Goal: Contribute content: Contribute content

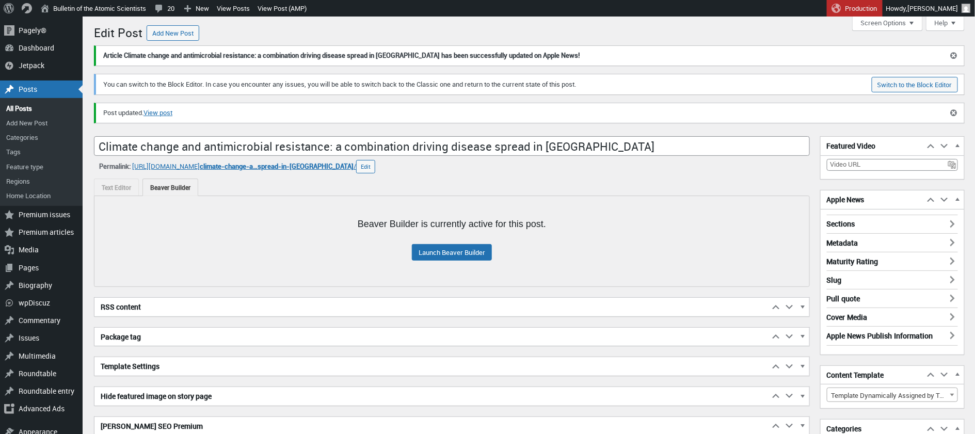
scroll to position [7, 0]
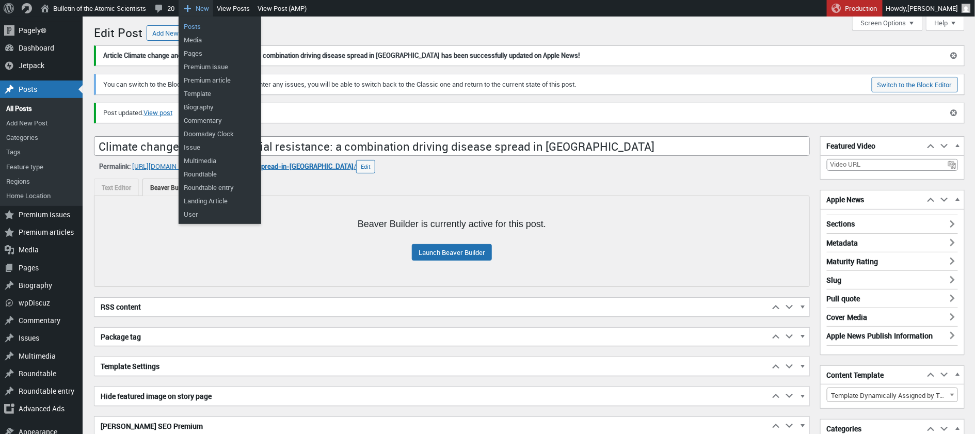
click at [201, 26] on link "Posts" at bounding box center [220, 26] width 83 height 13
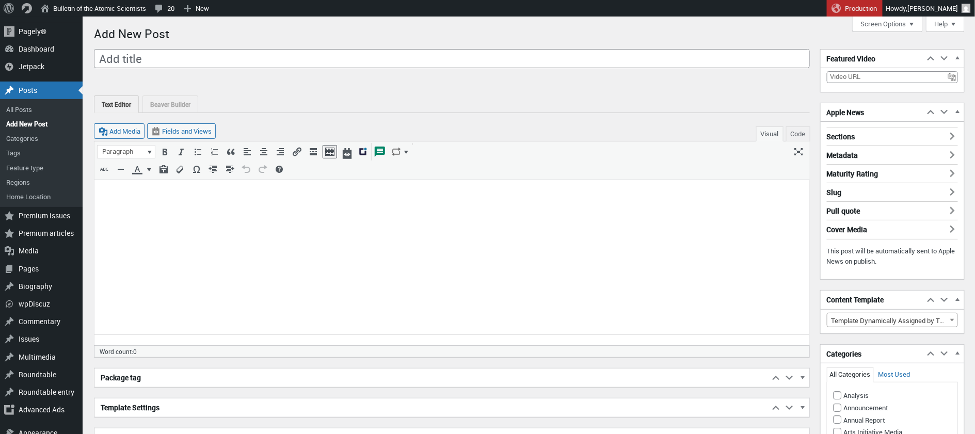
scroll to position [16, 0]
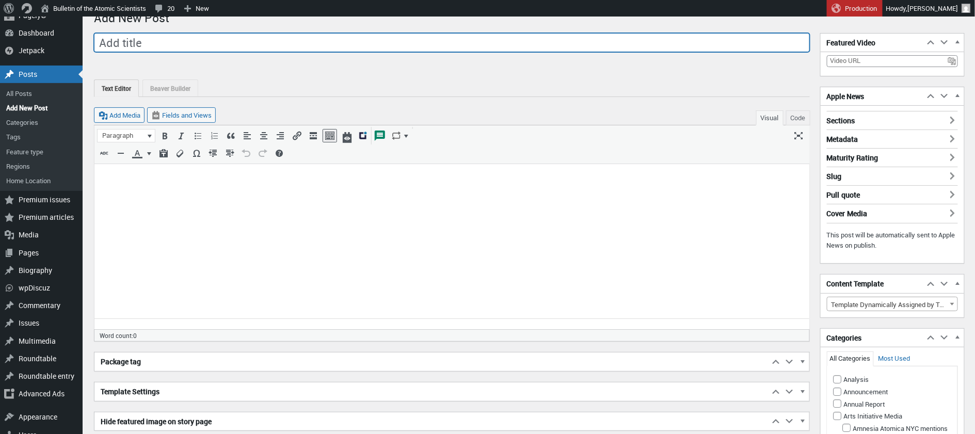
click at [213, 45] on input "Add title" at bounding box center [452, 43] width 716 height 20
paste input "Why we still don’t know where COVID-19 came from. And why we need to find out."
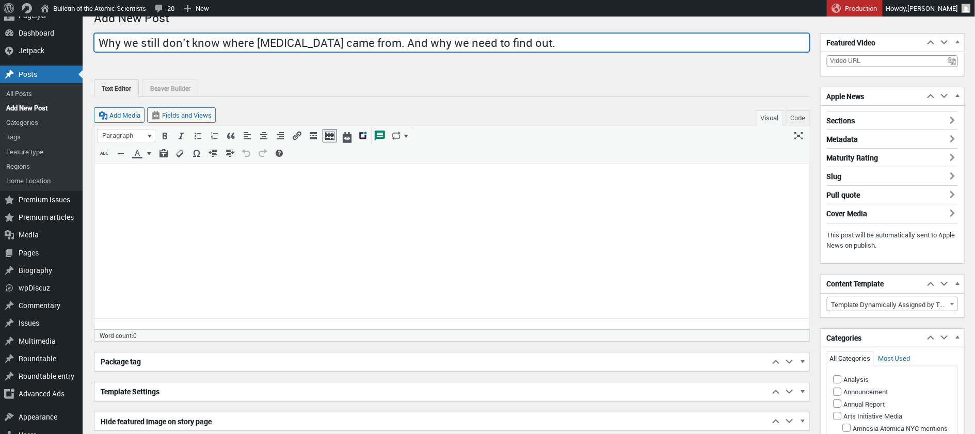
type input "Why we still don’t know where COVID-19 came from. And why we need to find out."
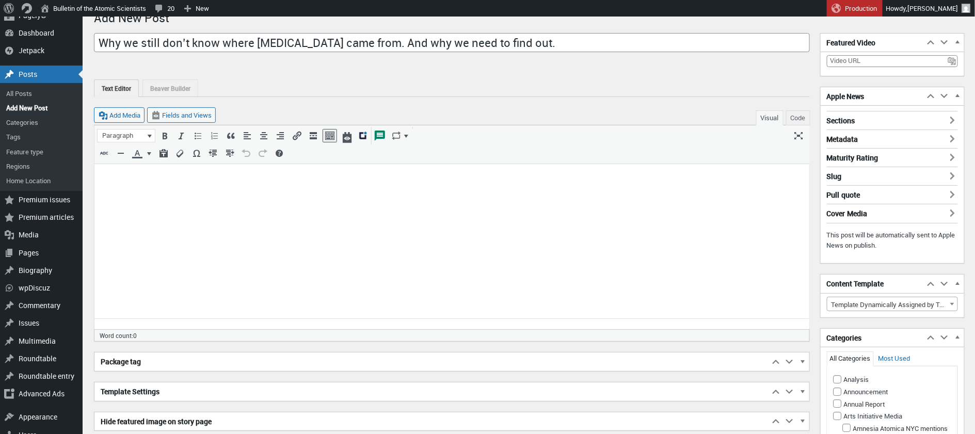
drag, startPoint x: 146, startPoint y: 182, endPoint x: 235, endPoint y: 167, distance: 90.4
click at [147, 182] on p at bounding box center [451, 176] width 702 height 12
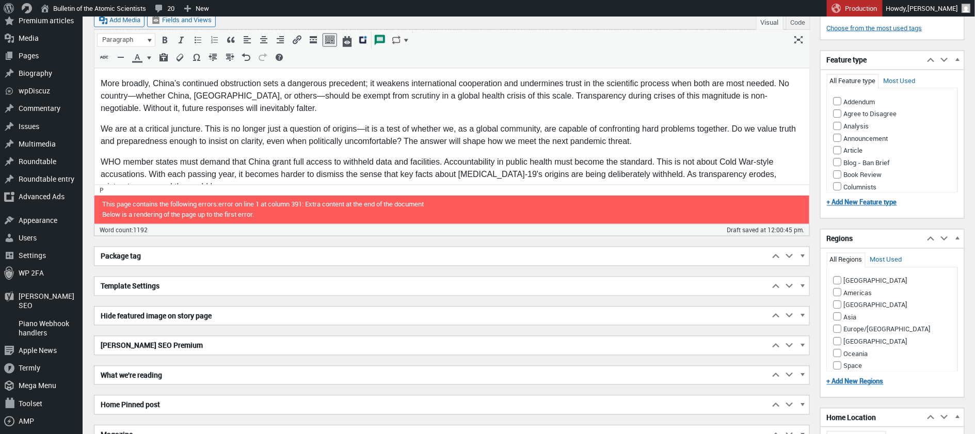
scroll to position [772, 0]
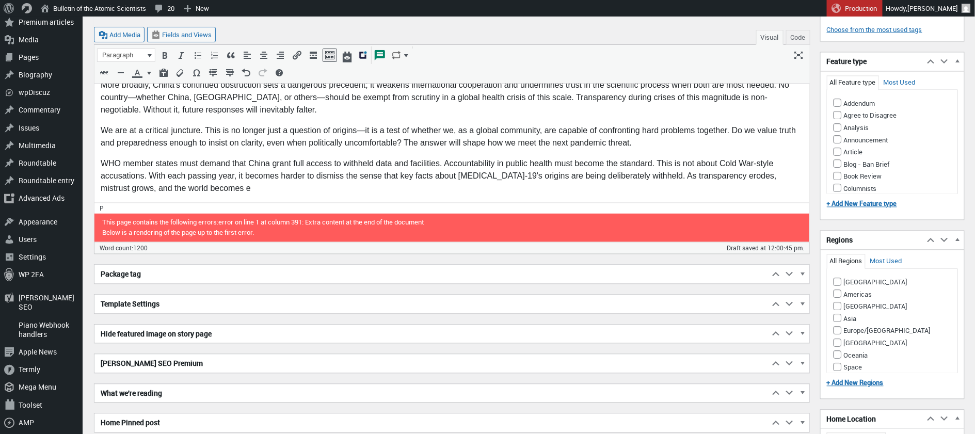
drag, startPoint x: 105, startPoint y: 183, endPoint x: 283, endPoint y: -369, distance: 579.9
click at [105, 205] on span "even more vulnerable to the next biological crisis." at bounding box center [190, 209] width 181 height 9
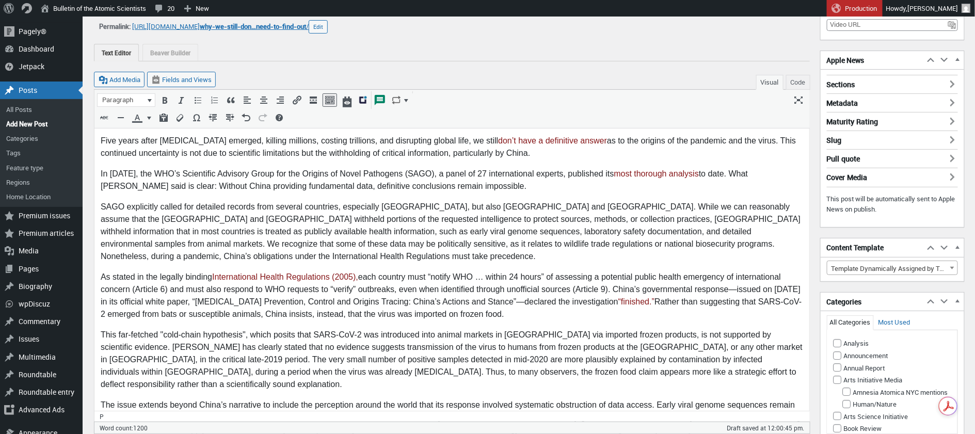
scroll to position [0, 0]
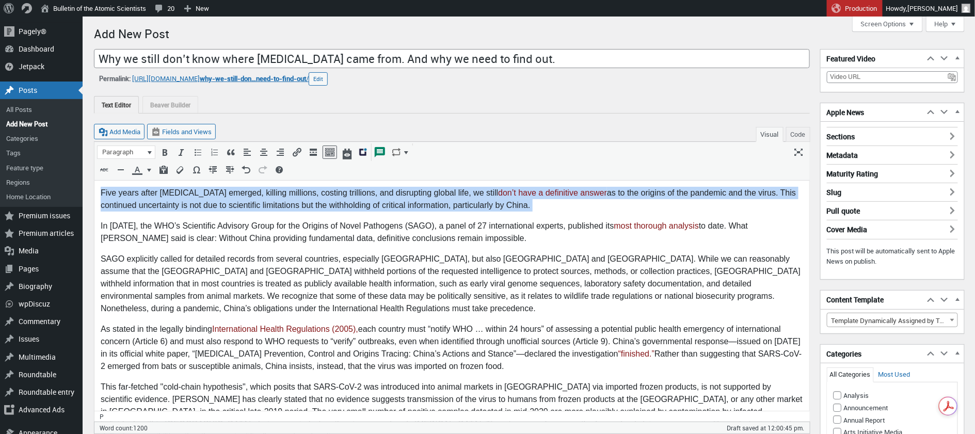
drag, startPoint x: 100, startPoint y: 193, endPoint x: 543, endPoint y: 212, distance: 443.1
copy p "Five years after COVID-19 emerged, killing millions, costing trillions, and dis…"
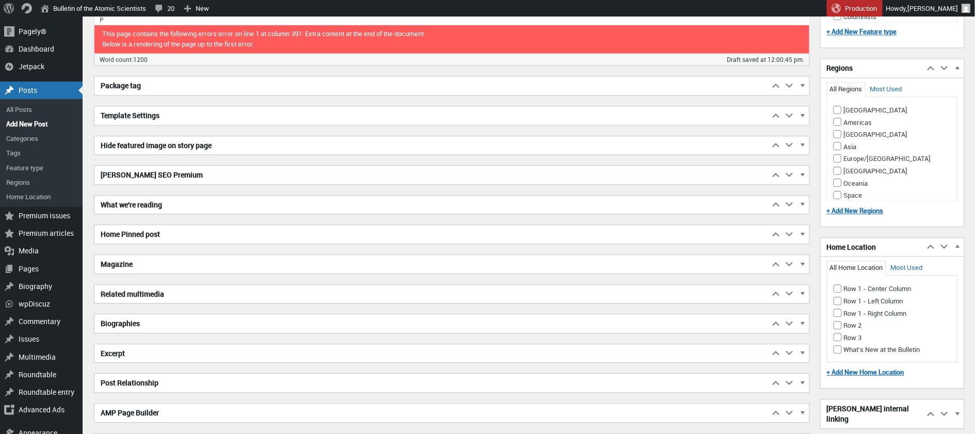
scroll to position [943, 0]
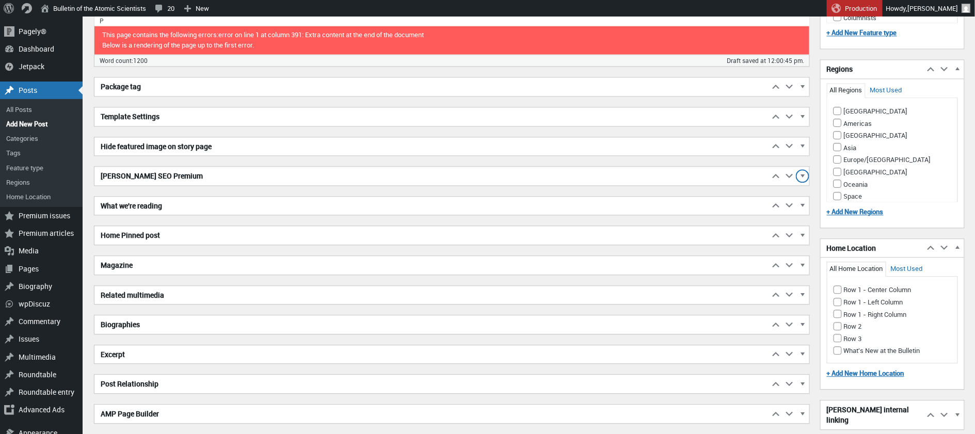
click at [801, 173] on span "button" at bounding box center [802, 177] width 10 height 9
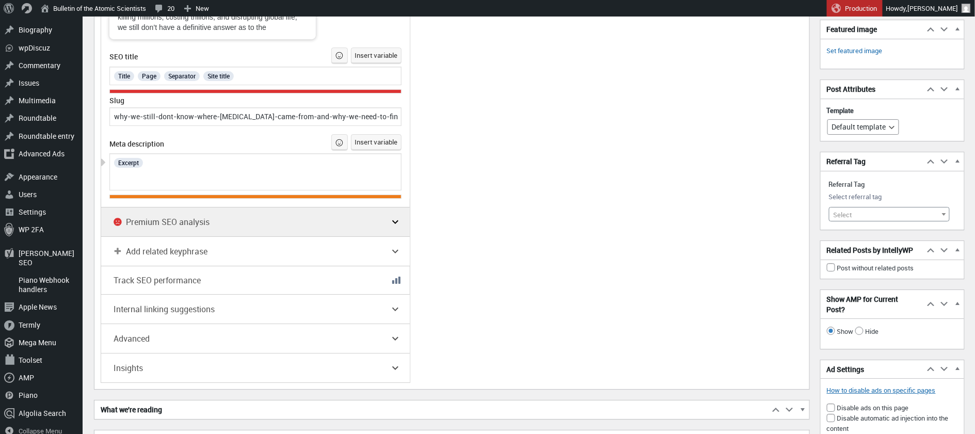
scroll to position [1377, 0]
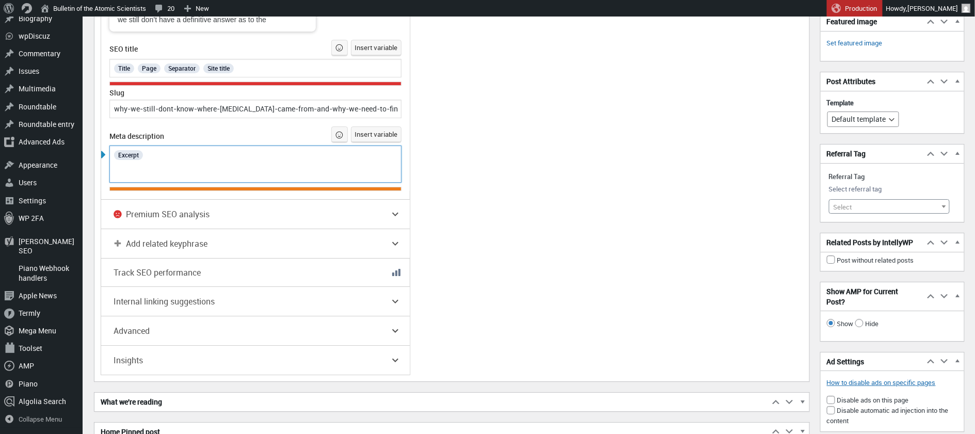
click at [159, 155] on div "Excerpt" at bounding box center [255, 154] width 285 height 13
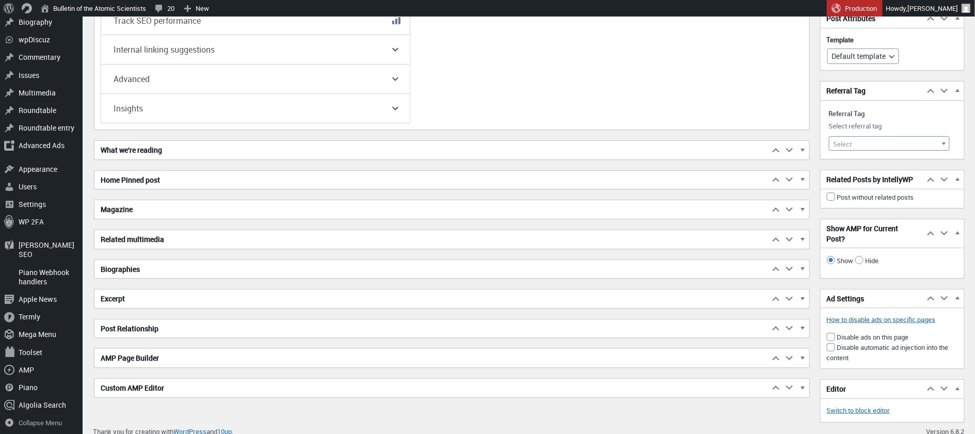
scroll to position [1610, 0]
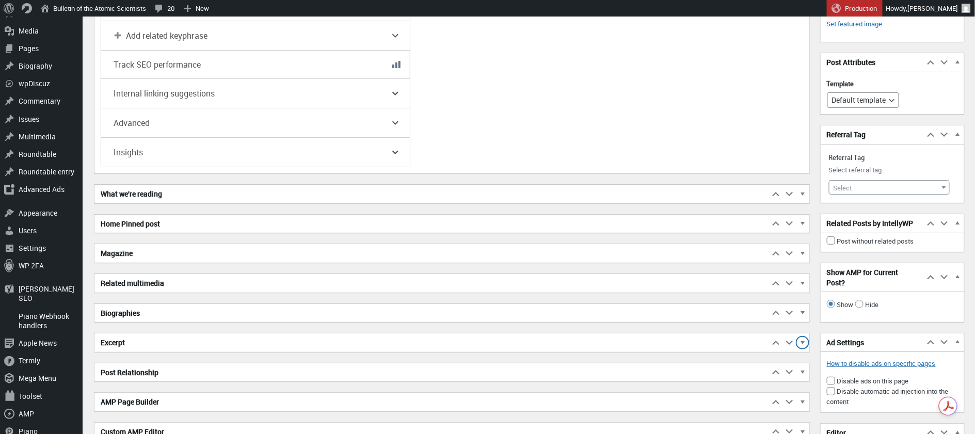
click at [803, 340] on span "button" at bounding box center [802, 344] width 10 height 9
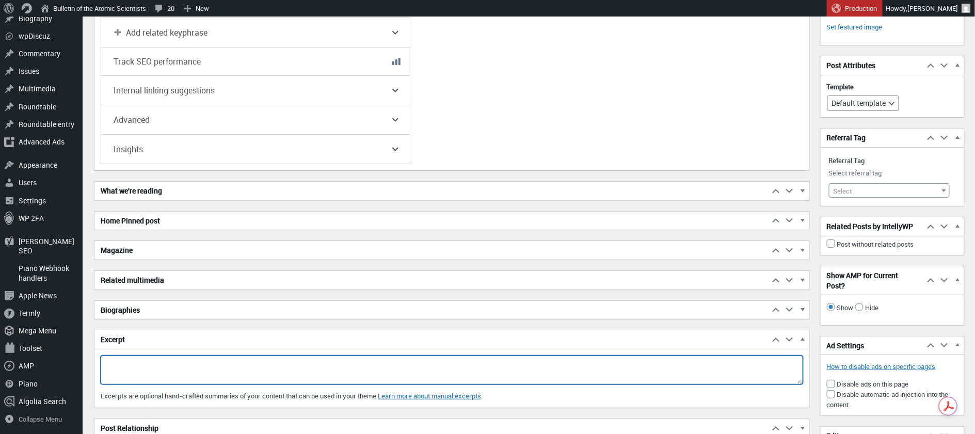
click at [121, 356] on textarea "Excerpt" at bounding box center [452, 370] width 702 height 29
paste textarea "Five years after COVID-19 emerged, killing millions, costing trillions, and dis…"
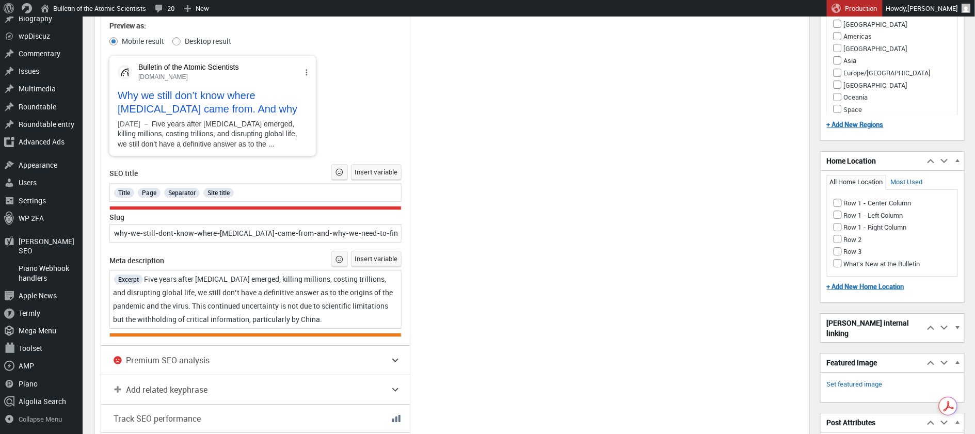
scroll to position [1254, 0]
type textarea "Five years after COVID-19 emerged, killing millions, costing trillions, and dis…"
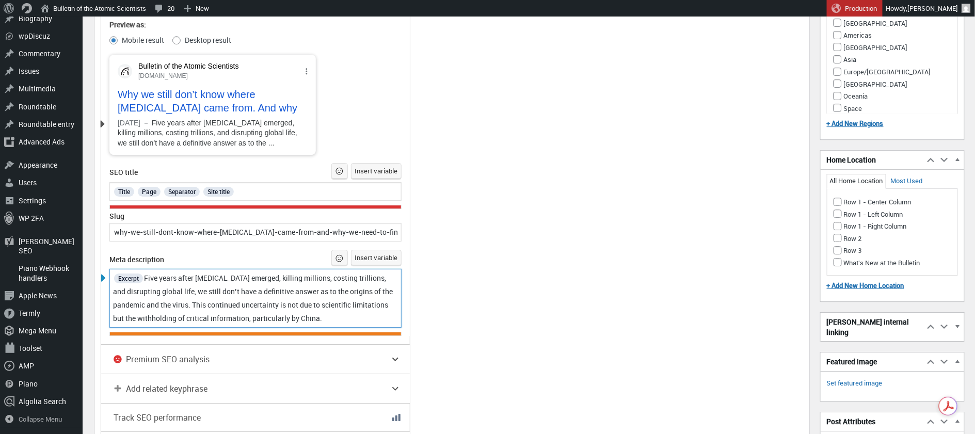
click at [322, 315] on span "Five years after COVID-19 emerged, killing millions, costing trillions, and dis…" at bounding box center [253, 298] width 281 height 50
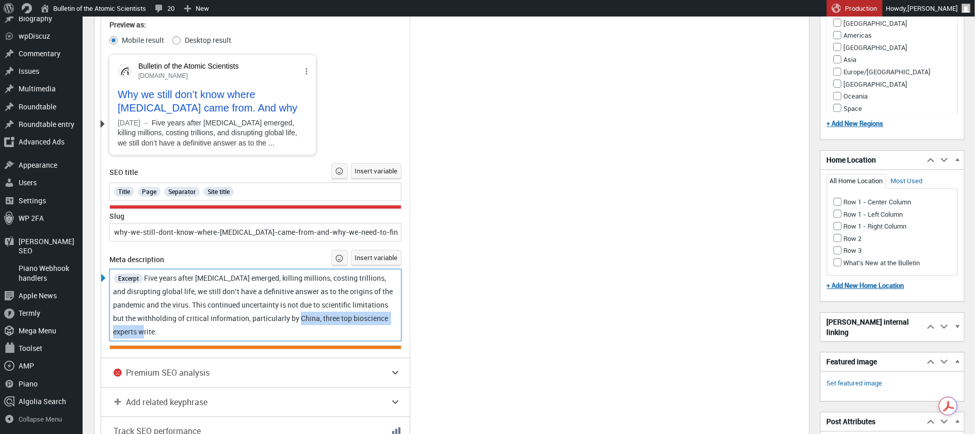
drag, startPoint x: 322, startPoint y: 315, endPoint x: 330, endPoint y: 321, distance: 10.3
click at [330, 321] on div "Excerpt Five years after COVID-19 emerged, killing millions, costing trillions,…" at bounding box center [255, 304] width 285 height 67
copy span ", three top bioscience experts write."
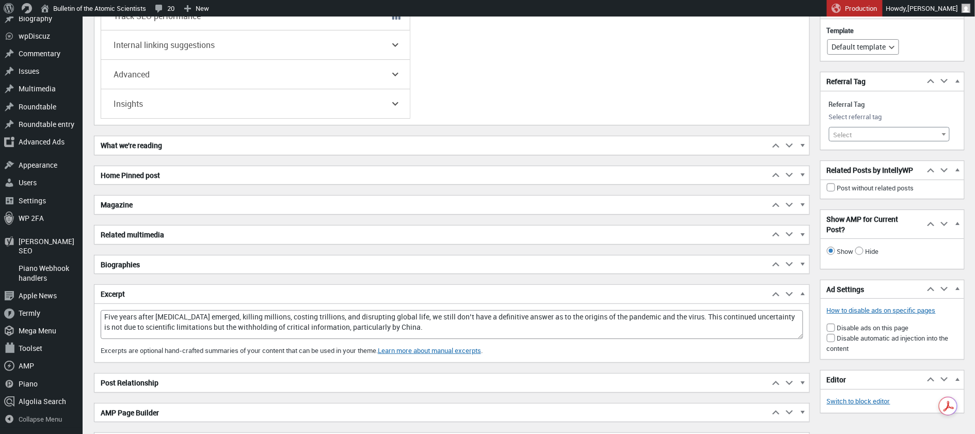
scroll to position [1723, 0]
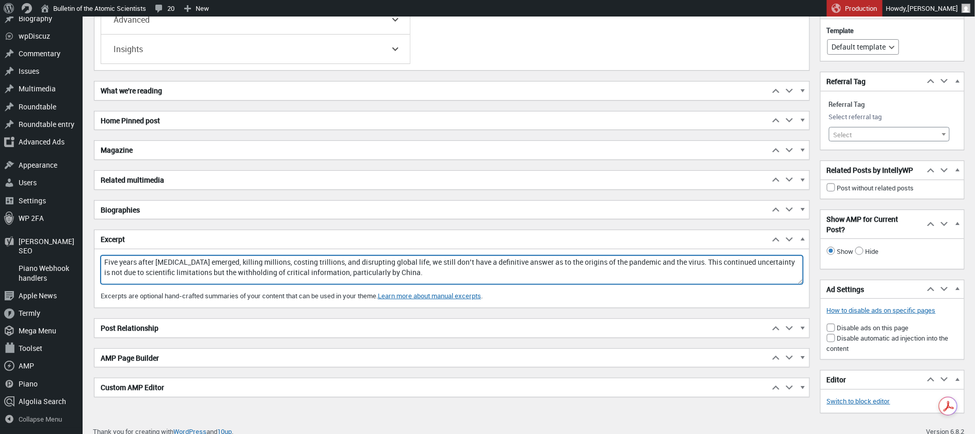
click at [423, 264] on textarea "Five years after COVID-19 emerged, killing millions, costing trillions, and dis…" at bounding box center [452, 269] width 702 height 29
paste textarea ", three top bioscience experts write."
click at [426, 266] on textarea "Five years after COVID-19 emerged, killing millions, costing trillions, and dis…" at bounding box center [452, 269] width 702 height 29
type textarea "Five years after COVID-19 emerged, killing millions, costing trillions, and dis…"
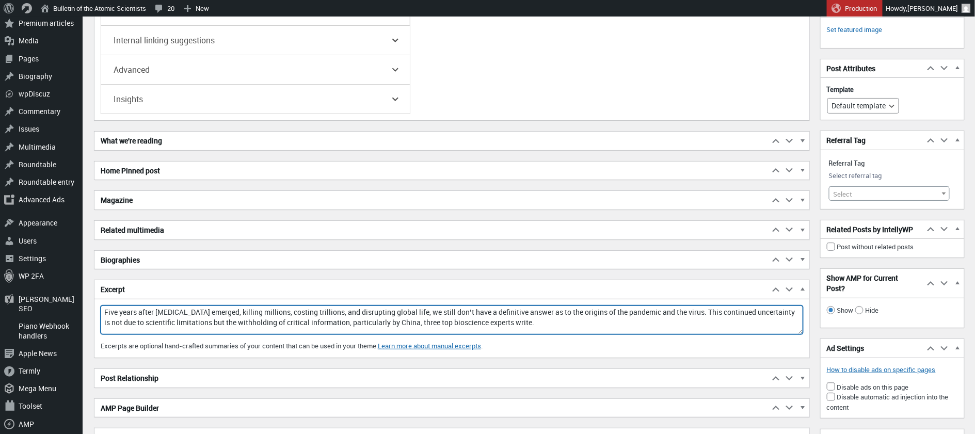
scroll to position [1672, 0]
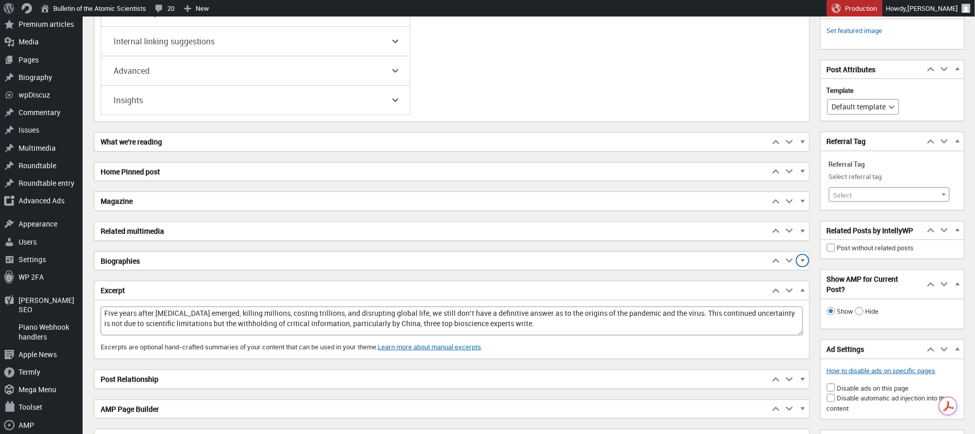
click at [801, 257] on span "button" at bounding box center [802, 261] width 10 height 9
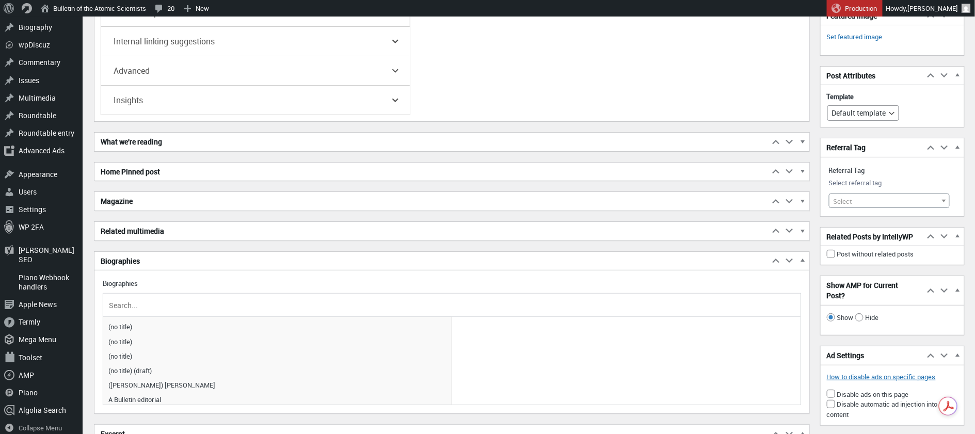
click at [131, 298] on input "text" at bounding box center [452, 304] width 690 height 15
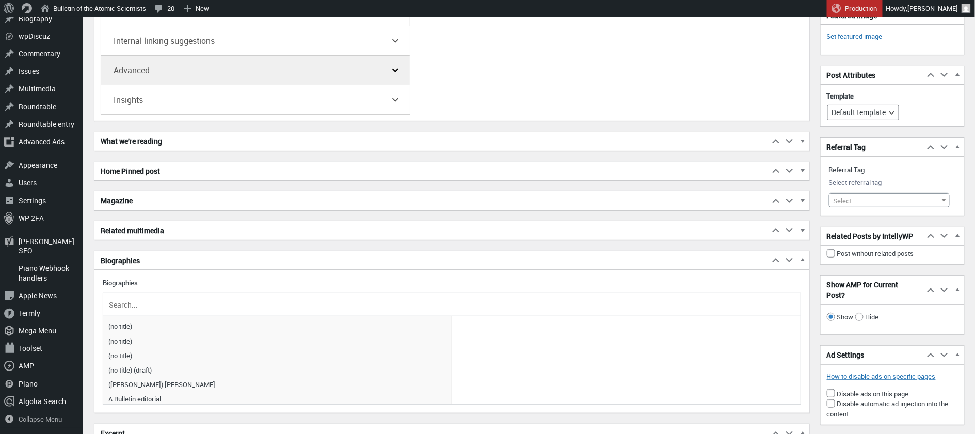
scroll to position [1673, 0]
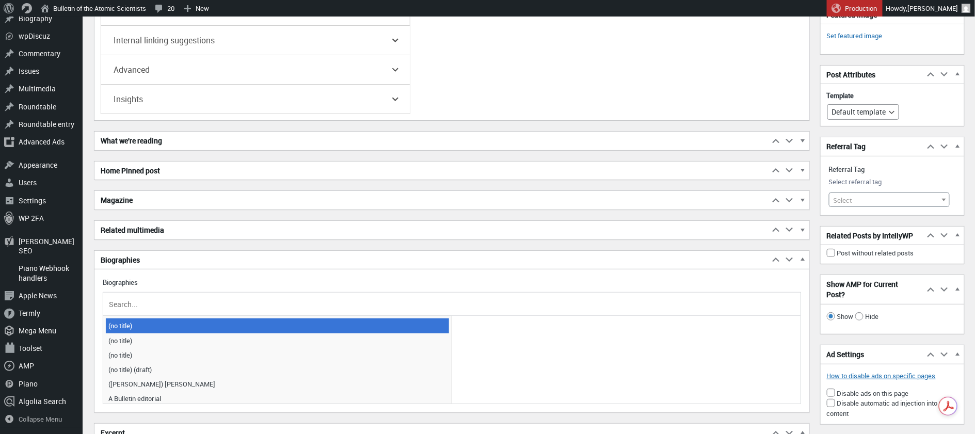
paste input "[PERSON_NAME]"
type input "[PERSON_NAME]"
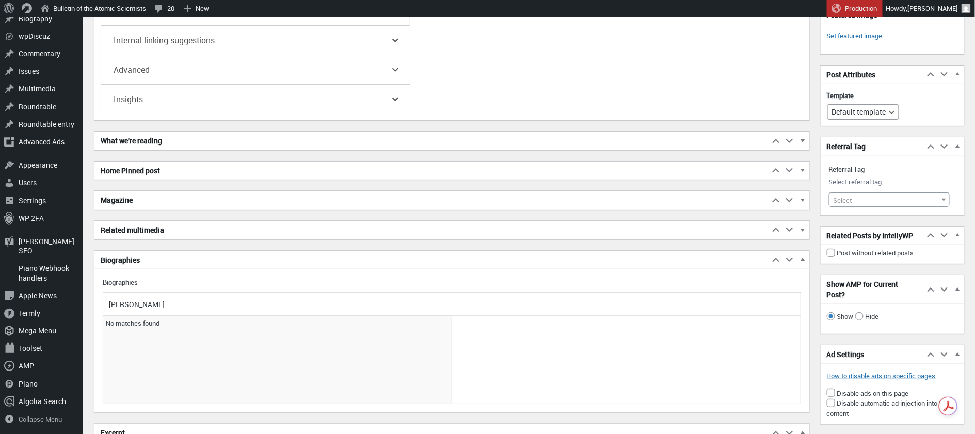
drag, startPoint x: 184, startPoint y: 302, endPoint x: 107, endPoint y: 290, distance: 78.3
click at [107, 296] on input "[PERSON_NAME]" at bounding box center [452, 303] width 690 height 15
paste input "[PERSON_NAME]"
type input "A"
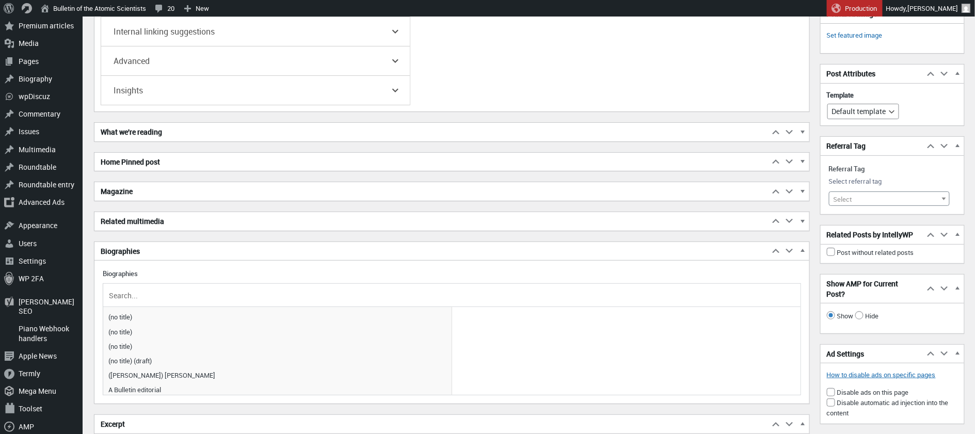
scroll to position [1544, 0]
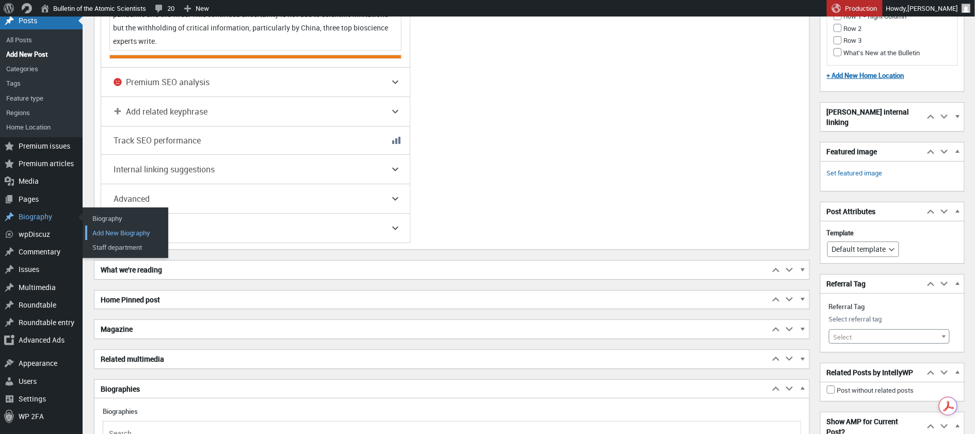
click at [263, 302] on h2 "Home Pinned post" at bounding box center [431, 299] width 674 height 19
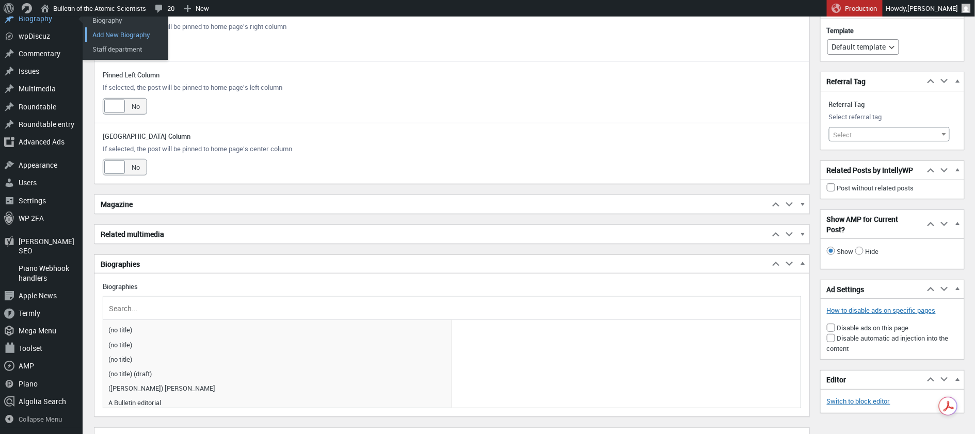
scroll to position [1855, 0]
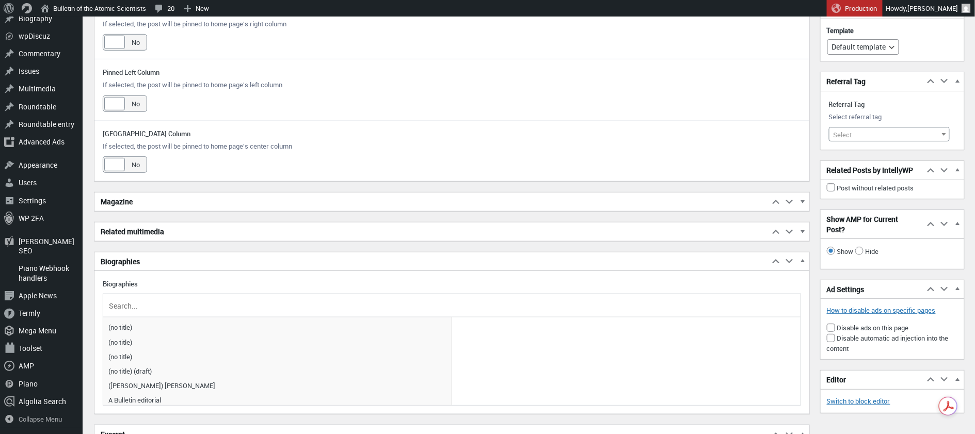
click at [151, 298] on input "text" at bounding box center [452, 305] width 690 height 15
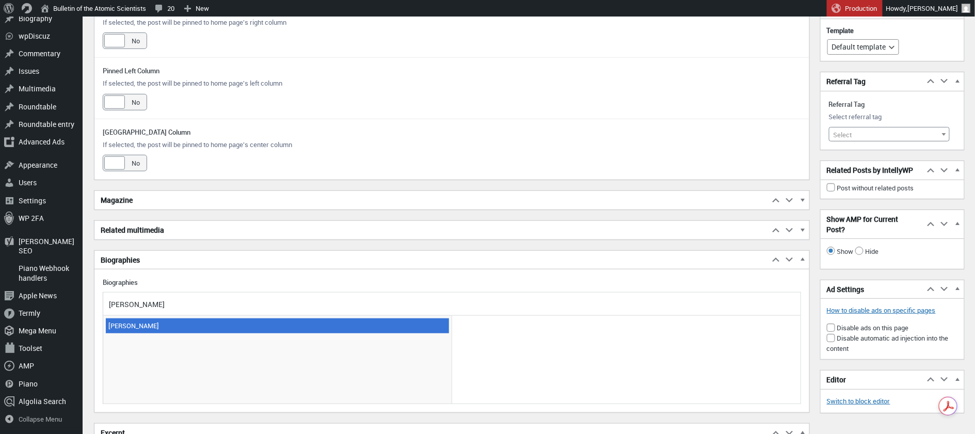
type input "Gustavo"
click at [140, 318] on span "[PERSON_NAME]" at bounding box center [277, 325] width 343 height 14
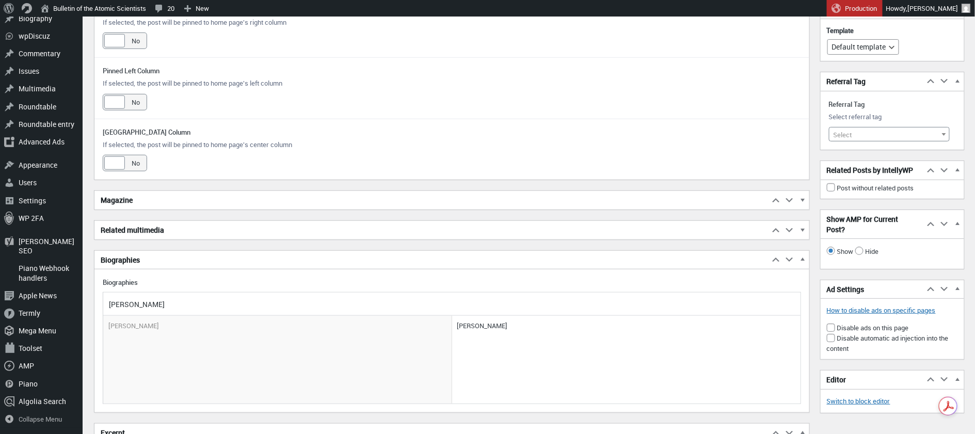
scroll to position [1859, 0]
drag, startPoint x: 152, startPoint y: 292, endPoint x: 70, endPoint y: 287, distance: 81.7
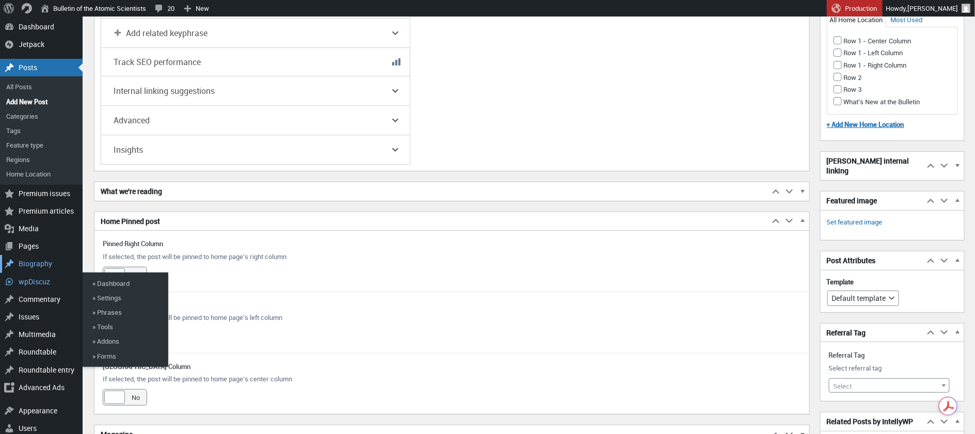
scroll to position [1622, 0]
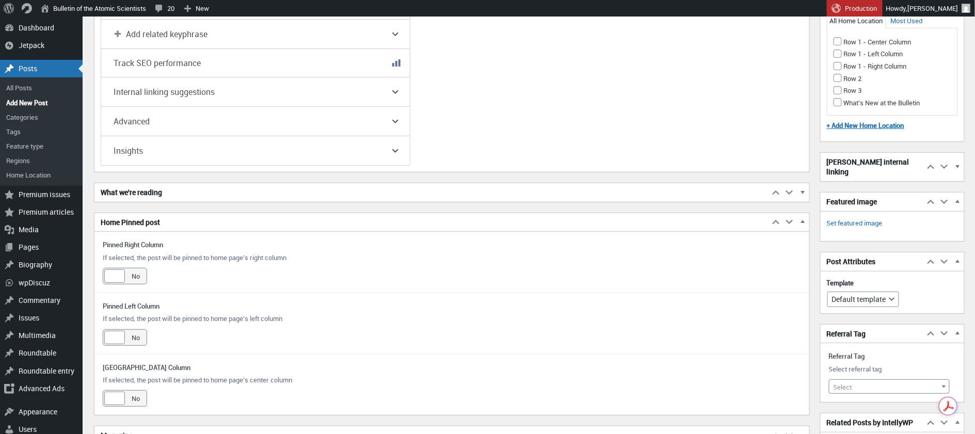
click at [562, 170] on div "Package tag Move up Move Package tag box up Move down Move Package tag box down…" at bounding box center [452, 112] width 716 height 1428
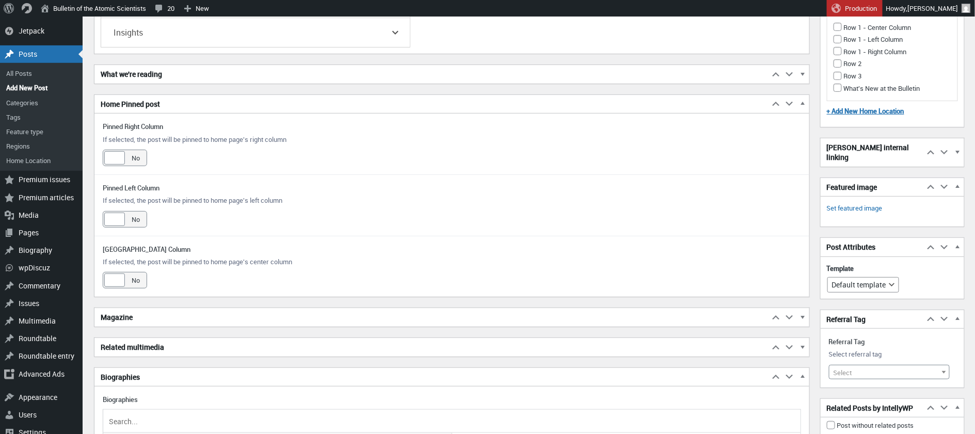
scroll to position [1739, 0]
click at [777, 102] on span "button" at bounding box center [775, 106] width 10 height 9
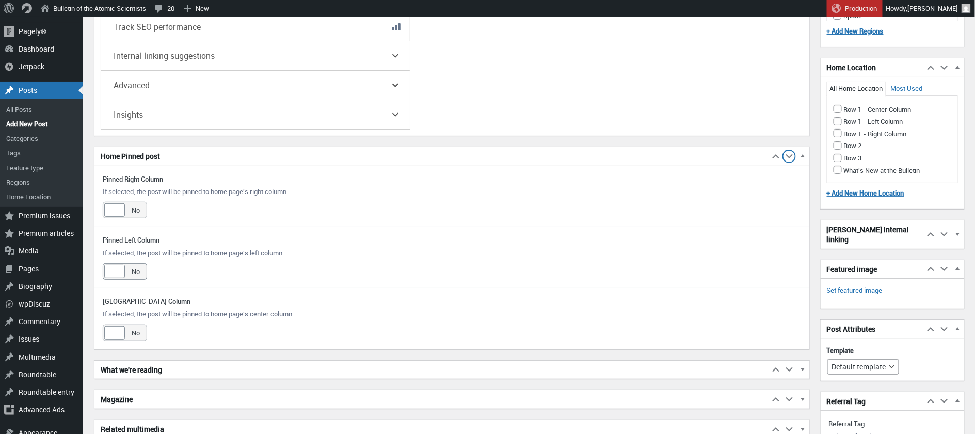
scroll to position [1660, 0]
click at [788, 153] on span "button" at bounding box center [789, 157] width 10 height 9
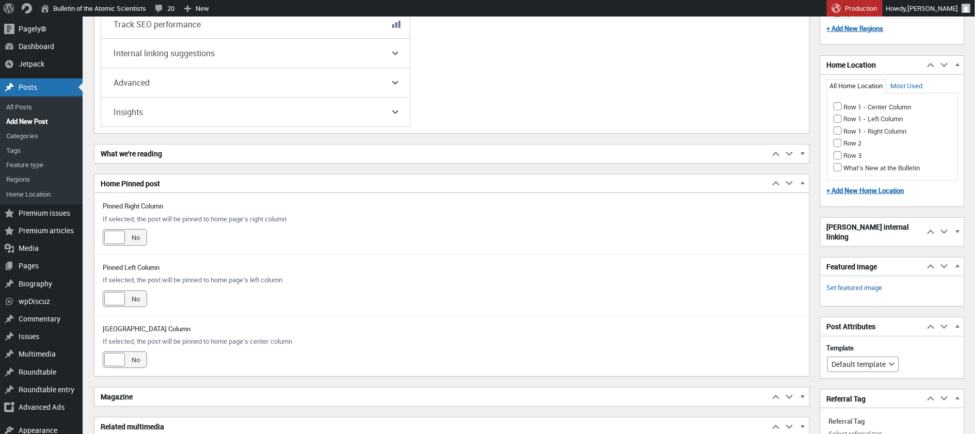
scroll to position [1660, 0]
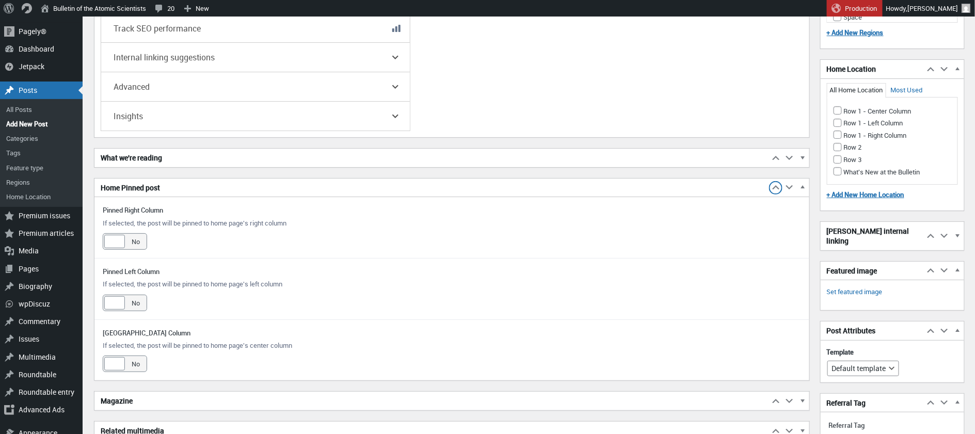
click at [779, 185] on span "button" at bounding box center [775, 189] width 10 height 9
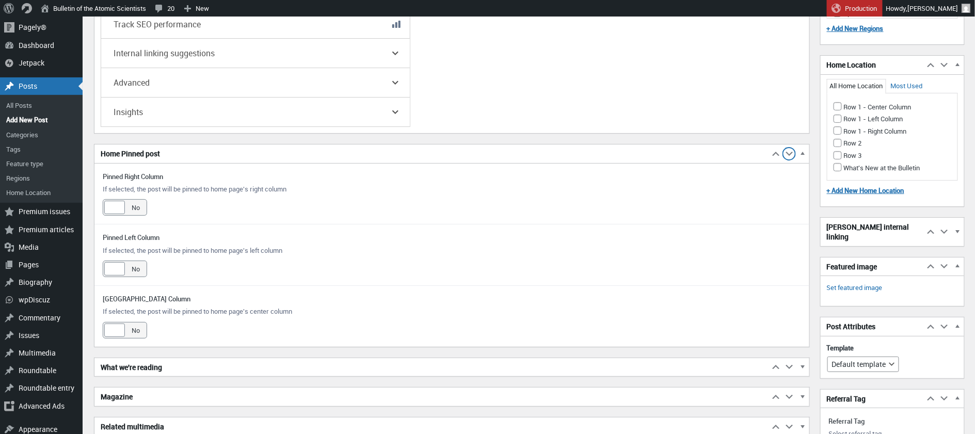
click at [791, 151] on span "button" at bounding box center [789, 155] width 10 height 9
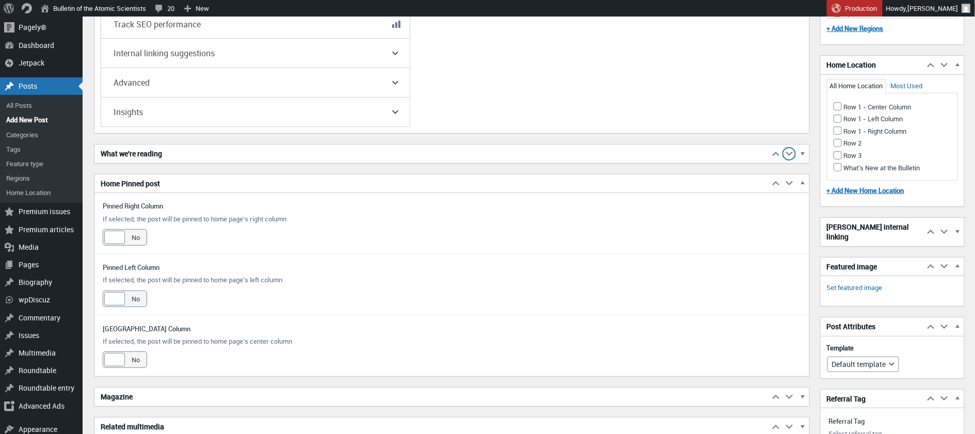
click at [791, 151] on span "button" at bounding box center [789, 155] width 10 height 9
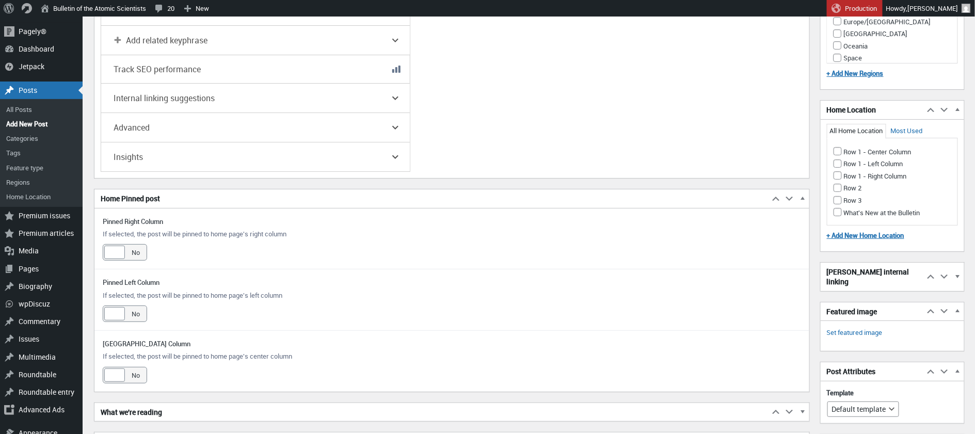
scroll to position [1614, 0]
click at [803, 197] on span "button" at bounding box center [802, 201] width 10 height 9
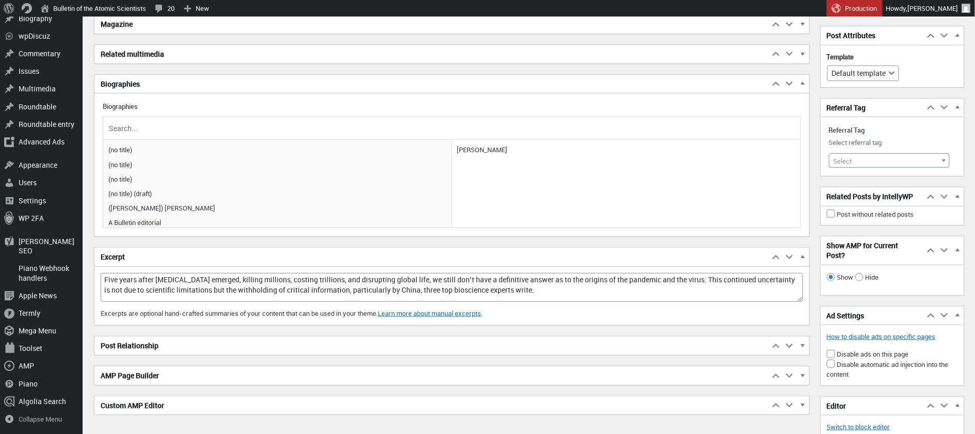
scroll to position [1850, 0]
click at [133, 122] on input "text" at bounding box center [452, 126] width 690 height 15
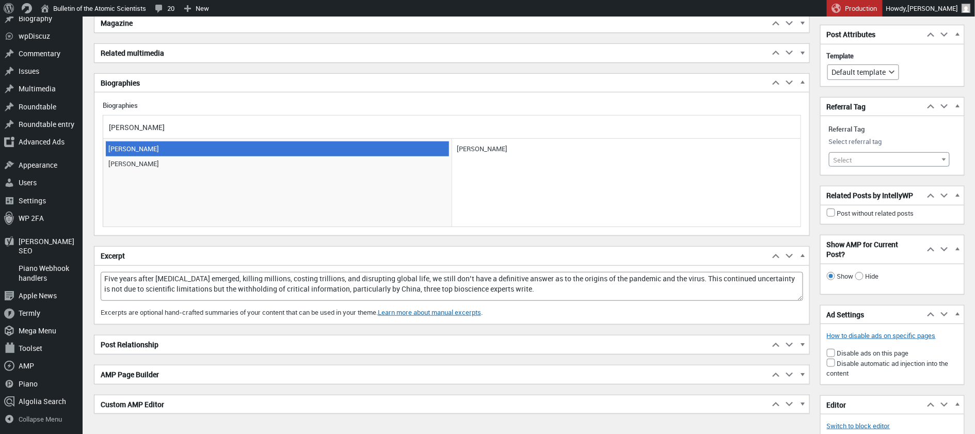
type input "adolfo"
click at [138, 141] on span "[PERSON_NAME]" at bounding box center [277, 148] width 343 height 14
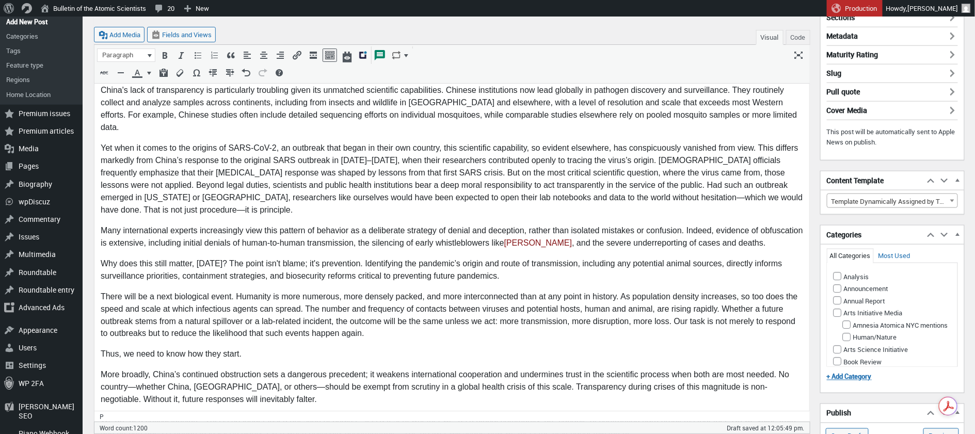
scroll to position [487, 0]
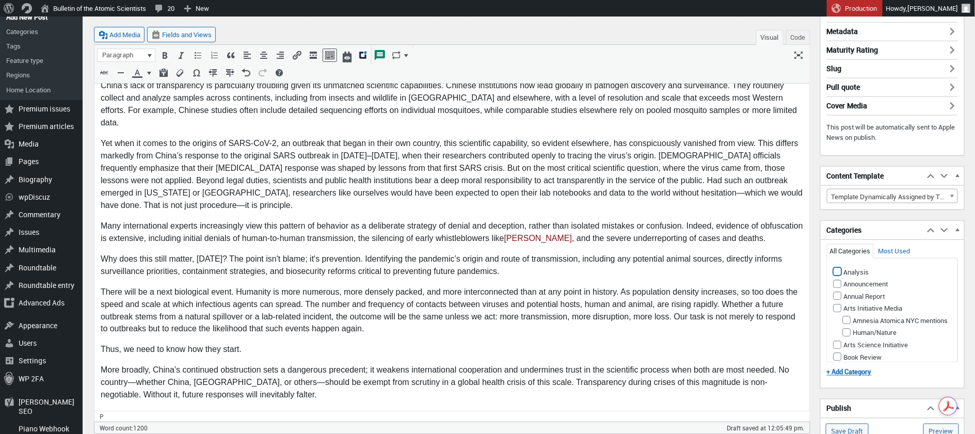
click at [837, 269] on input "Analysis" at bounding box center [837, 271] width 8 height 8
checkbox input "true"
click at [847, 326] on input "Biosecurity" at bounding box center [847, 322] width 8 height 8
checkbox input "true"
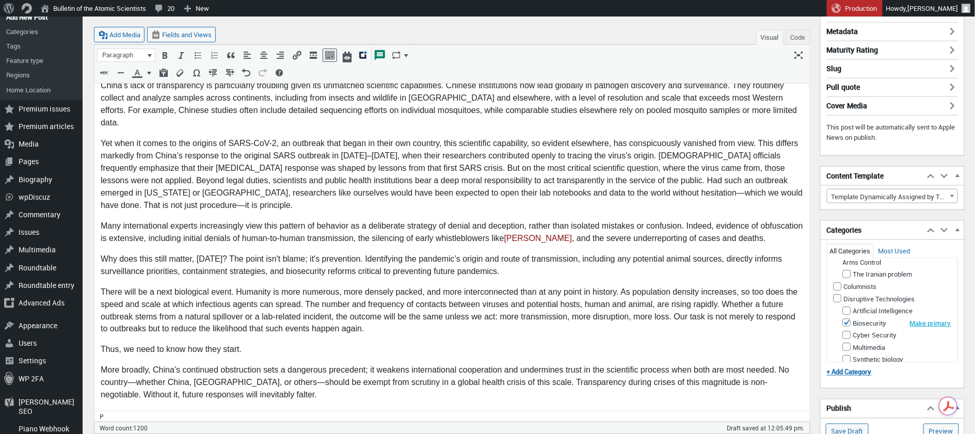
click at [932, 328] on button "Make primary" at bounding box center [930, 322] width 41 height 9
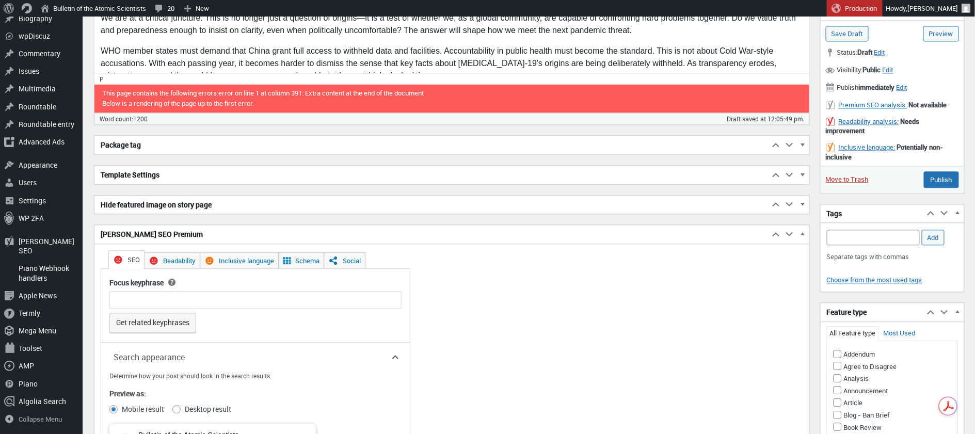
scroll to position [888, 0]
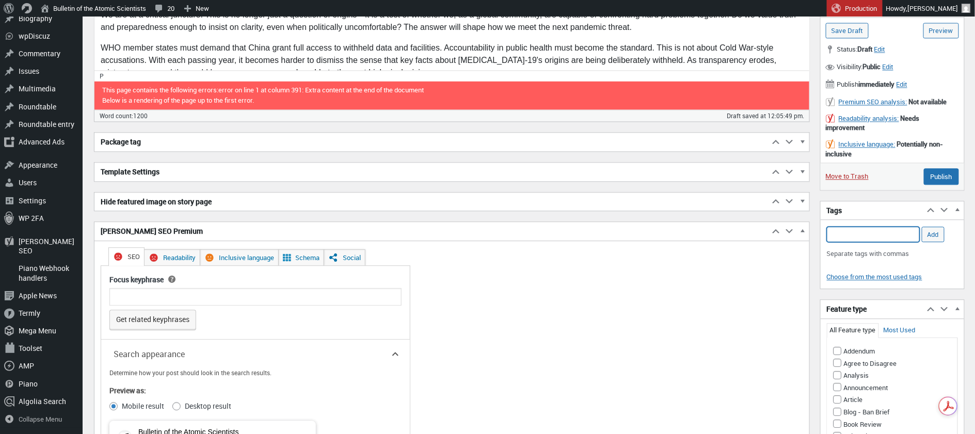
click at [839, 233] on input "Add Tag" at bounding box center [873, 234] width 93 height 15
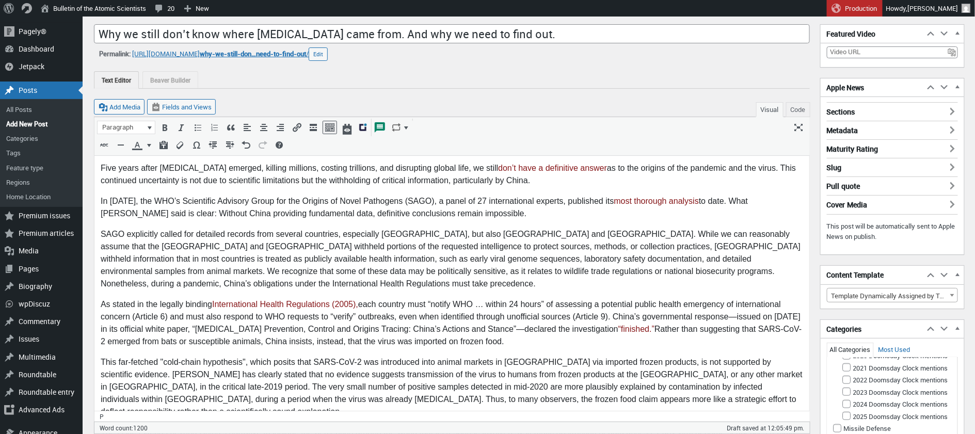
scroll to position [0, 0]
click at [577, 216] on p "In June 2025, the WHO’s Scientific Advisory Group for the Origins of Novel Path…" at bounding box center [451, 207] width 702 height 25
drag, startPoint x: 195, startPoint y: 201, endPoint x: 446, endPoint y: 203, distance: 251.3
click at [446, 203] on p "In June 2025, the WHO’s Scientific Advisory Group for the Origins of Novel Path…" at bounding box center [451, 207] width 702 height 25
copy p "Scientific Advisory Group for the Origins of Novel Pathogens (SAGO)"
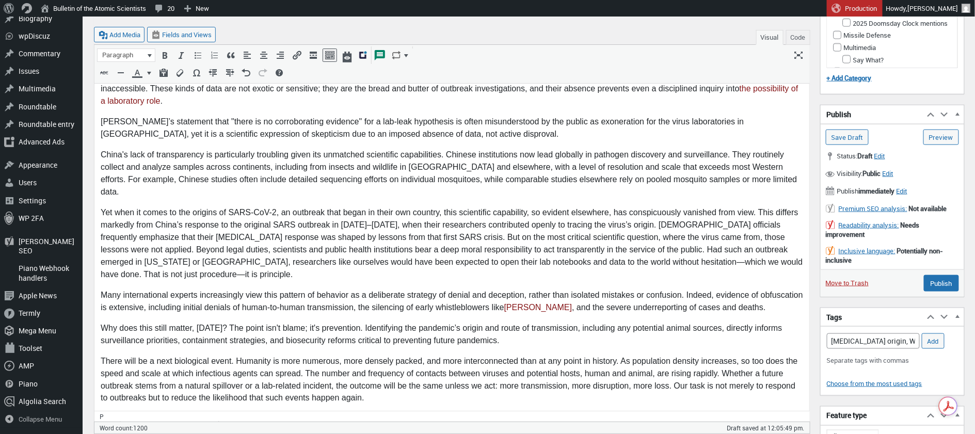
scroll to position [419, 0]
click at [883, 334] on input "COVID-19 origin, WHO, World Health Organization, public health, global health," at bounding box center [873, 339] width 93 height 15
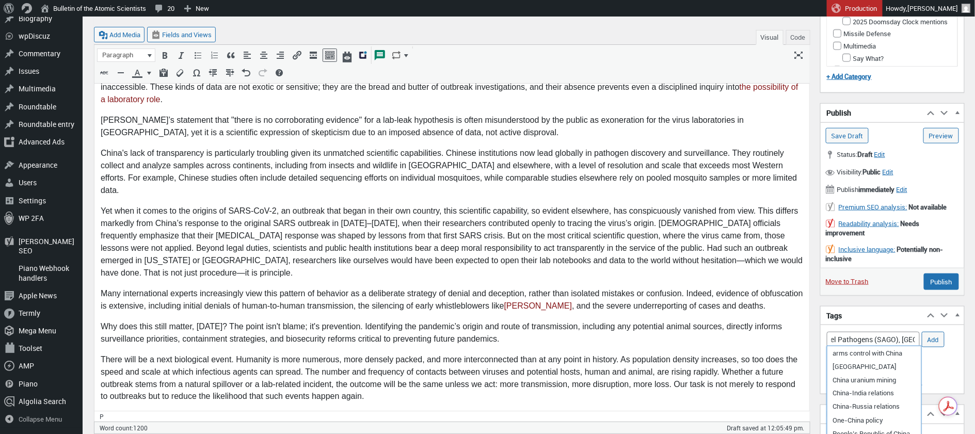
scroll to position [0, 0]
drag, startPoint x: 228, startPoint y: 187, endPoint x: 276, endPoint y: 188, distance: 47.5
click at [276, 205] on p "Yet when it comes to the origins of SARS-CoV-2, an outbreak that began in their…" at bounding box center [451, 242] width 702 height 74
copy p "SARS-CoV-2"
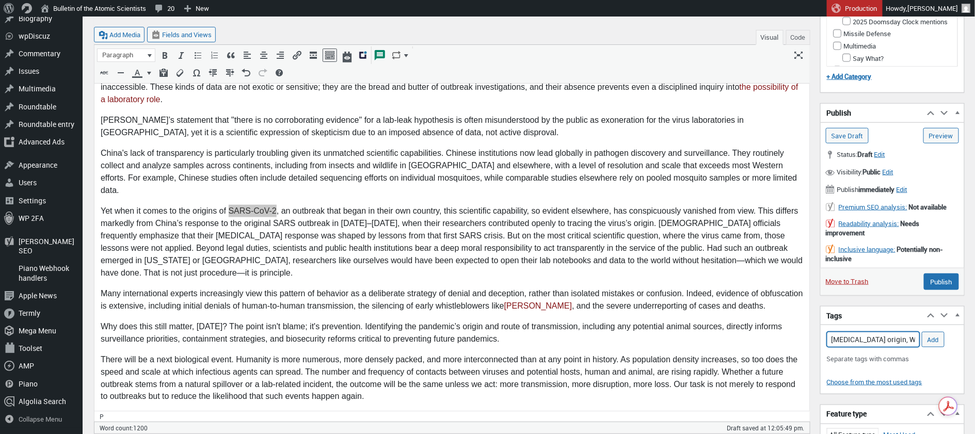
click at [916, 335] on input "COVID-19 origin, WHO, World Health Organization, public health, global health, …" at bounding box center [873, 339] width 93 height 15
click at [911, 335] on input "COVID-19 origin, WHO, World Health Organization, public health, global health, …" at bounding box center [873, 339] width 93 height 15
paste input "SARS-CoV-2"
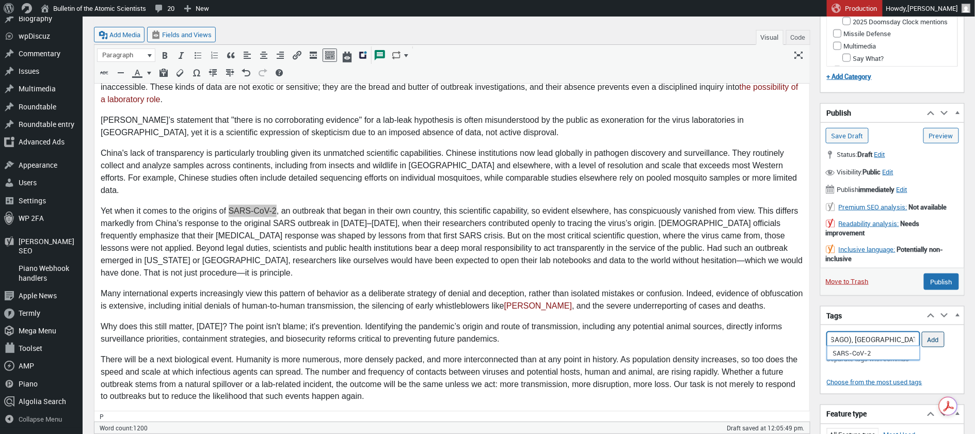
type input "COVID-19 origin, WHO, World Health Organization, public health, global health, …"
click at [940, 335] on input "Add" at bounding box center [933, 339] width 23 height 15
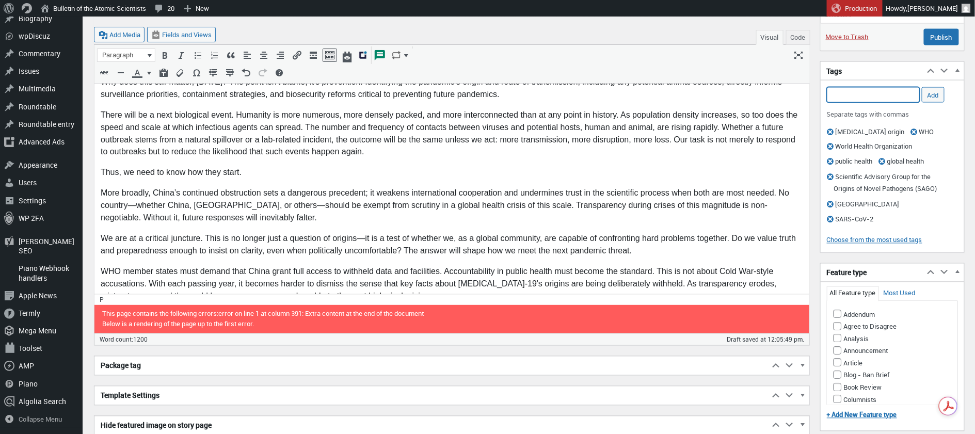
scroll to position [665, 0]
drag, startPoint x: 836, startPoint y: 317, endPoint x: 955, endPoint y: 369, distance: 129.4
click at [836, 334] on input "Analysis" at bounding box center [837, 338] width 8 height 8
checkbox input "true"
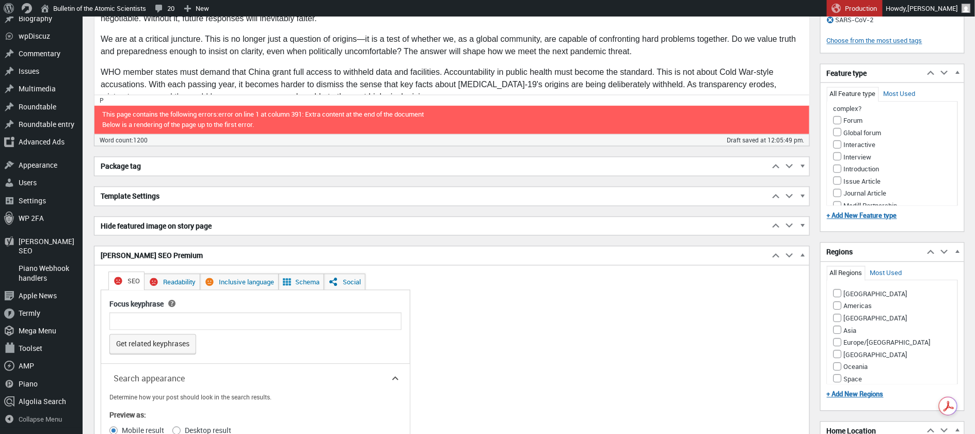
scroll to position [870, 0]
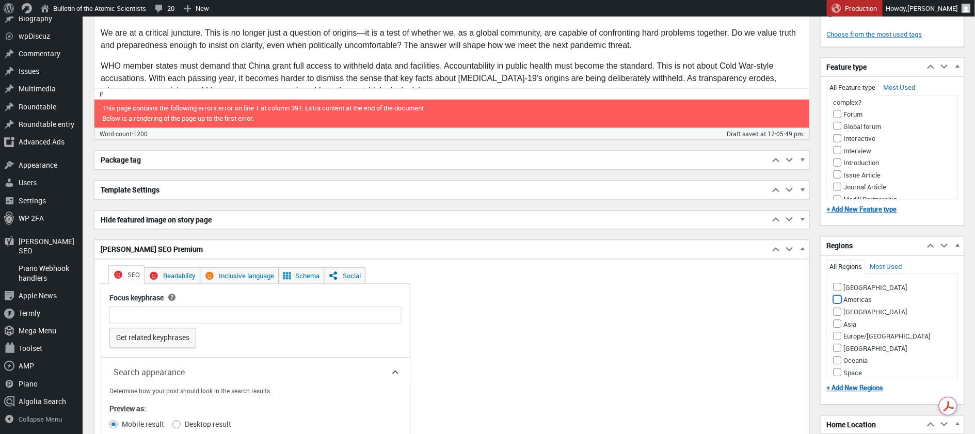
click at [836, 295] on input "Americas" at bounding box center [837, 299] width 8 height 8
checkbox input "true"
click at [837, 319] on input "Asia" at bounding box center [837, 323] width 8 height 8
checkbox input "true"
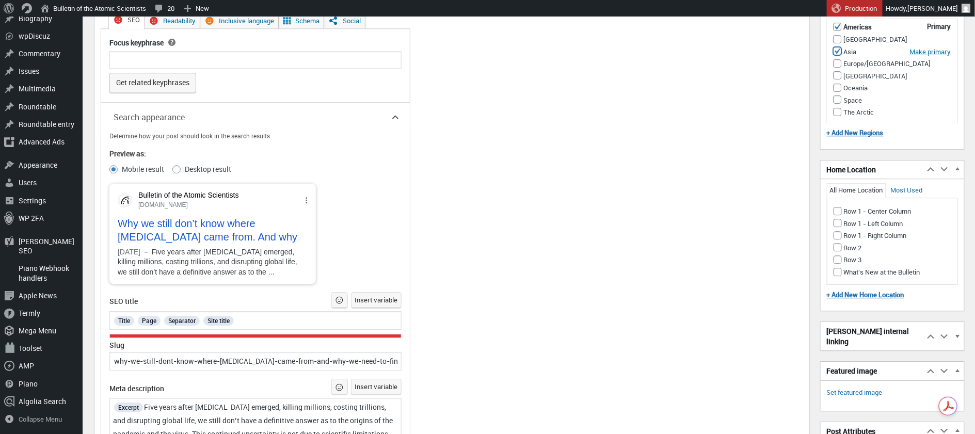
scroll to position [1126, 0]
click at [838, 218] on input "Row 1 - Left Column" at bounding box center [837, 222] width 8 height 8
checkbox input "true"
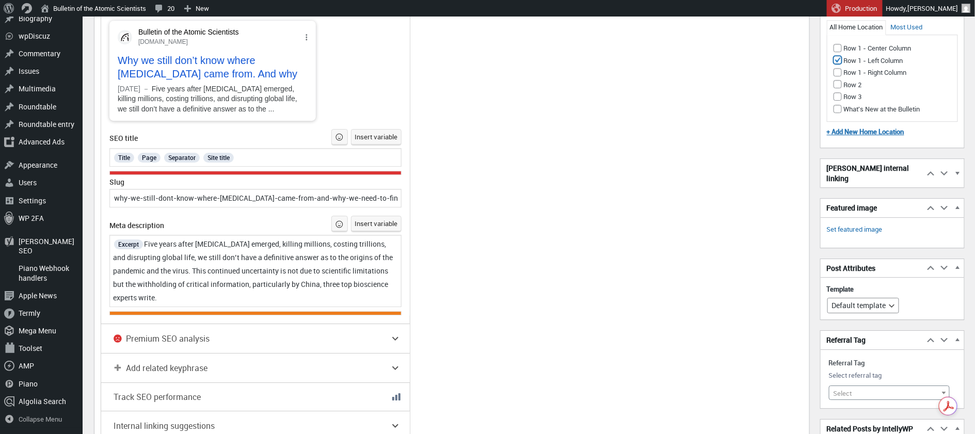
scroll to position [1290, 0]
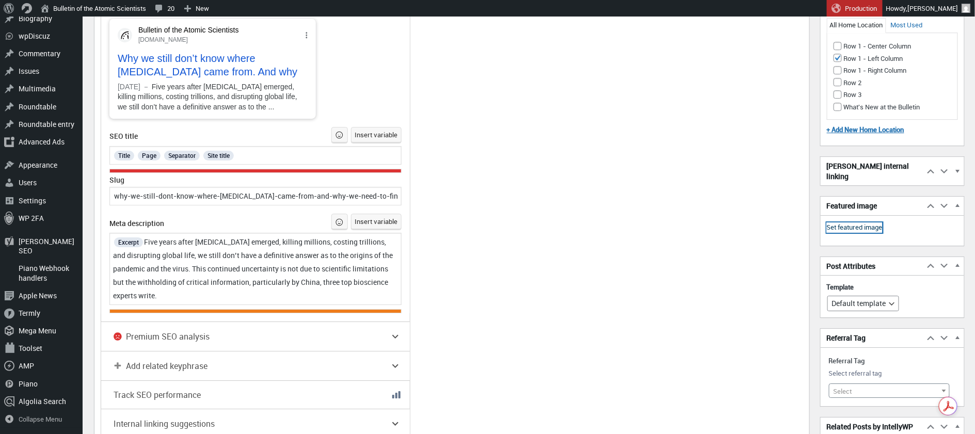
click at [875, 222] on link "Set featured image" at bounding box center [855, 227] width 56 height 10
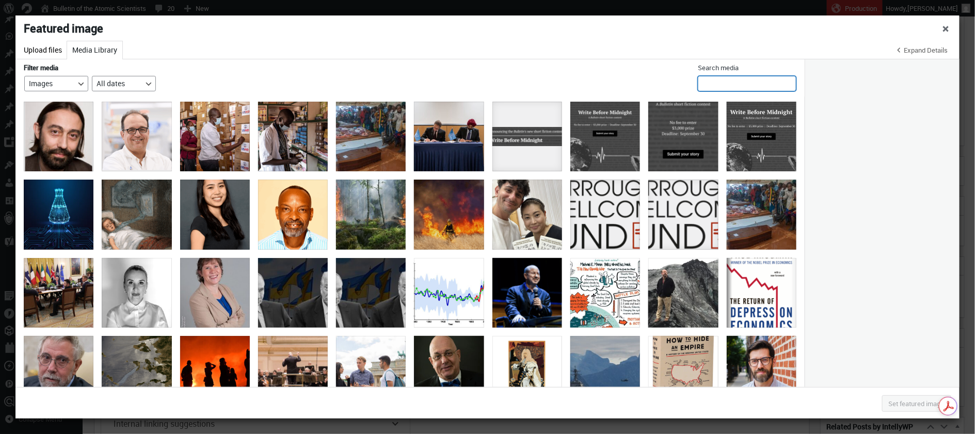
click at [735, 84] on input "Search media" at bounding box center [747, 83] width 99 height 15
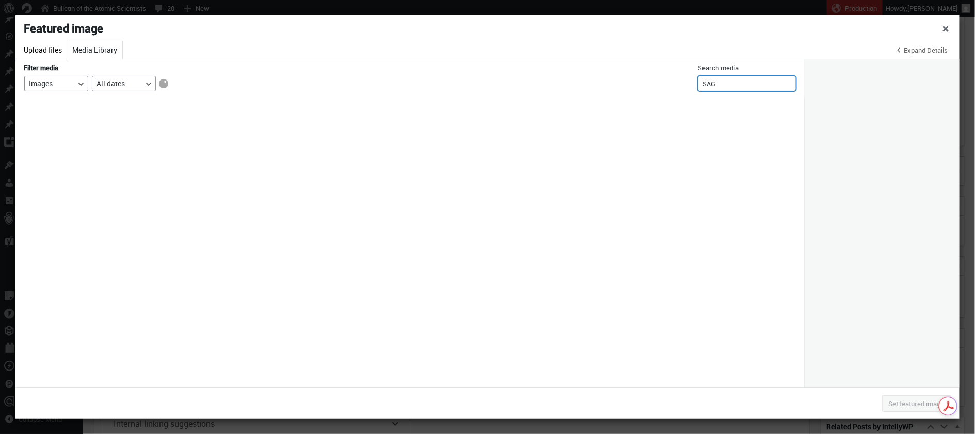
type input "SAGO"
click at [789, 84] on input "SAGO" at bounding box center [747, 83] width 99 height 15
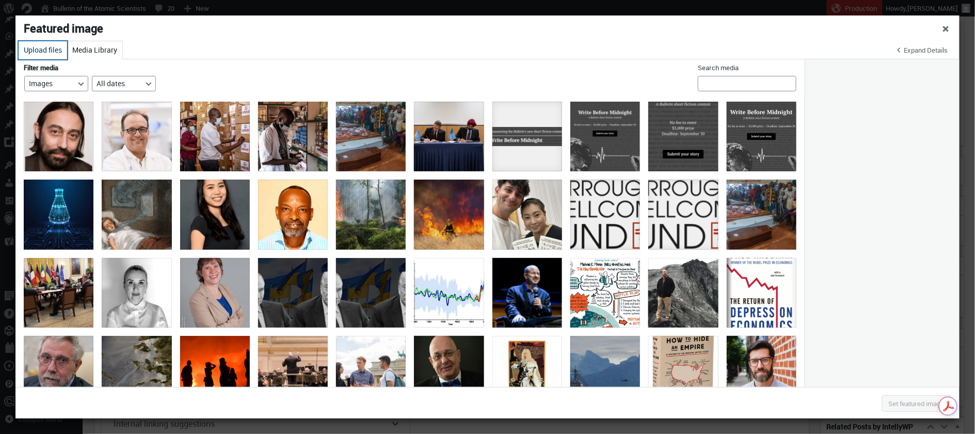
click at [36, 49] on button "Upload files" at bounding box center [43, 50] width 49 height 18
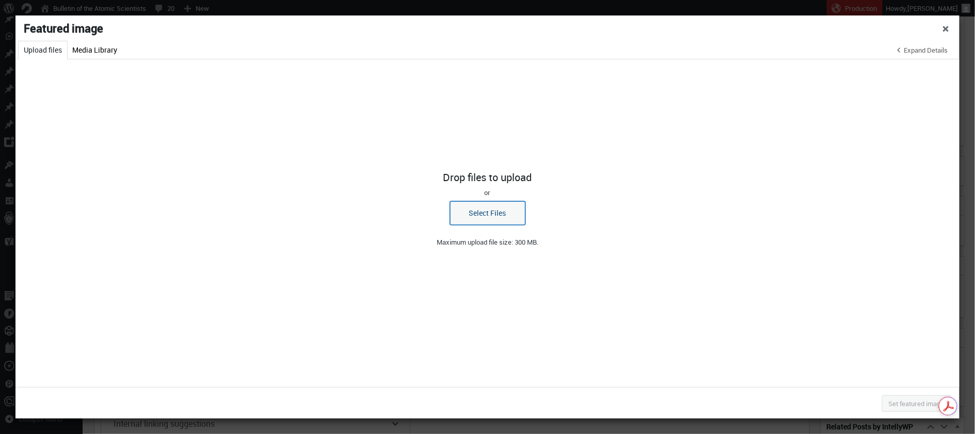
click at [494, 209] on button "Select Files" at bounding box center [487, 213] width 75 height 24
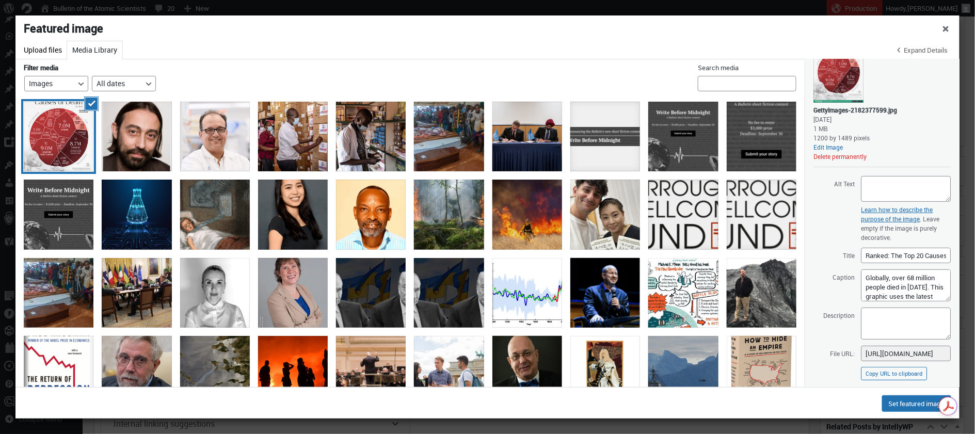
scroll to position [52, 0]
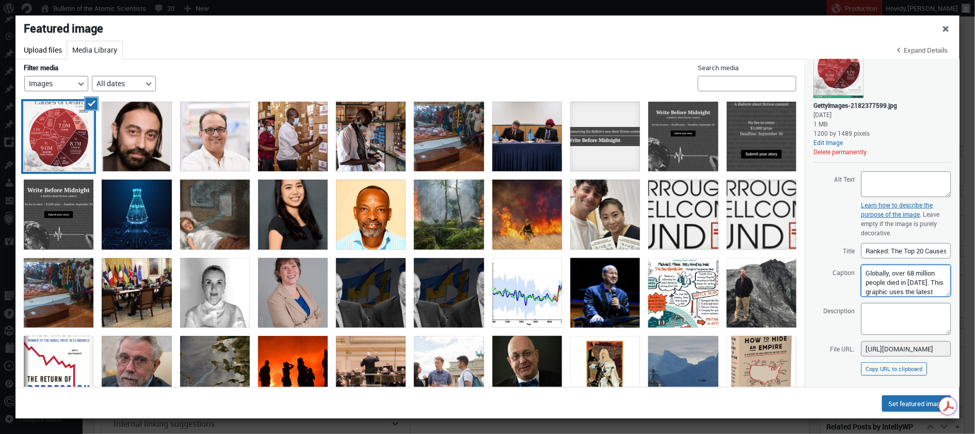
click at [881, 286] on textarea "Globally, over 68 million people died in 2021. This graphic uses the latest ava…" at bounding box center [906, 281] width 90 height 32
click at [927, 282] on textarea "Globally, over 68 million people died in 2021. This graphic uses the latest ava…" at bounding box center [906, 281] width 90 height 32
drag, startPoint x: 867, startPoint y: 271, endPoint x: 924, endPoint y: 322, distance: 76.4
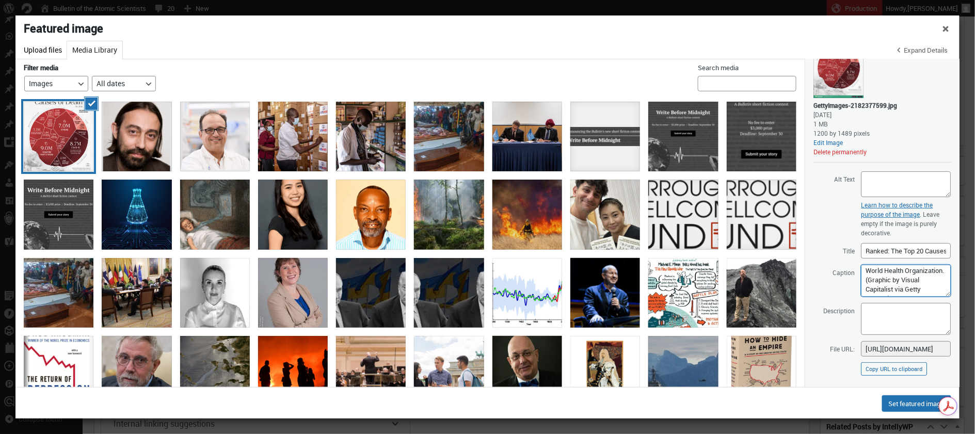
click at [924, 323] on div "Attachment Details Saved. GettyImages-2182377599.jpg August 25, 2025 1 MB 1200 …" at bounding box center [882, 194] width 138 height 373
type textarea "Globally, over 68 million people died in 2021; at least 8.7 million of them die…"
click at [892, 312] on textarea "Description" at bounding box center [906, 319] width 90 height 32
paste textarea "Globally, over 68 million people died in 2021; at least 8.7 million of them die…"
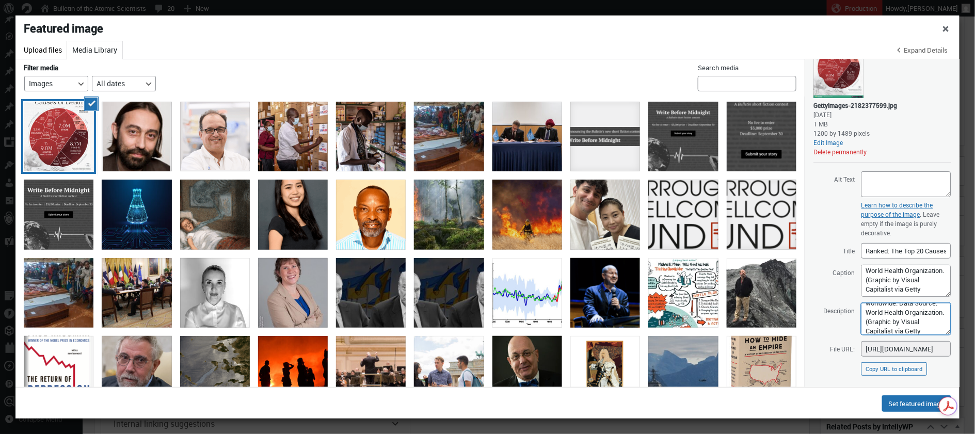
type textarea "Globally, over 68 million people died in 2021; at least 8.7 million of them die…"
click at [885, 175] on textarea "Alt Text" at bounding box center [906, 184] width 90 height 26
paste textarea "Globally, over 68 million people died in 2021; at least 8.7 million of them die…"
type textarea "Globally, over 68 million people died in 2021; at least 8.7 million of them die…"
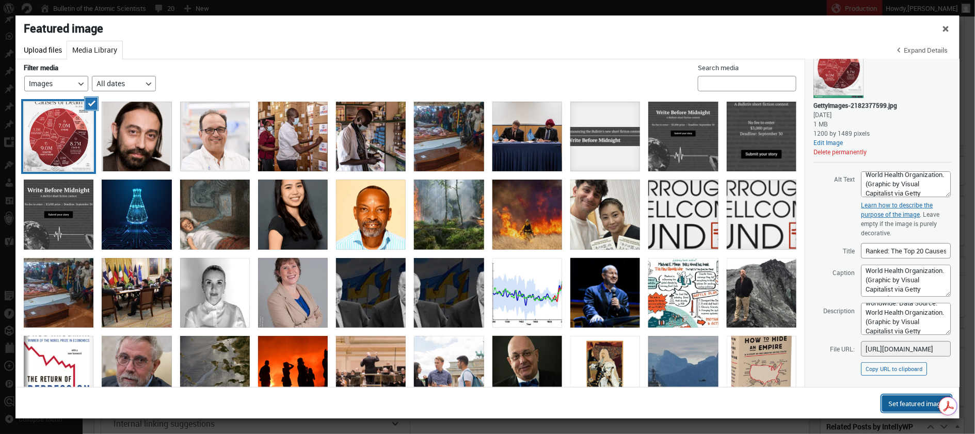
click at [912, 404] on button "Set featured image" at bounding box center [916, 403] width 69 height 17
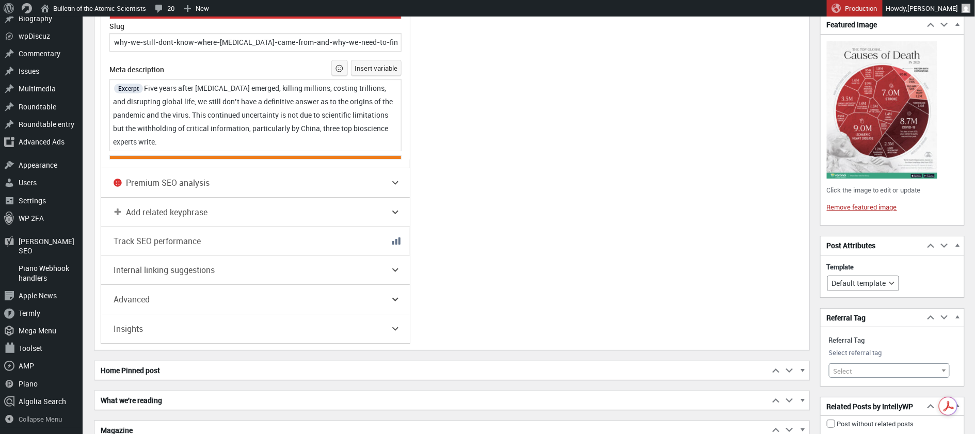
scroll to position [1474, 0]
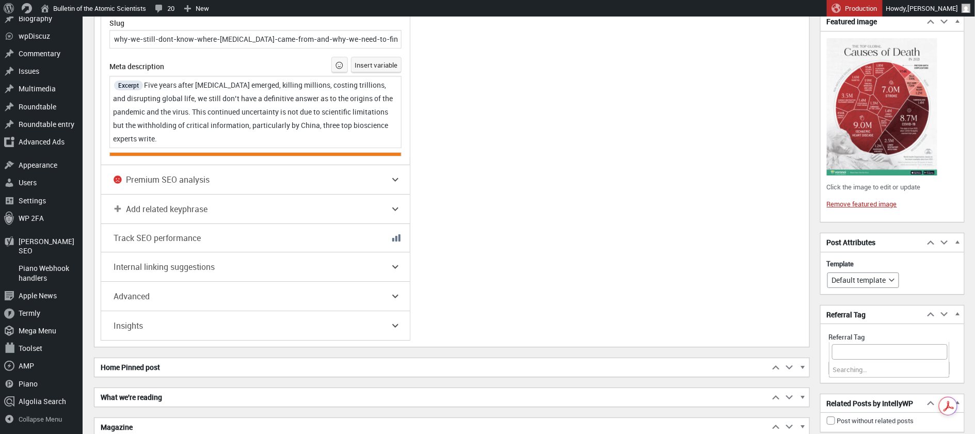
click at [945, 366] on b at bounding box center [944, 367] width 4 height 3
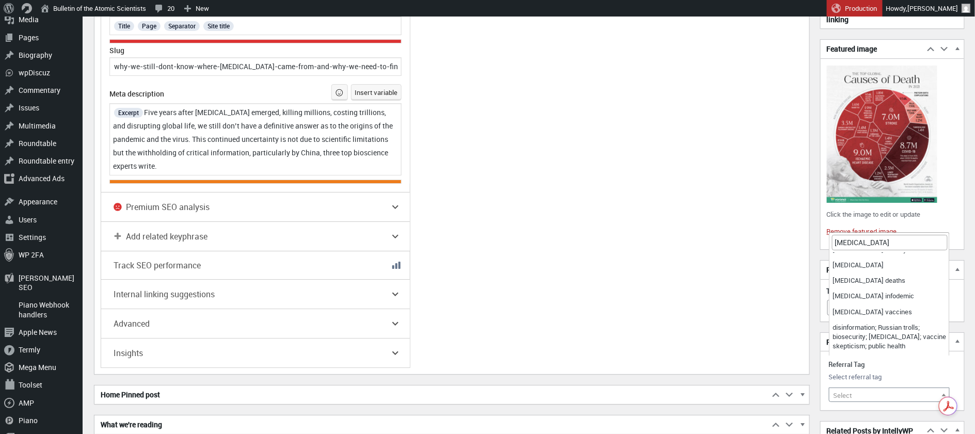
scroll to position [24, 0]
type input "COVID"
select select "12699"
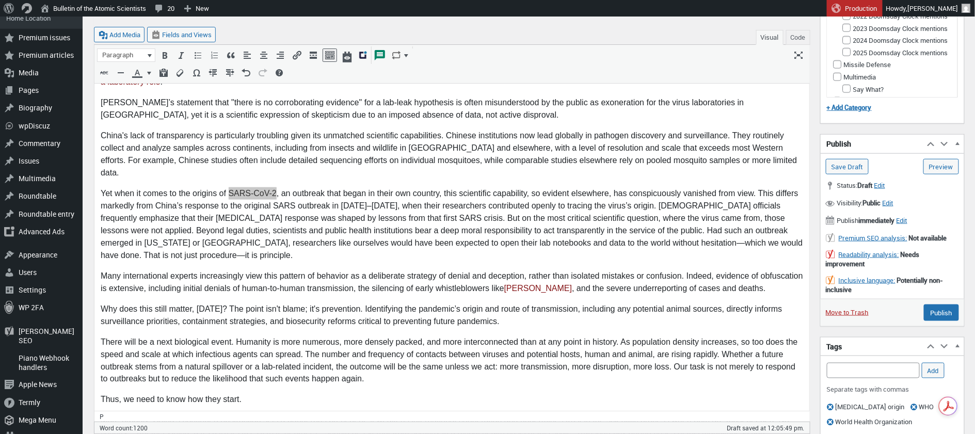
scroll to position [449, 0]
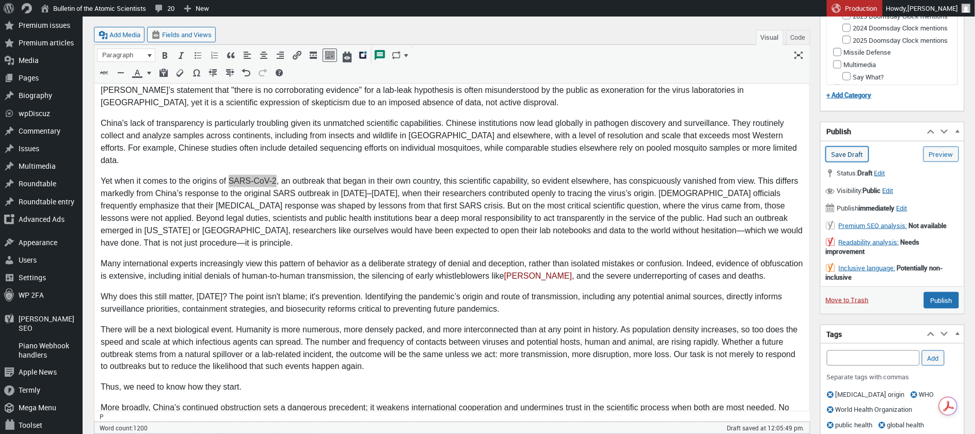
click at [853, 152] on input "Save Draft" at bounding box center [847, 154] width 43 height 15
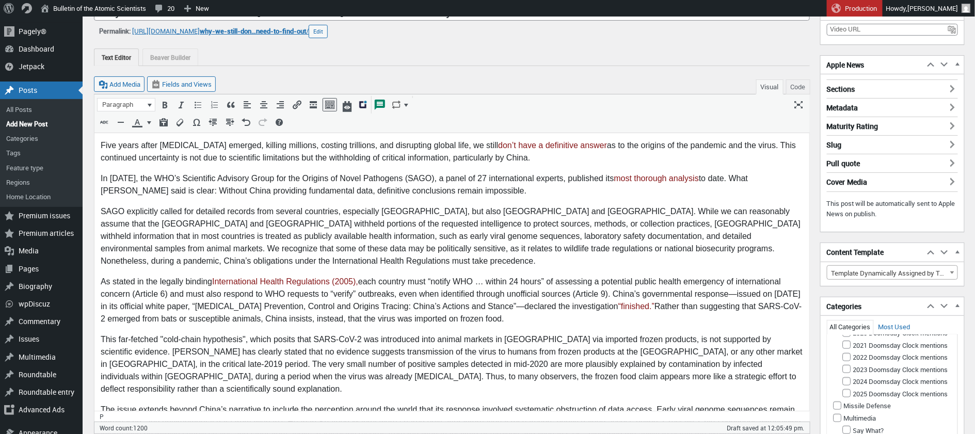
scroll to position [0, 0]
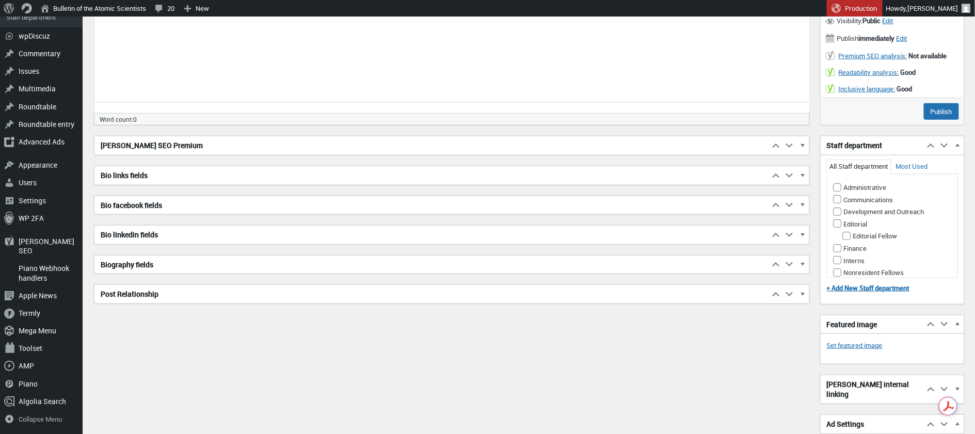
scroll to position [214, 0]
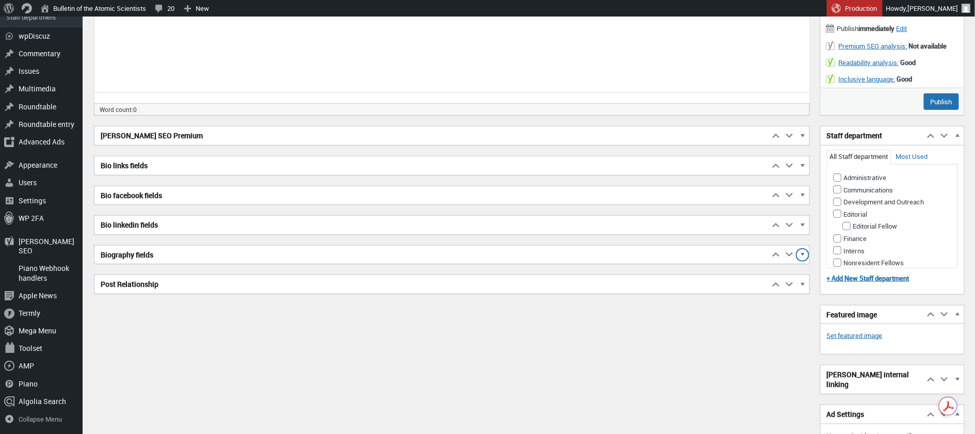
click at [804, 252] on span "button" at bounding box center [802, 256] width 10 height 9
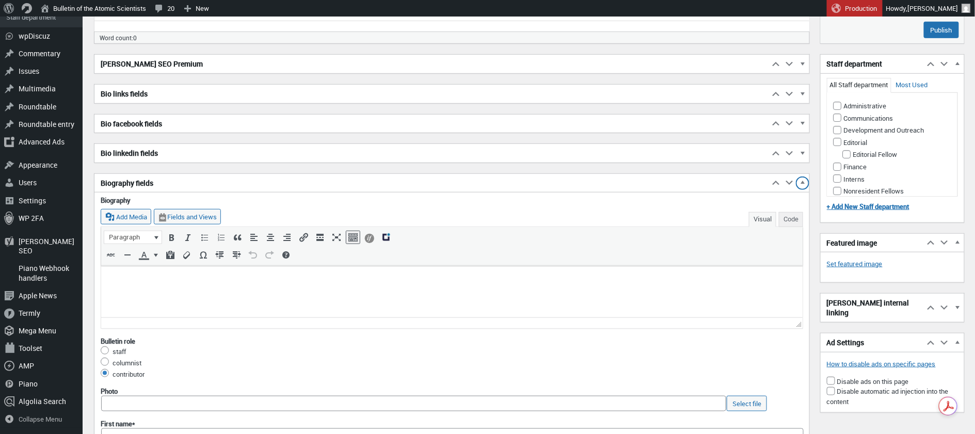
scroll to position [287, 0]
click at [126, 277] on p at bounding box center [451, 276] width 689 height 12
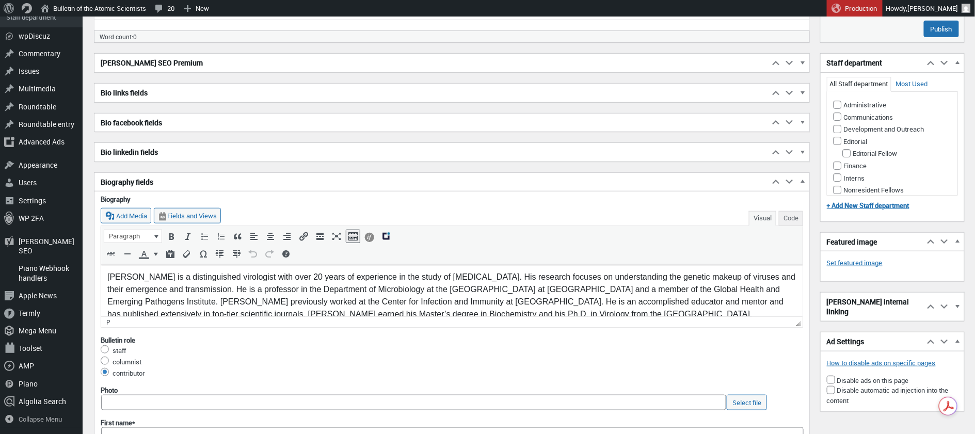
scroll to position [6, 0]
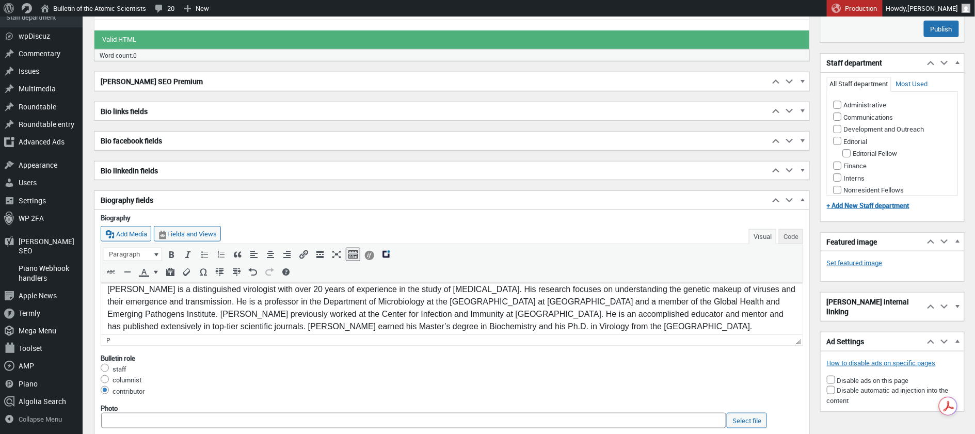
click at [107, 289] on p "Palacios is a distinguished virologist with over 20 years of experience in the …" at bounding box center [451, 308] width 689 height 50
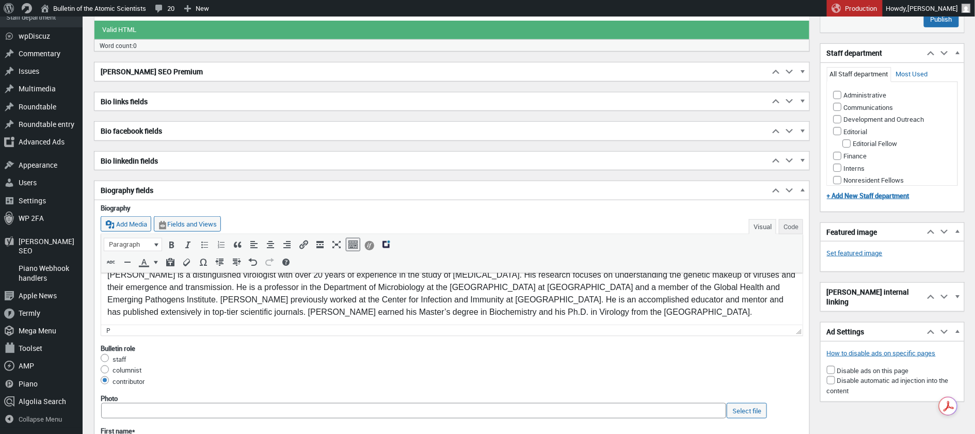
scroll to position [0, 0]
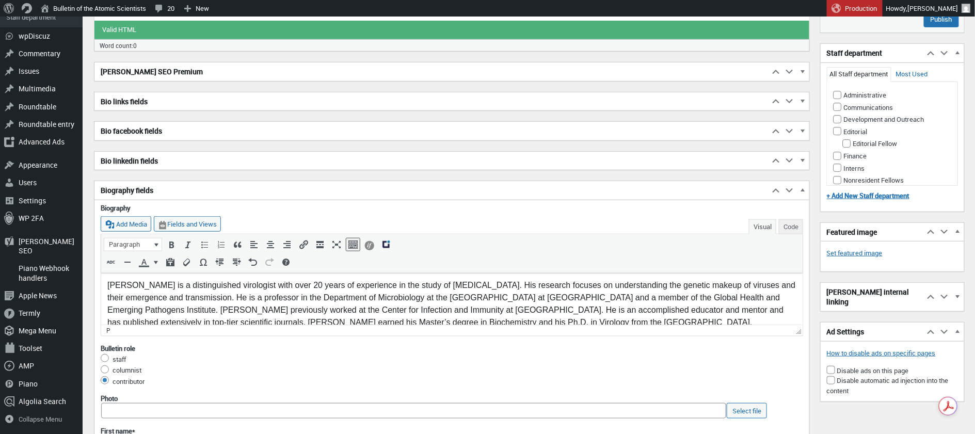
drag, startPoint x: 106, startPoint y: 284, endPoint x: 168, endPoint y: 288, distance: 62.6
click at [168, 288] on html "[PERSON_NAME] is a distinguished virologist with over 20 years of experience in…" at bounding box center [451, 304] width 701 height 64
drag, startPoint x: 171, startPoint y: 286, endPoint x: 109, endPoint y: 280, distance: 62.7
click at [109, 280] on p "[PERSON_NAME] is a distinguished virologist with over 20 years of experience in…" at bounding box center [451, 304] width 689 height 50
copy p "Gustavo Palacios"
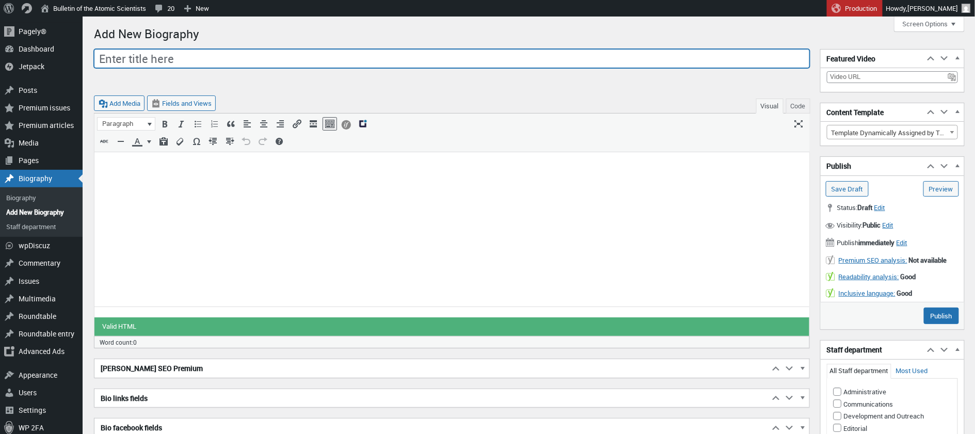
click at [201, 59] on input "Enter title here" at bounding box center [452, 59] width 716 height 20
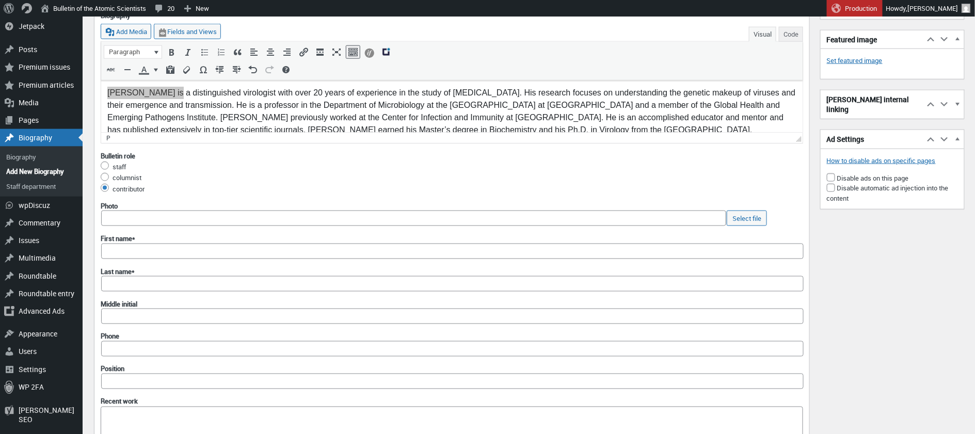
scroll to position [483, 0]
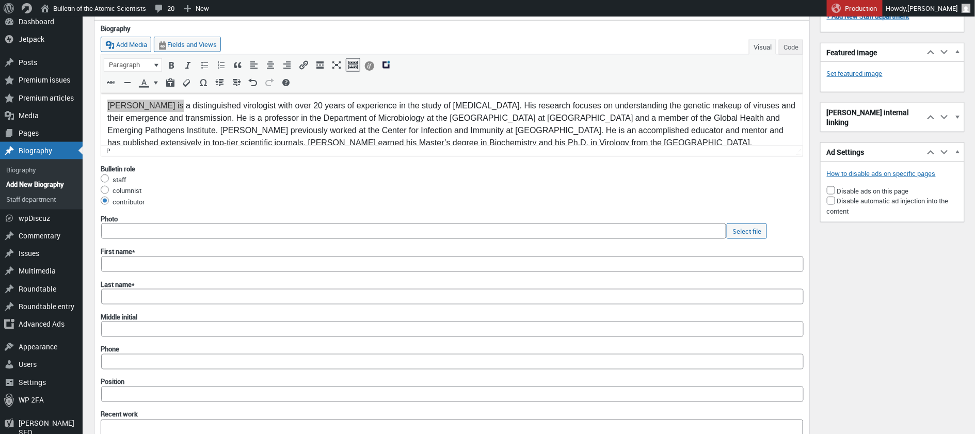
type input "Gustavo Palacios"
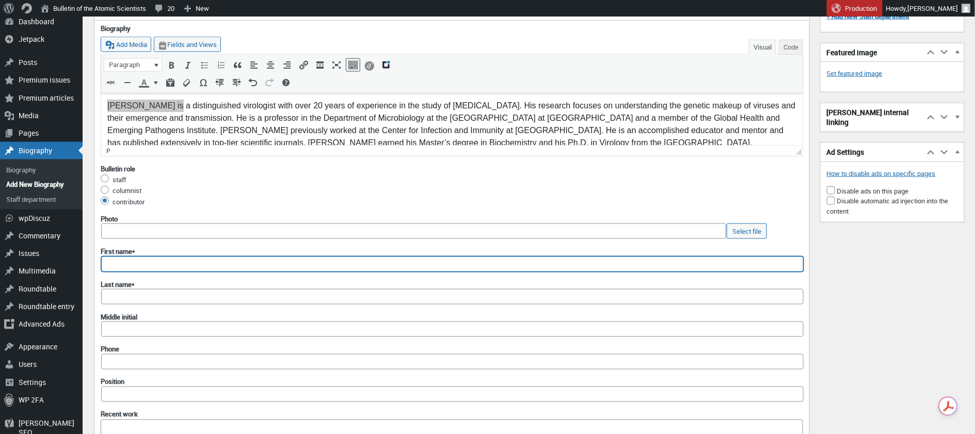
click at [142, 261] on input "First name*" at bounding box center [452, 263] width 702 height 15
paste input "Gustavo Palacios"
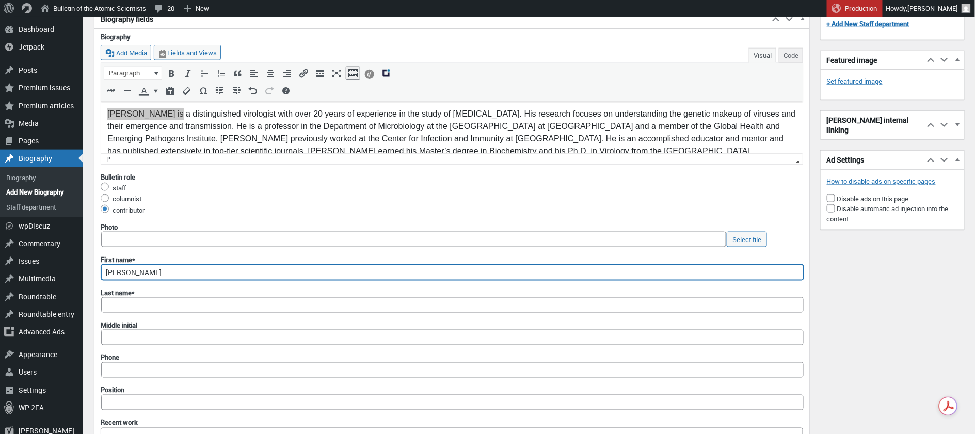
type input "Gustavo Palacios"
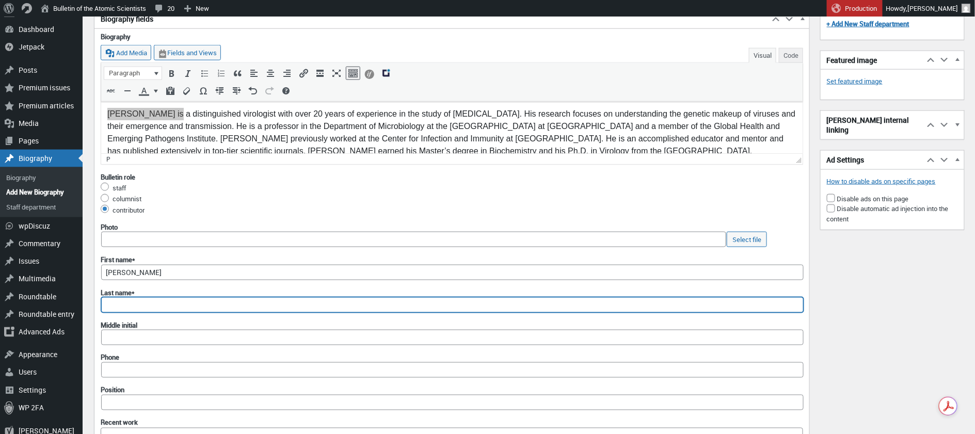
click at [132, 301] on input "Last name*" at bounding box center [452, 304] width 702 height 15
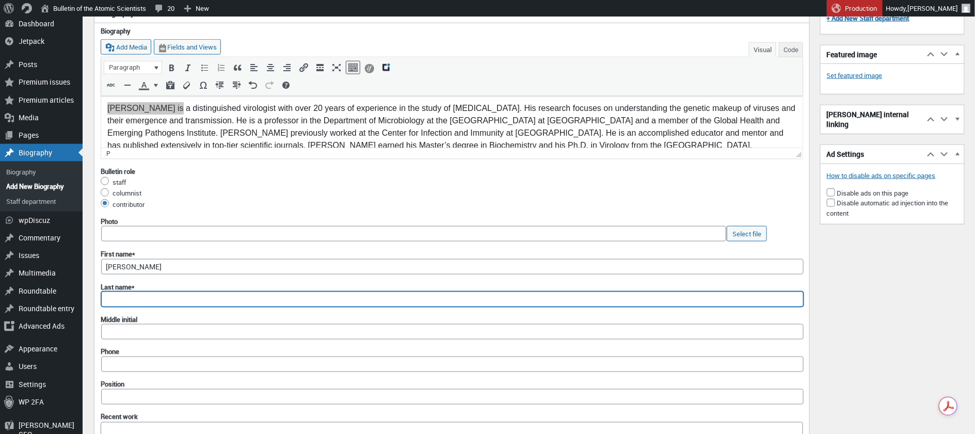
scroll to position [476, 0]
paste input "Gustavo Palacios"
type input "Gustavo Palacios"
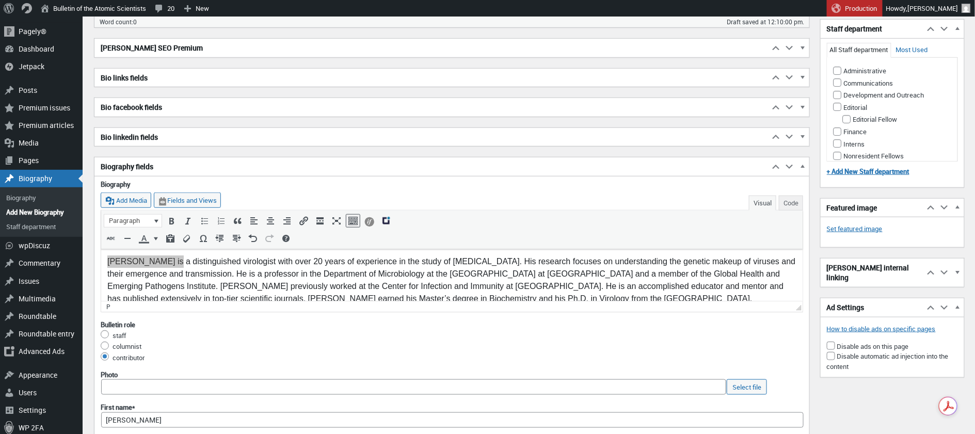
scroll to position [314, 0]
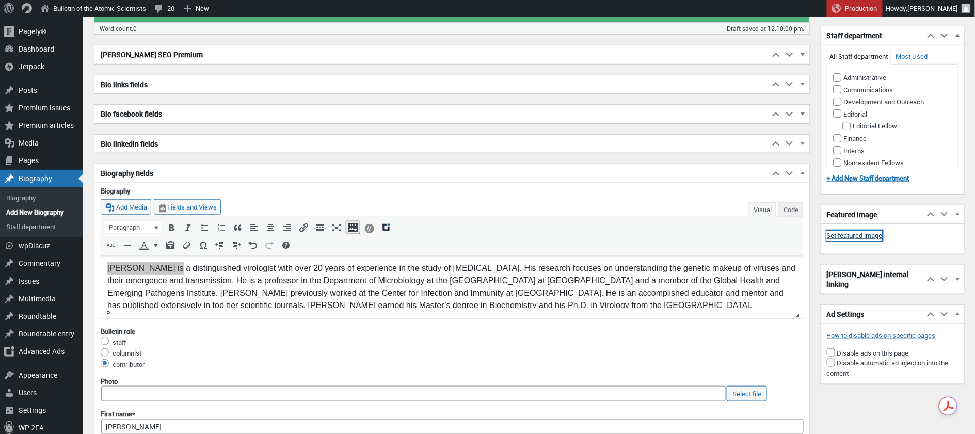
click at [870, 235] on link "Set featured image" at bounding box center [855, 236] width 56 height 10
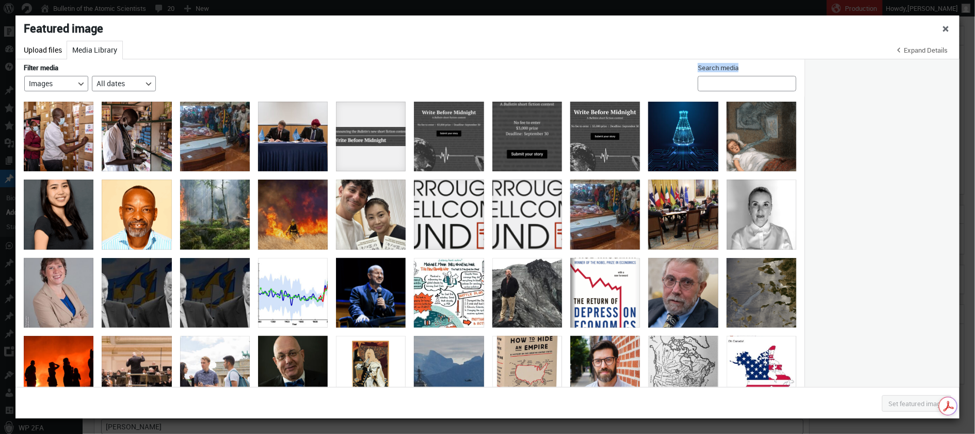
drag, startPoint x: 754, startPoint y: 91, endPoint x: 752, endPoint y: 85, distance: 6.9
click at [753, 87] on div "Search media" at bounding box center [747, 77] width 99 height 37
click at [752, 85] on input "Search media" at bounding box center [747, 83] width 99 height 15
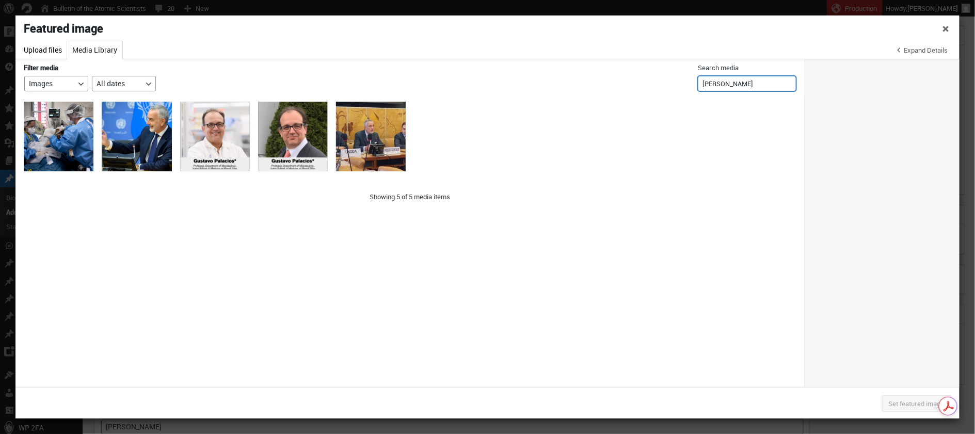
type input "Gustavo"
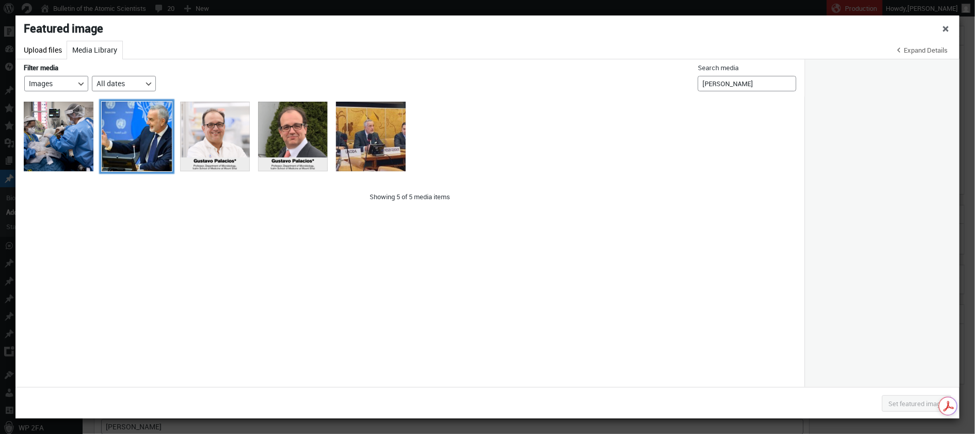
click at [150, 127] on div "President of Review Conference for Nuclear Non-proliferation Treaty Briefs Press" at bounding box center [137, 137] width 70 height 70
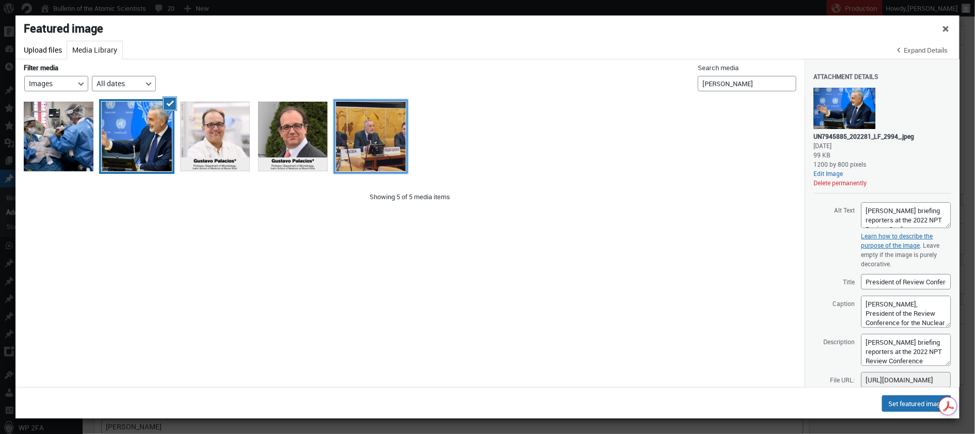
click at [388, 138] on div "Gustavo Zlauvinen" at bounding box center [371, 137] width 70 height 70
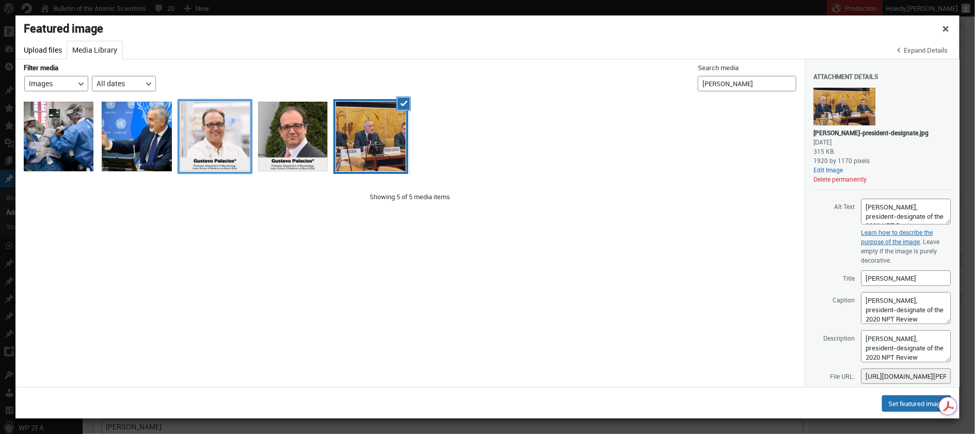
click at [227, 134] on div "Gustavo Palacios Pathgens Taskforce" at bounding box center [215, 137] width 70 height 70
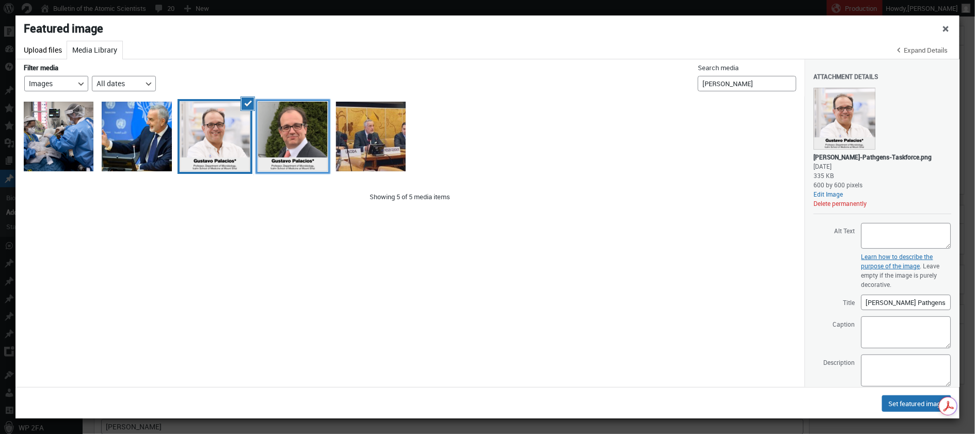
click at [289, 134] on div "GustavoPalaciosPathogensProject" at bounding box center [293, 137] width 70 height 70
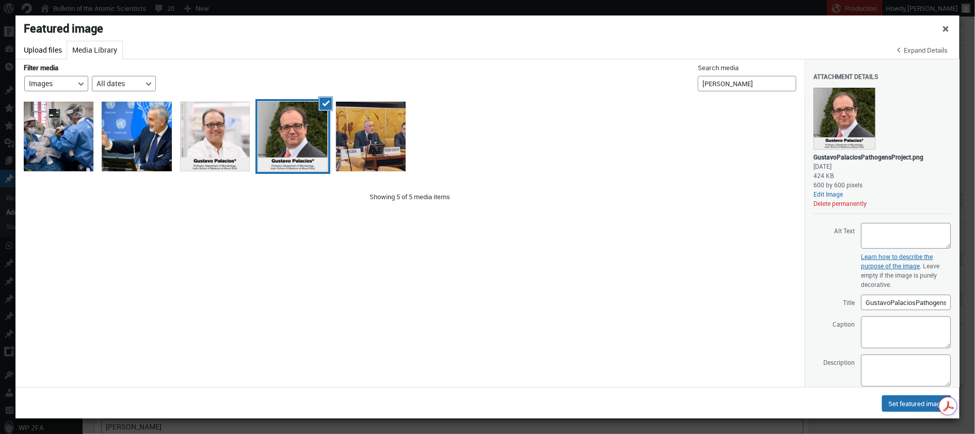
click at [840, 112] on div at bounding box center [844, 119] width 62 height 62
click at [217, 131] on div "Gustavo Palacios Pathgens Taskforce" at bounding box center [215, 137] width 70 height 70
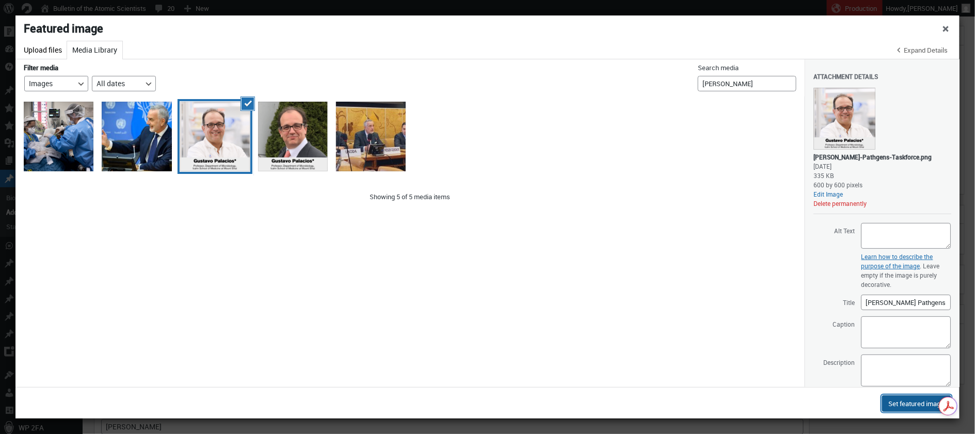
click at [915, 404] on button "Set featured image" at bounding box center [916, 403] width 69 height 17
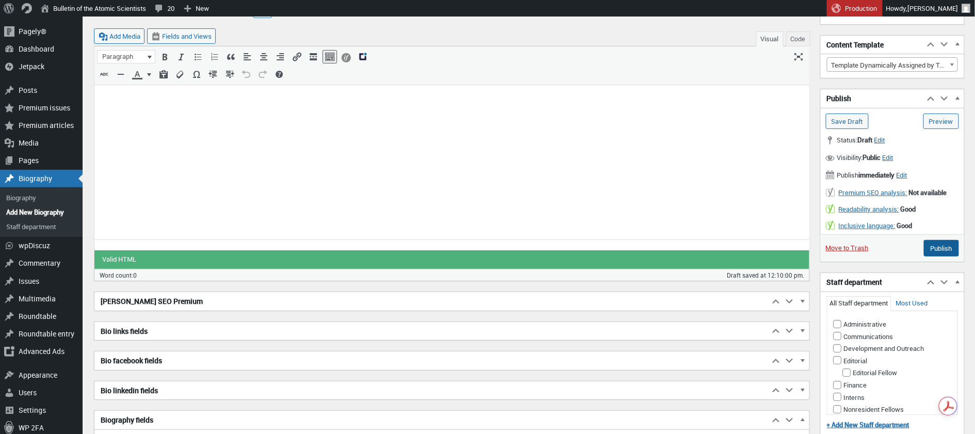
scroll to position [66, 0]
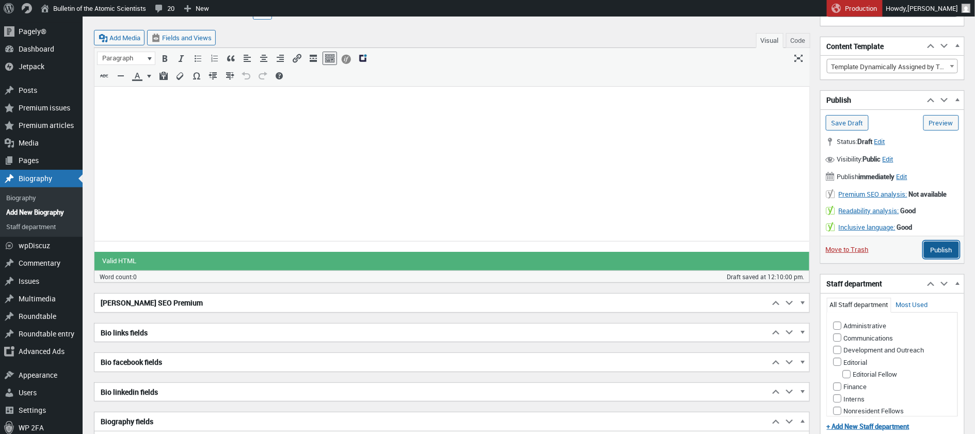
click at [941, 251] on input "Publish" at bounding box center [941, 249] width 35 height 17
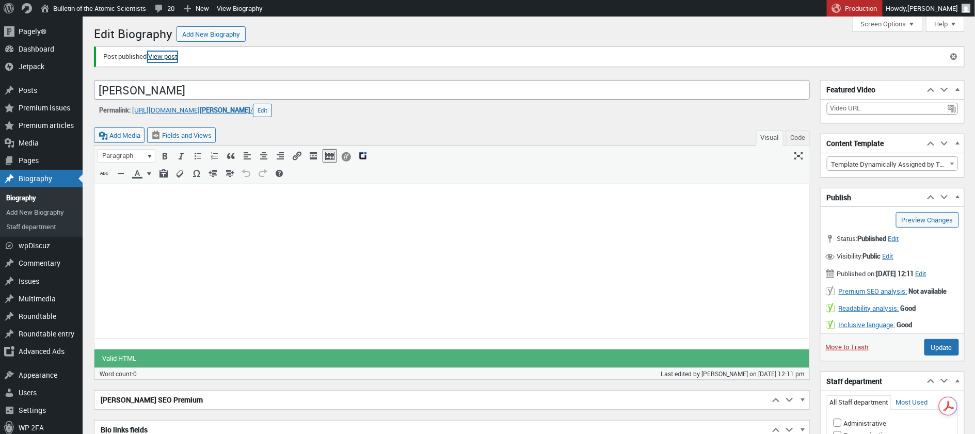
click at [165, 57] on link "View post" at bounding box center [162, 57] width 29 height 10
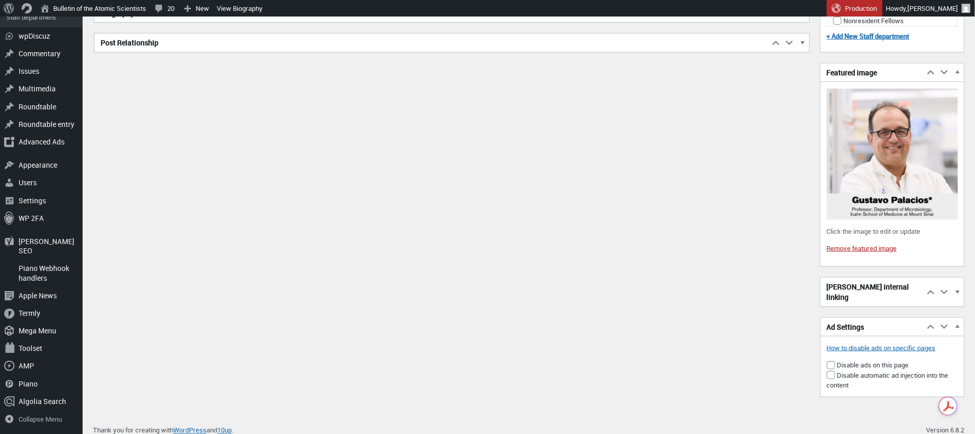
scroll to position [457, 0]
click at [912, 156] on img at bounding box center [892, 153] width 131 height 131
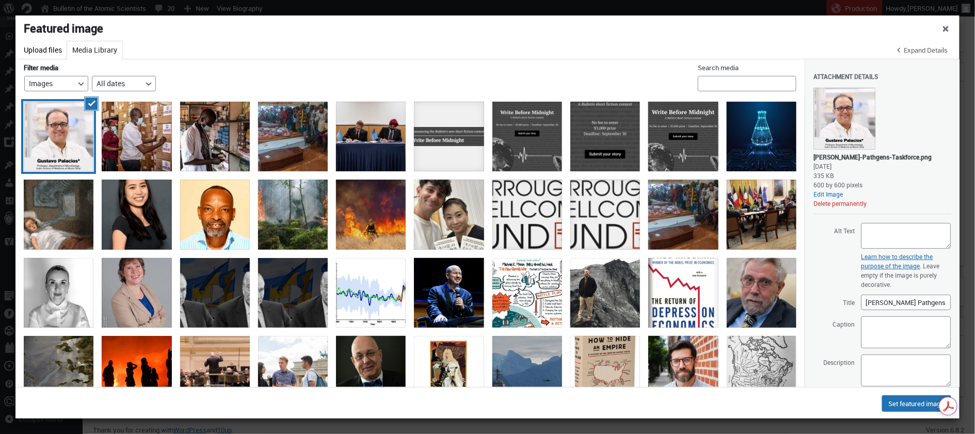
click at [837, 126] on div at bounding box center [844, 119] width 62 height 62
click at [946, 29] on span "Close dialog" at bounding box center [946, 28] width 10 height 8
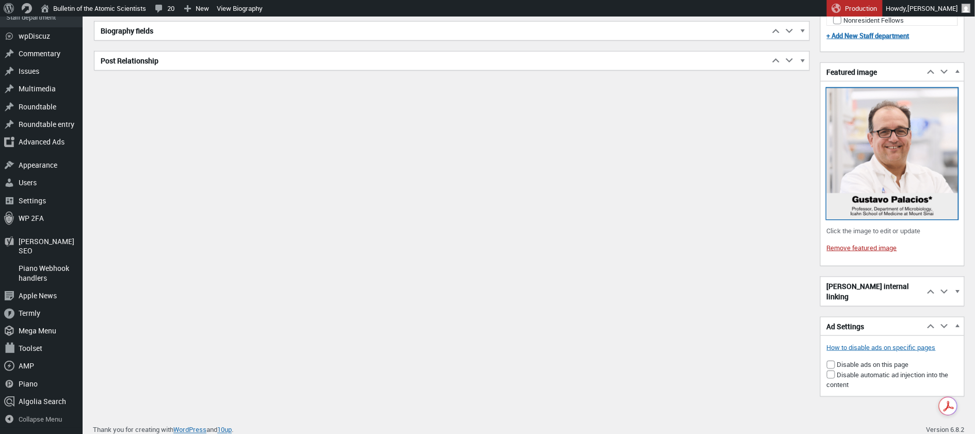
click at [908, 182] on img at bounding box center [892, 153] width 131 height 131
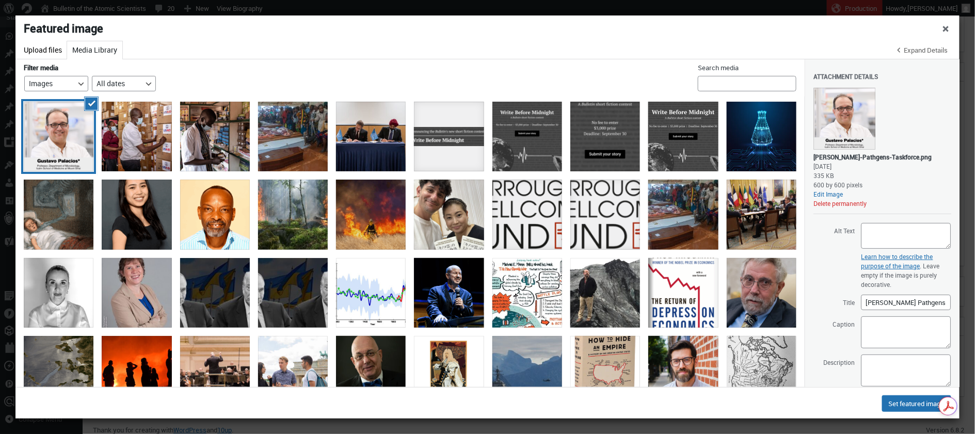
click at [846, 127] on div at bounding box center [844, 119] width 62 height 62
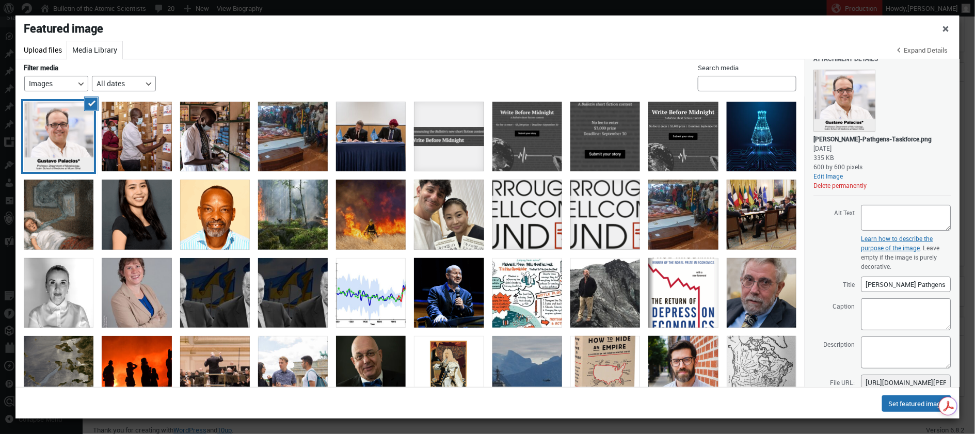
scroll to position [0, 0]
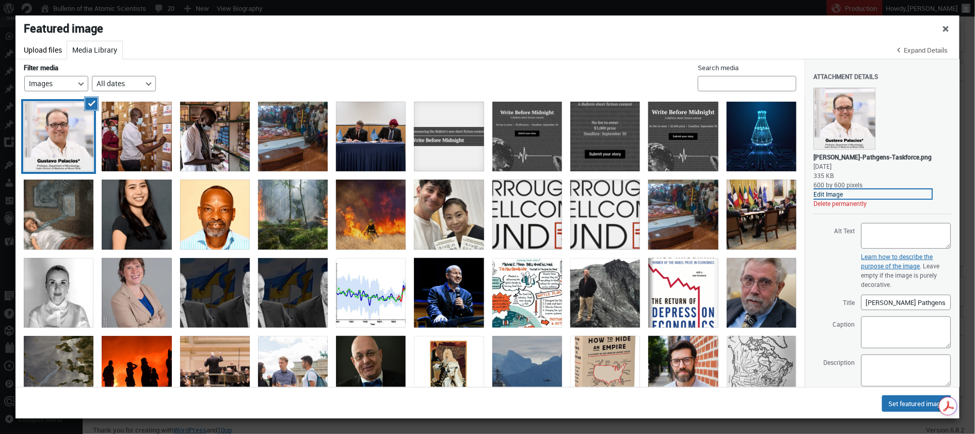
click at [830, 192] on link "Edit Image" at bounding box center [872, 193] width 118 height 9
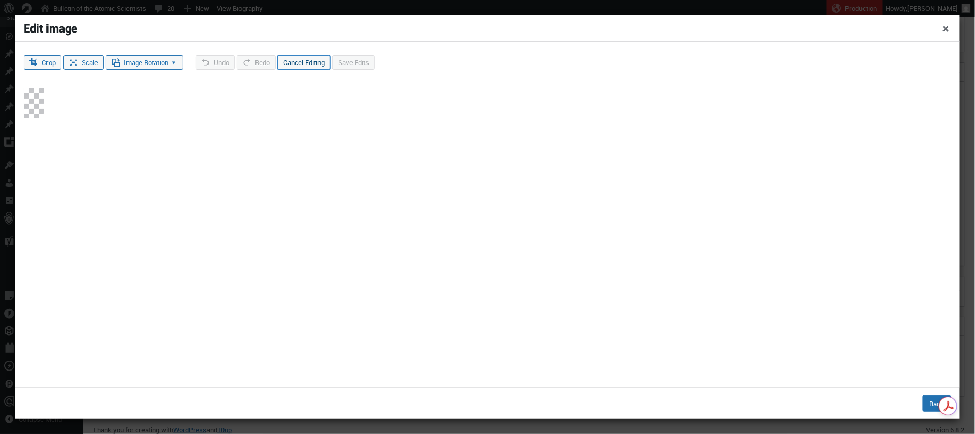
scroll to position [44, 0]
click at [44, 118] on div at bounding box center [34, 103] width 21 height 30
click at [947, 30] on span "Close dialog" at bounding box center [946, 28] width 10 height 8
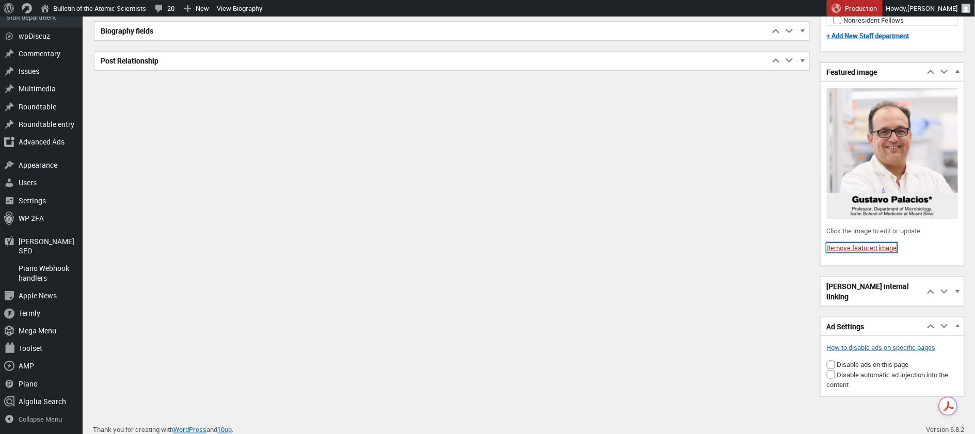
click at [868, 252] on link "Remove featured image" at bounding box center [862, 247] width 70 height 9
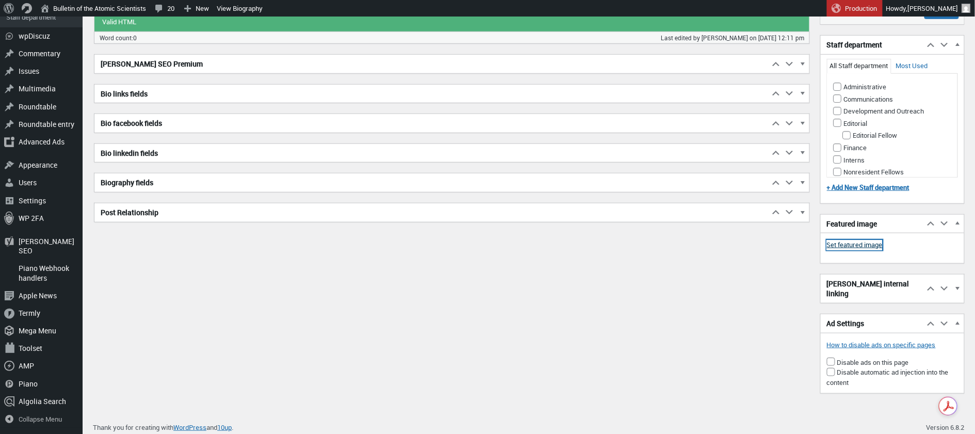
click at [856, 250] on link "Set featured image" at bounding box center [855, 245] width 56 height 10
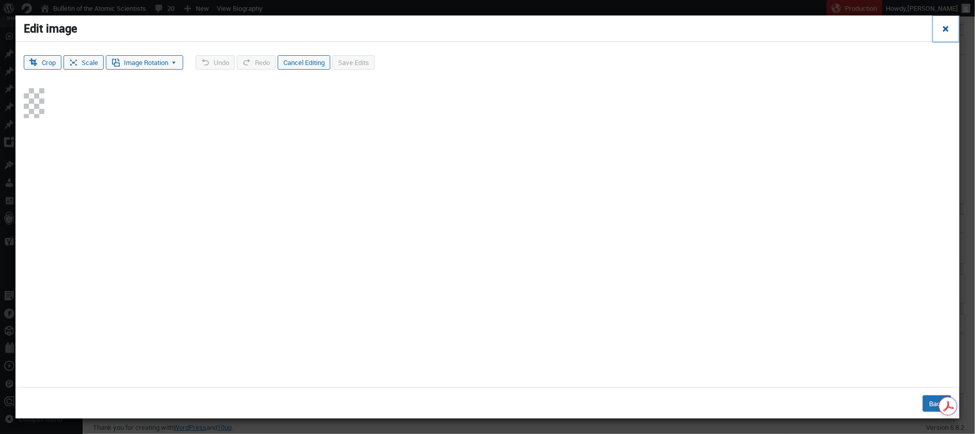
click at [942, 27] on span "Close dialog" at bounding box center [946, 28] width 10 height 8
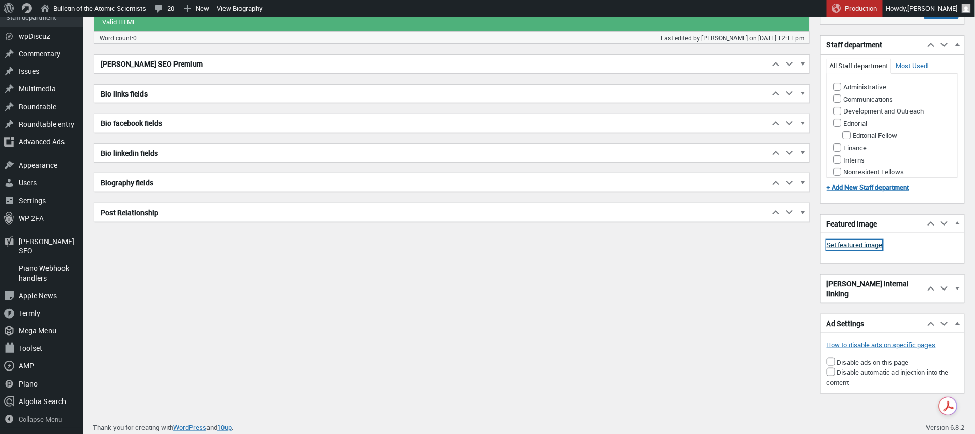
click at [862, 250] on link "Set featured image" at bounding box center [855, 245] width 56 height 10
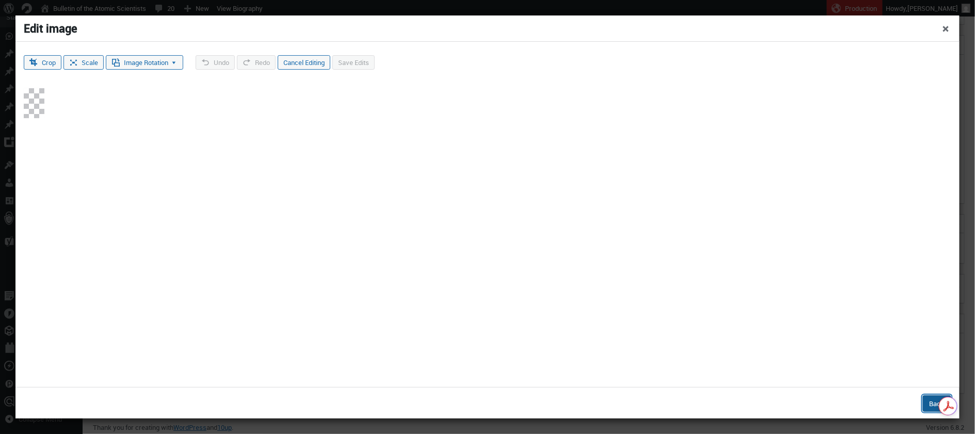
click at [928, 396] on button "Back" at bounding box center [937, 403] width 28 height 17
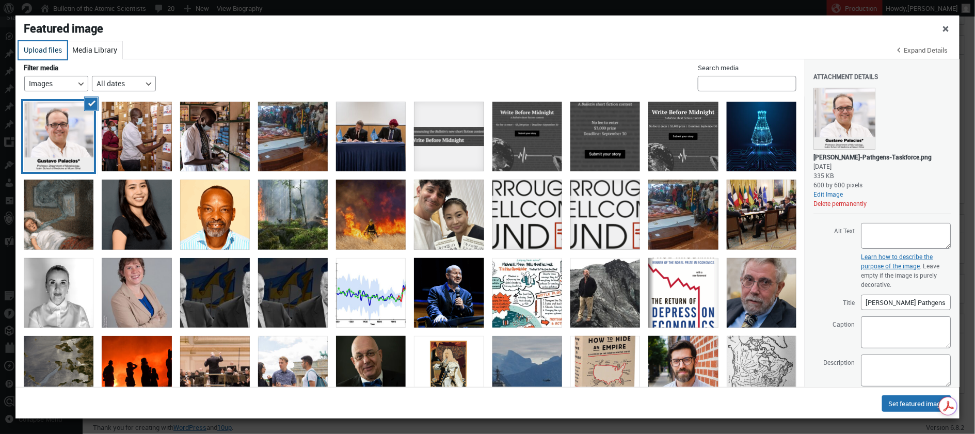
click at [36, 49] on button "Upload files" at bounding box center [43, 50] width 49 height 18
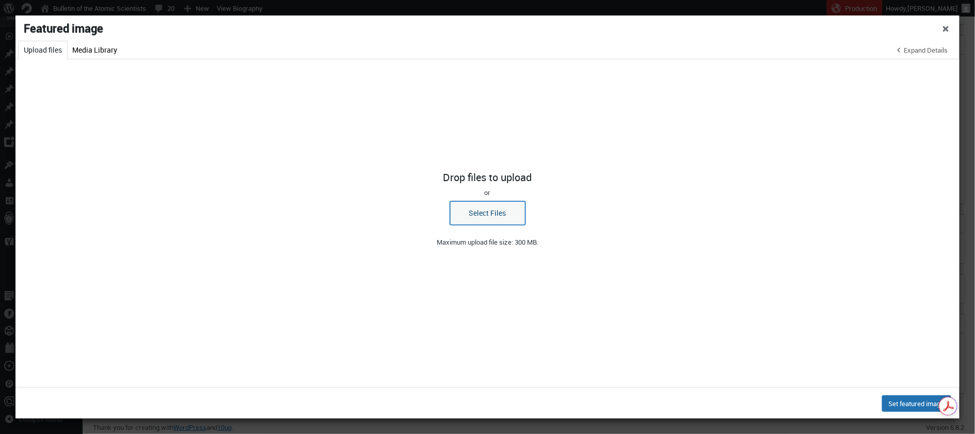
click at [496, 217] on button "Select Files" at bounding box center [487, 213] width 75 height 24
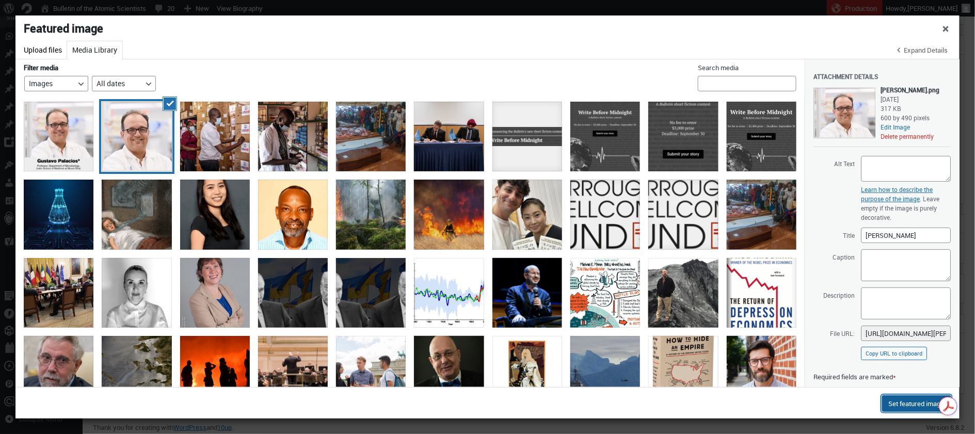
click at [905, 402] on button "Set featured image" at bounding box center [916, 403] width 69 height 17
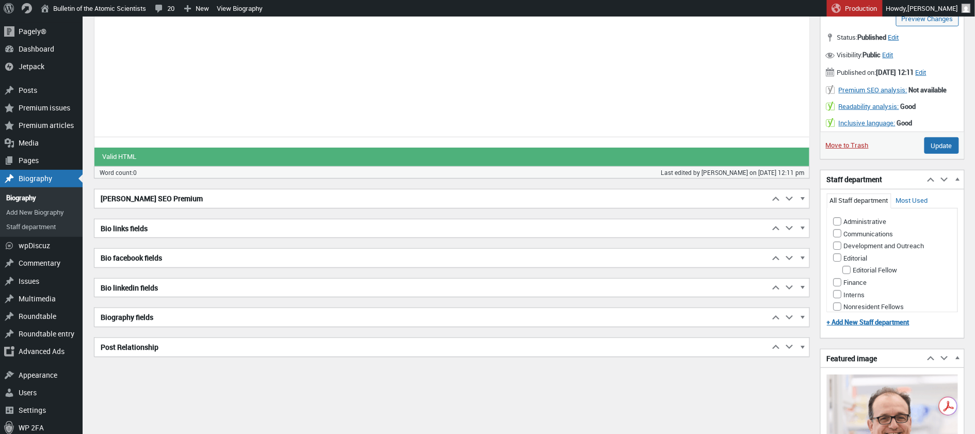
scroll to position [160, 0]
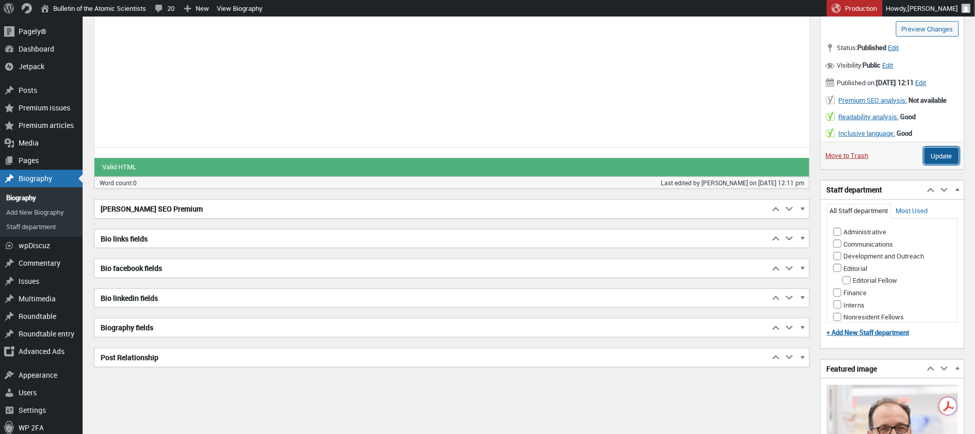
click at [950, 159] on input "Update" at bounding box center [941, 156] width 35 height 17
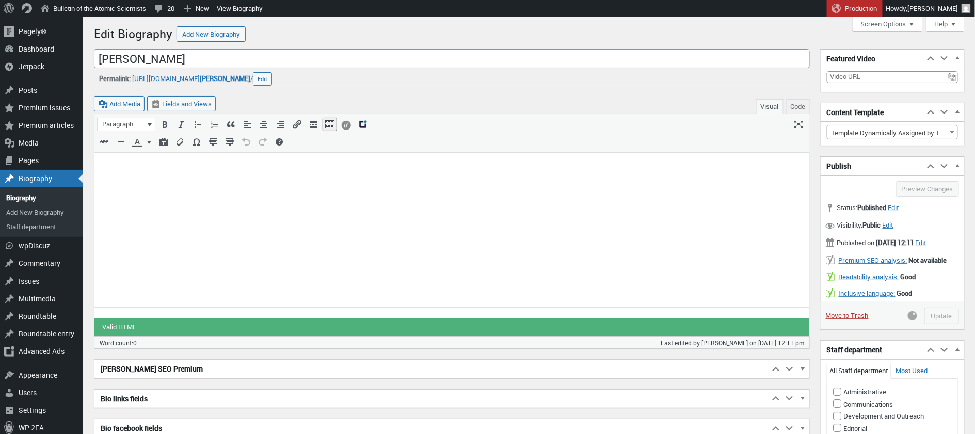
scroll to position [2, 0]
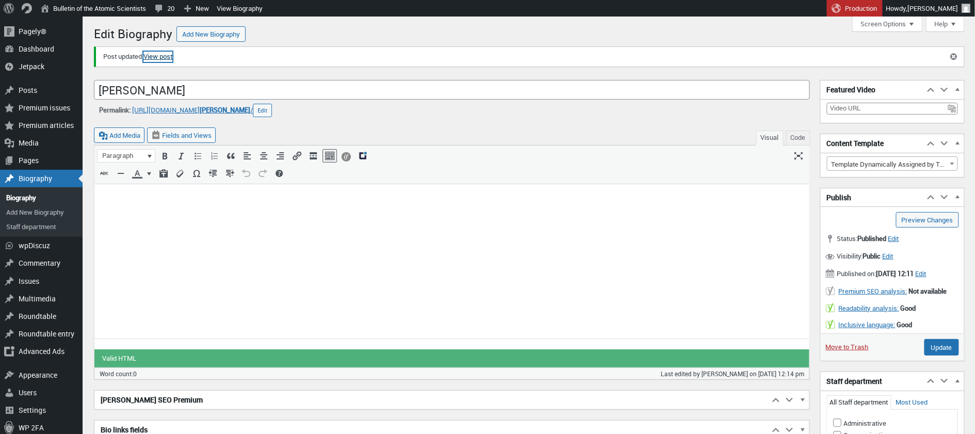
click at [166, 56] on link "View post" at bounding box center [157, 57] width 29 height 10
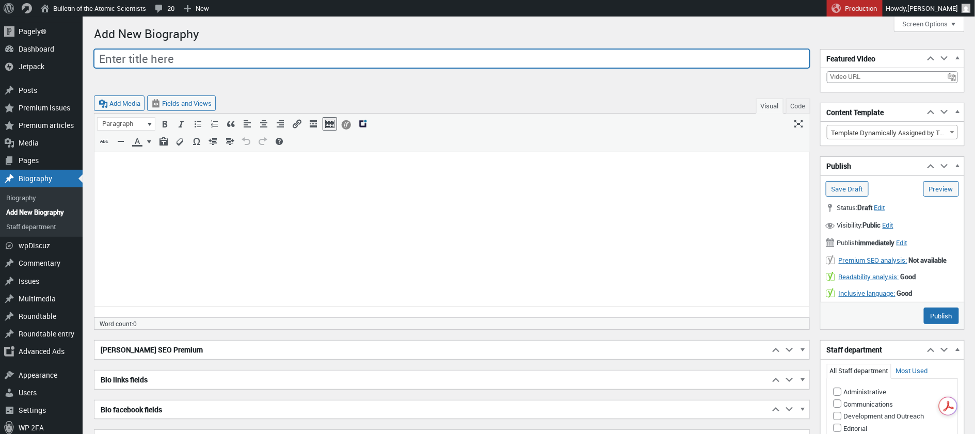
paste input "[PERSON_NAME]"
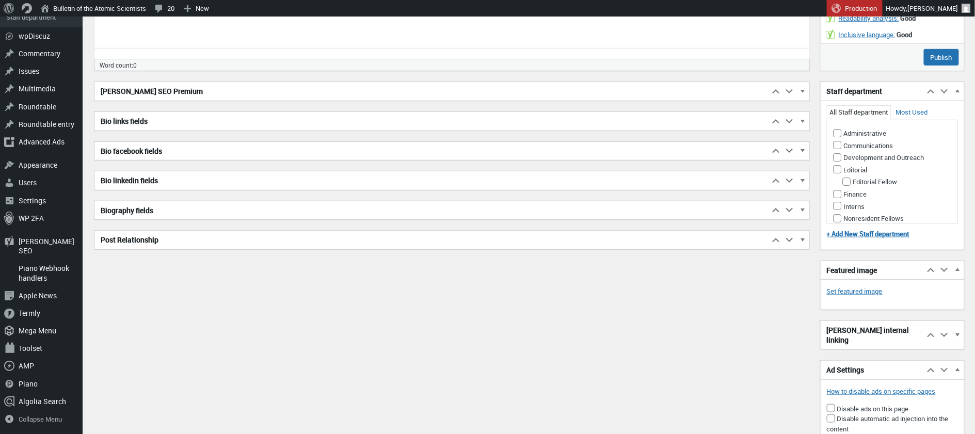
scroll to position [264, 0]
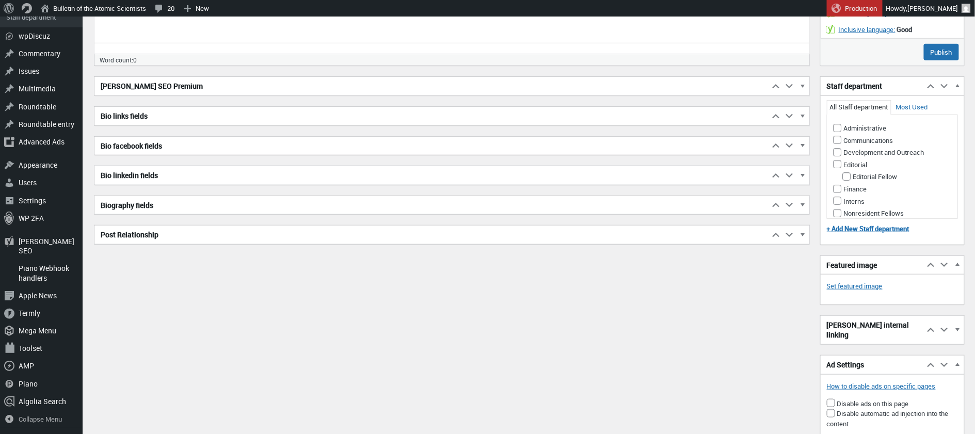
type input "[PERSON_NAME]"
click at [800, 202] on span "button" at bounding box center [802, 206] width 10 height 9
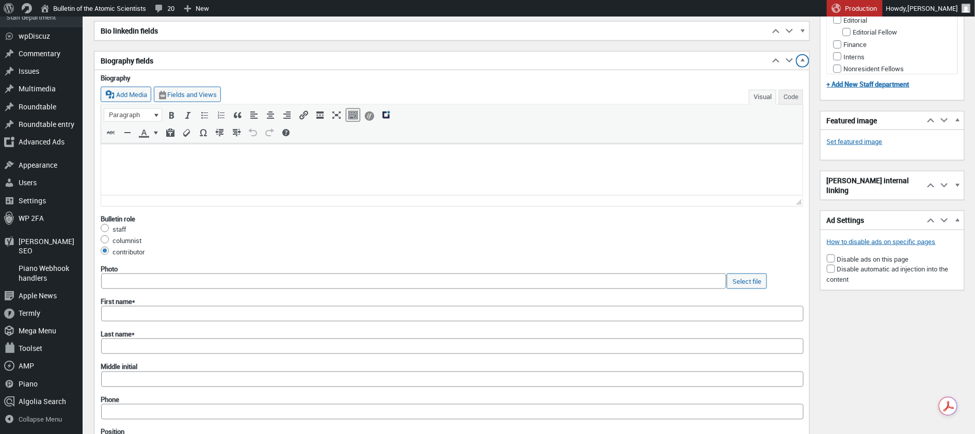
scroll to position [409, 0]
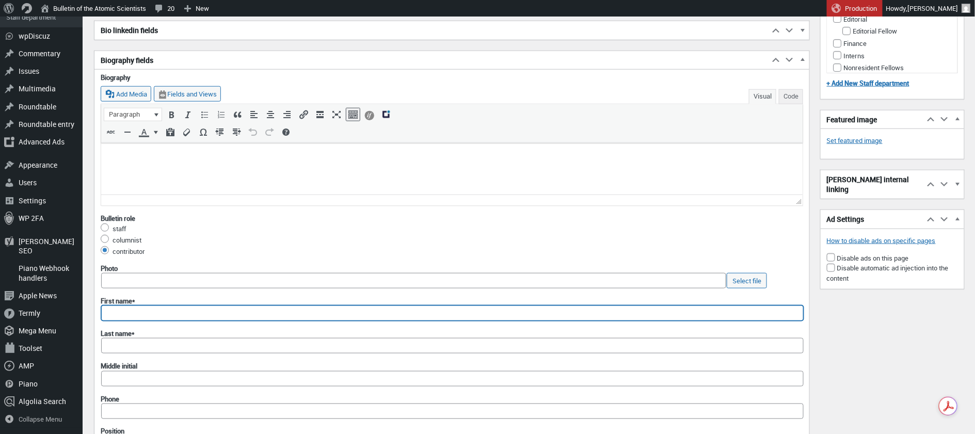
click at [109, 310] on input "First name*" at bounding box center [452, 312] width 702 height 15
paste input "[PERSON_NAME]"
type input "[PERSON_NAME]"
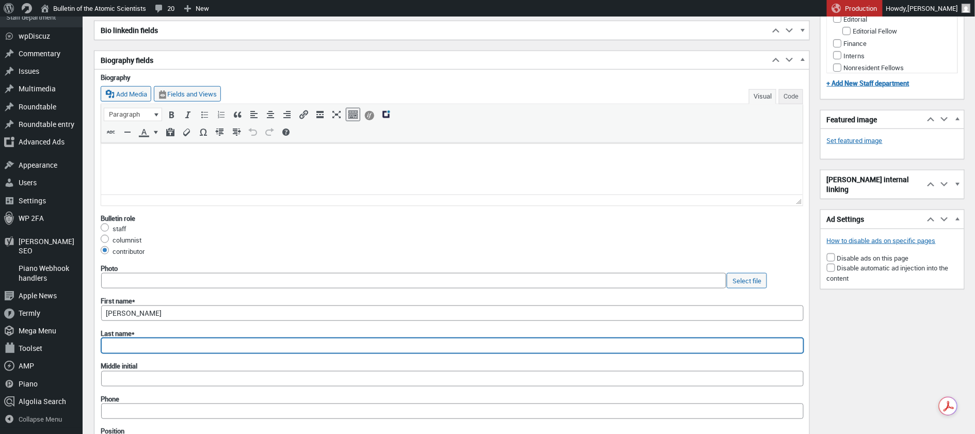
click at [110, 342] on input "Last name*" at bounding box center [452, 345] width 702 height 15
paste input "[PERSON_NAME]"
type input "[PERSON_NAME]"
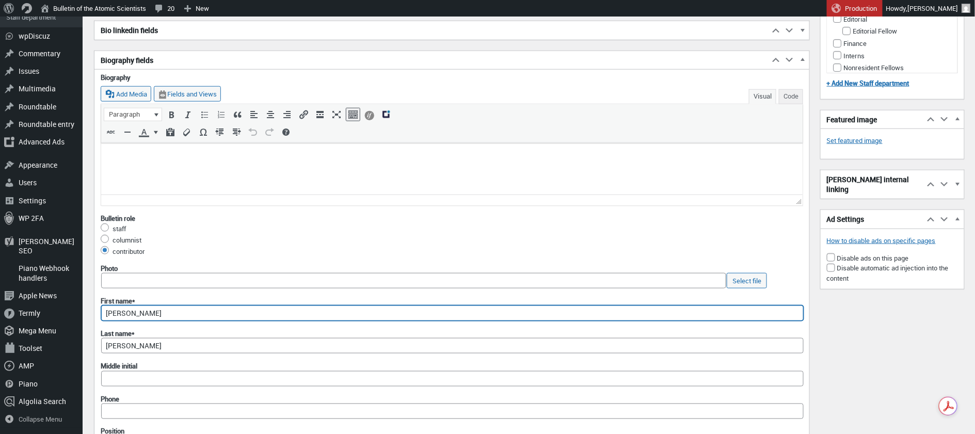
drag, startPoint x: 127, startPoint y: 308, endPoint x: 180, endPoint y: 309, distance: 52.6
click at [180, 309] on input "[PERSON_NAME]" at bounding box center [452, 312] width 702 height 15
type input "[PERSON_NAME]"
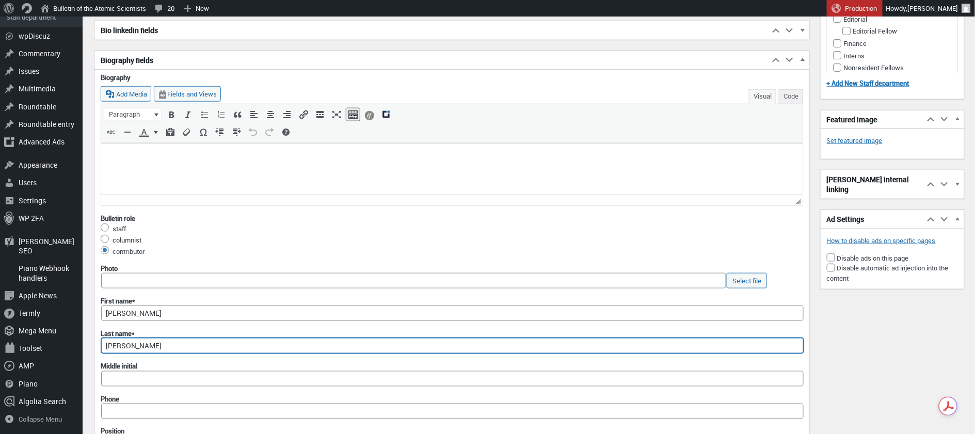
drag, startPoint x: 128, startPoint y: 341, endPoint x: 88, endPoint y: 338, distance: 40.3
click at [88, 338] on div "Menu About WordPress About WordPress Get Involved [DOMAIN_NAME] Documentation L…" at bounding box center [529, 183] width 892 height 1153
type input "[PERSON_NAME]"
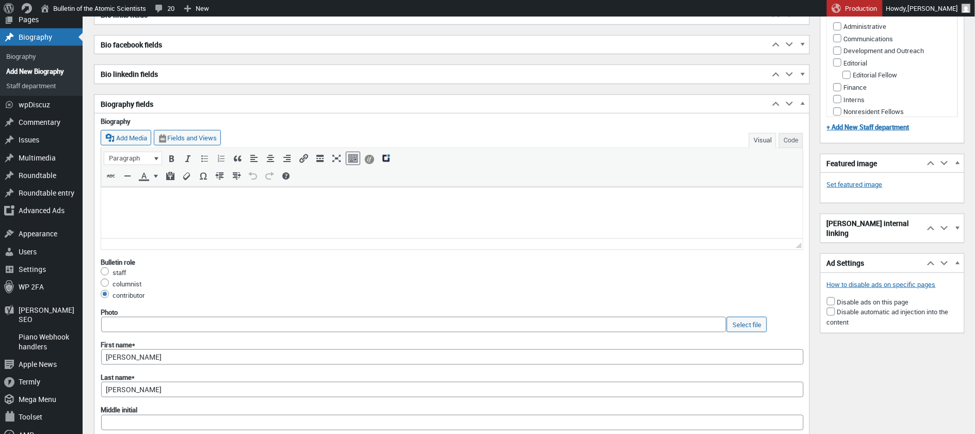
click at [139, 205] on html at bounding box center [451, 199] width 701 height 27
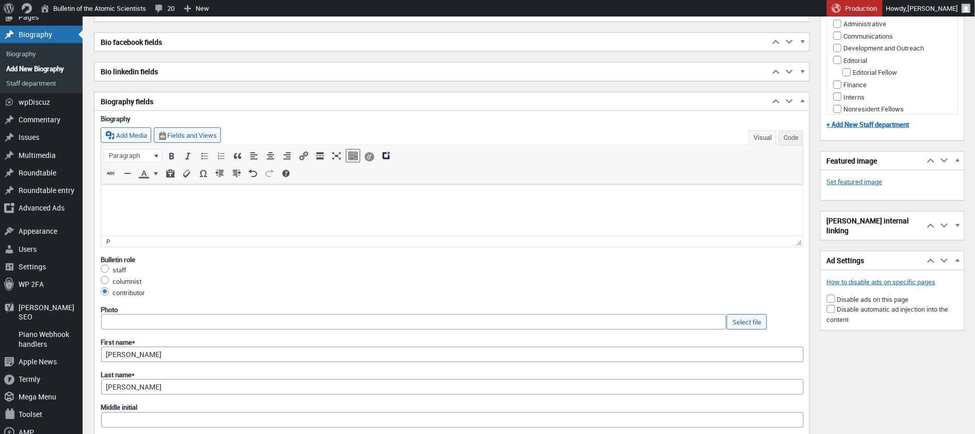
scroll to position [368, 0]
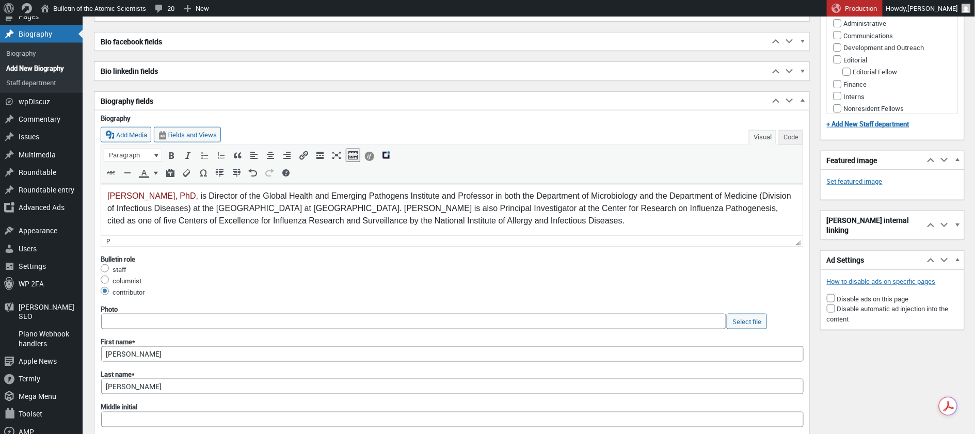
click at [223, 196] on p "[PERSON_NAME], PhD , is Director of the Global Health and Emerging Pathogens In…" at bounding box center [451, 207] width 689 height 37
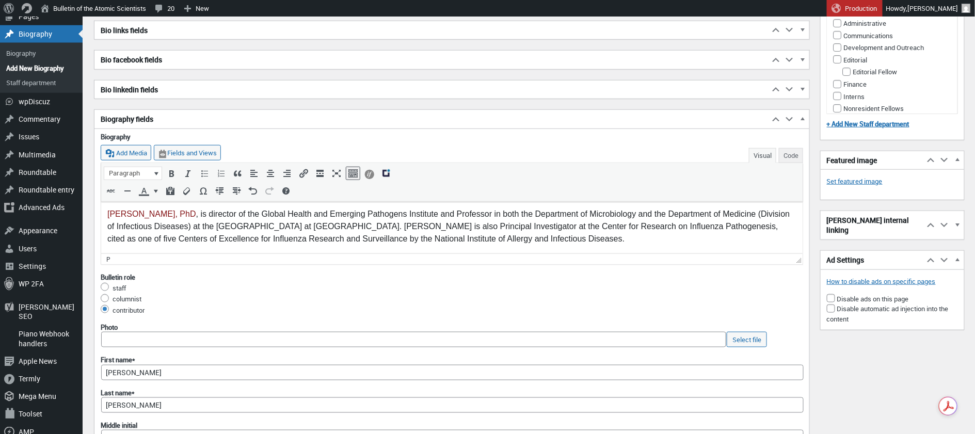
click at [470, 214] on p "[PERSON_NAME], PhD , is director of the Global Health and Emerging Pathogens In…" at bounding box center [451, 225] width 689 height 37
click at [497, 225] on p "[PERSON_NAME], PhD , is director of the Global Health and Emerging Pathogens In…" at bounding box center [451, 226] width 689 height 37
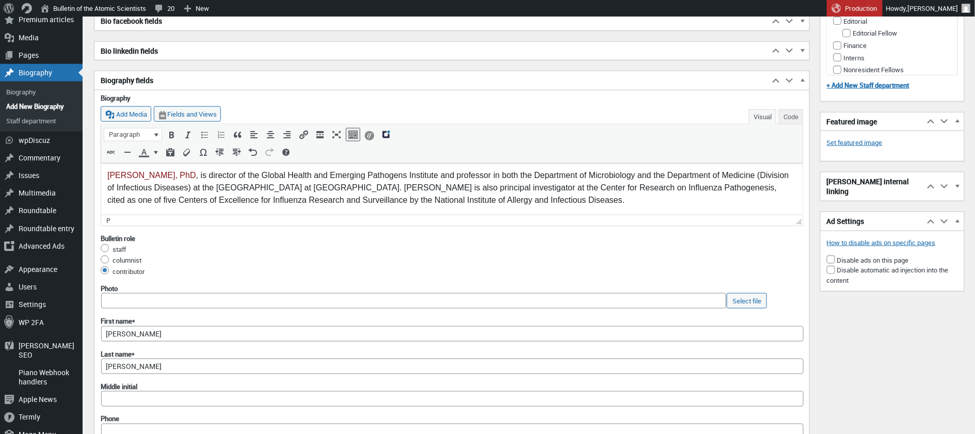
scroll to position [393, 0]
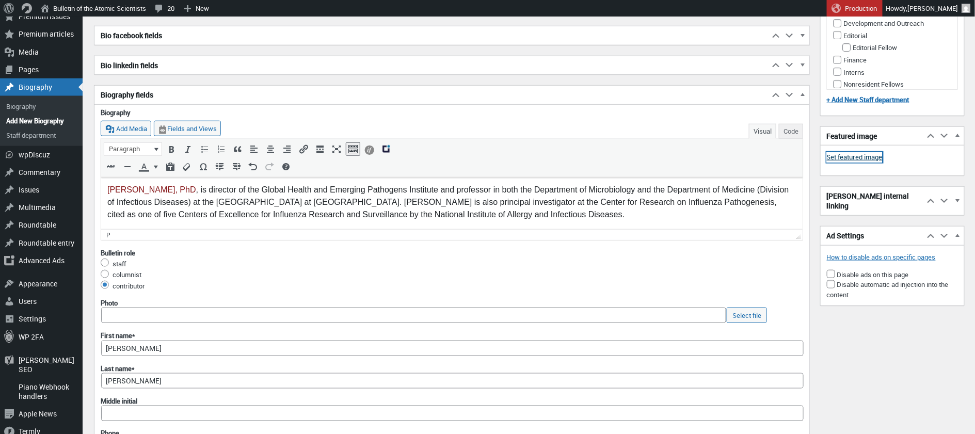
click at [860, 155] on link "Set featured image" at bounding box center [855, 157] width 56 height 10
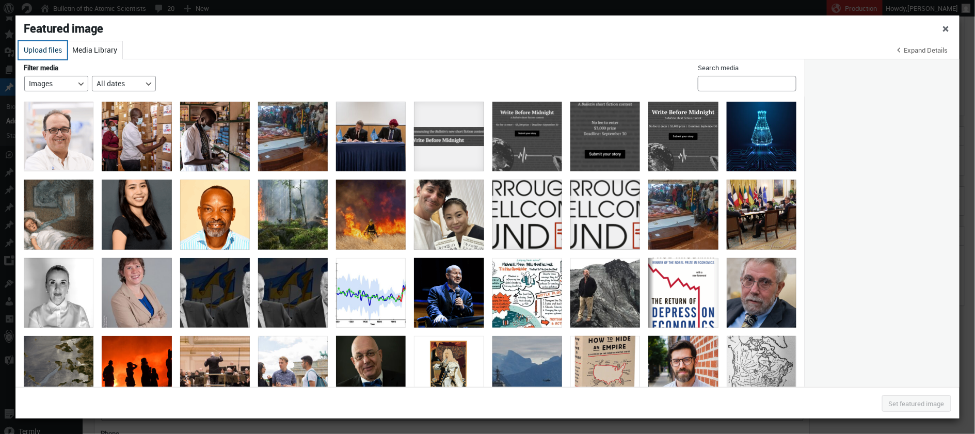
click at [42, 48] on button "Upload files" at bounding box center [43, 50] width 49 height 18
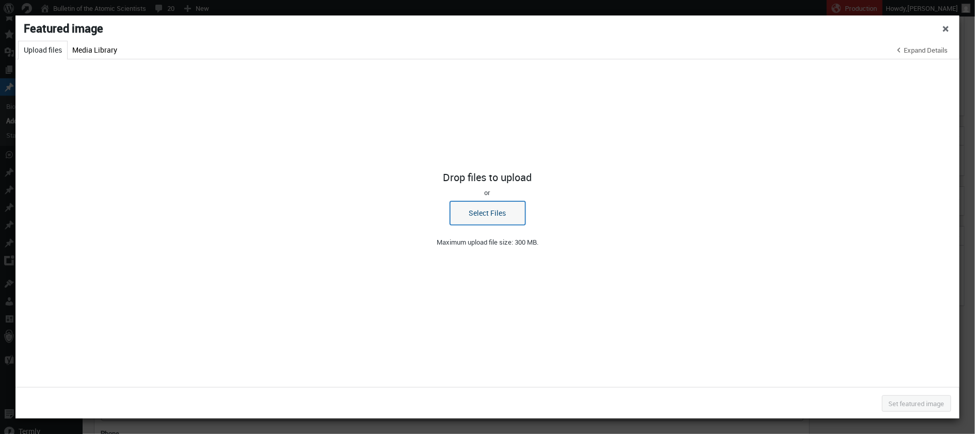
click at [498, 209] on button "Select Files" at bounding box center [487, 213] width 75 height 24
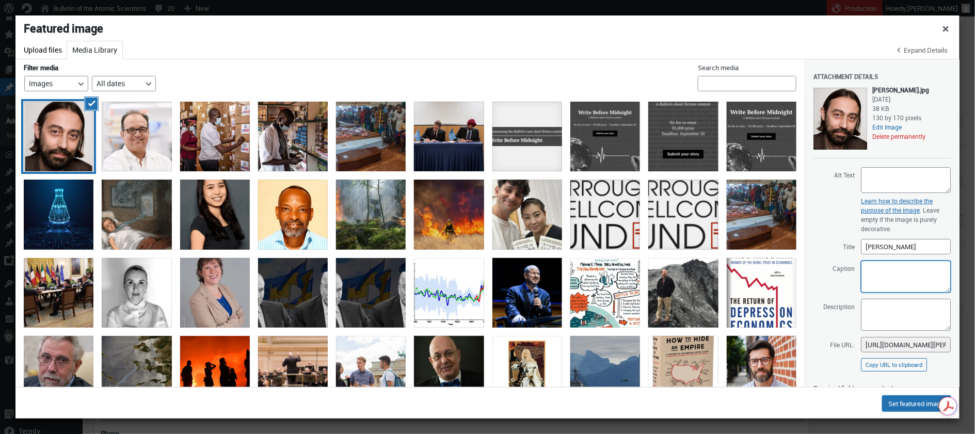
click at [883, 276] on textarea "Caption" at bounding box center [906, 277] width 90 height 32
paste textarea "[PERSON_NAME]"
type textarea "[PERSON_NAME]"
click at [886, 312] on textarea "Description" at bounding box center [906, 315] width 90 height 32
paste textarea "[PERSON_NAME]"
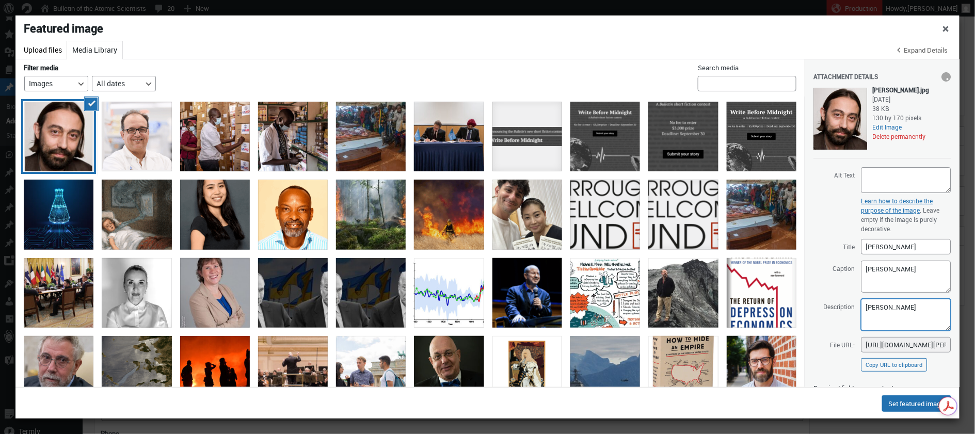
type textarea "[PERSON_NAME]"
click at [872, 179] on textarea "Alt Text" at bounding box center [906, 180] width 90 height 26
paste textarea "[PERSON_NAME]"
type textarea "[PERSON_NAME]"
click at [903, 402] on button "Set featured image" at bounding box center [916, 403] width 69 height 17
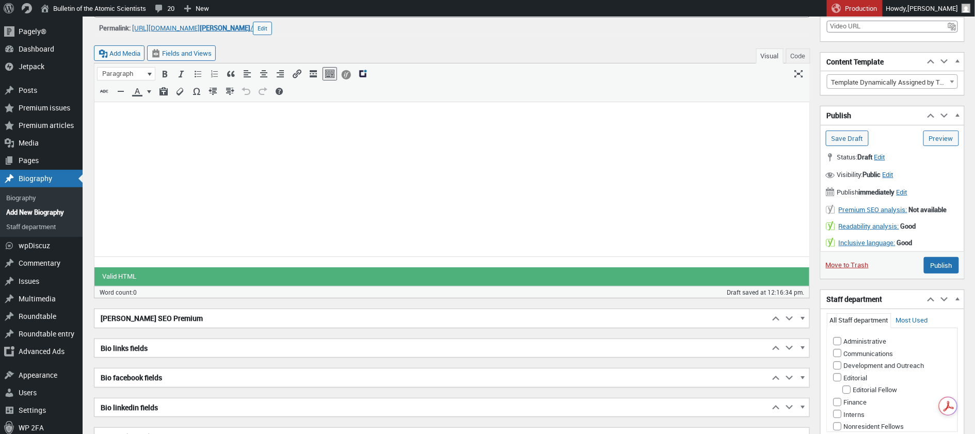
scroll to position [0, 0]
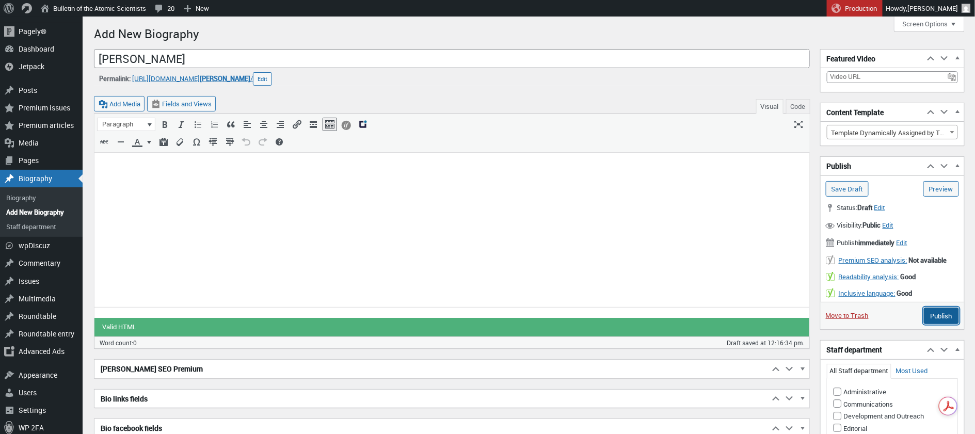
click at [940, 315] on input "Publish" at bounding box center [941, 316] width 35 height 17
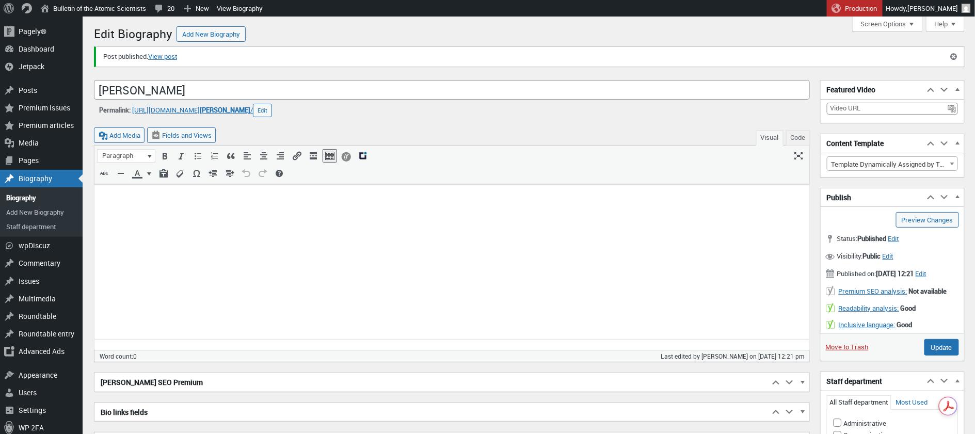
scroll to position [7, 0]
click at [167, 54] on link "View post" at bounding box center [162, 57] width 29 height 10
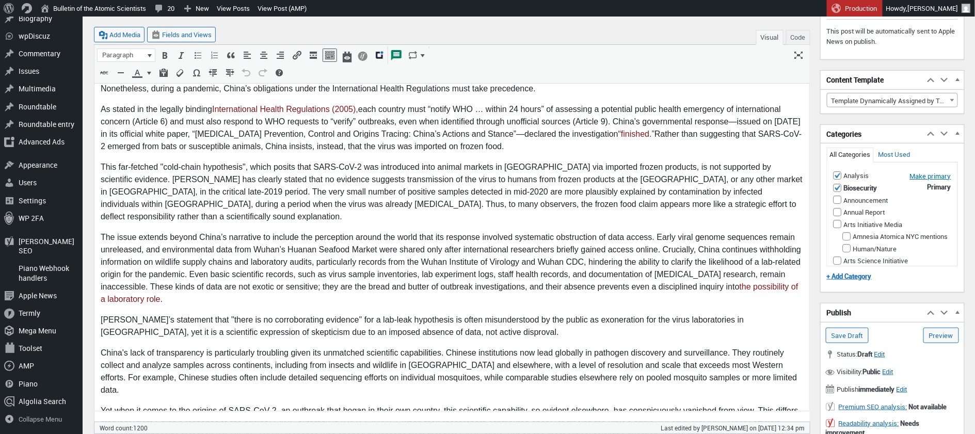
scroll to position [281, 0]
click at [944, 335] on link "Preview (opens in a new tab)" at bounding box center [941, 334] width 36 height 15
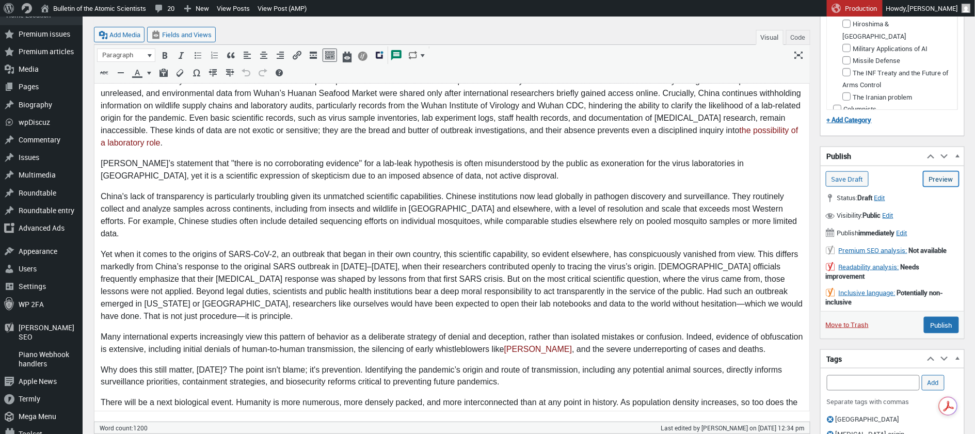
scroll to position [435, 0]
click at [907, 229] on span "Edit" at bounding box center [901, 233] width 11 height 9
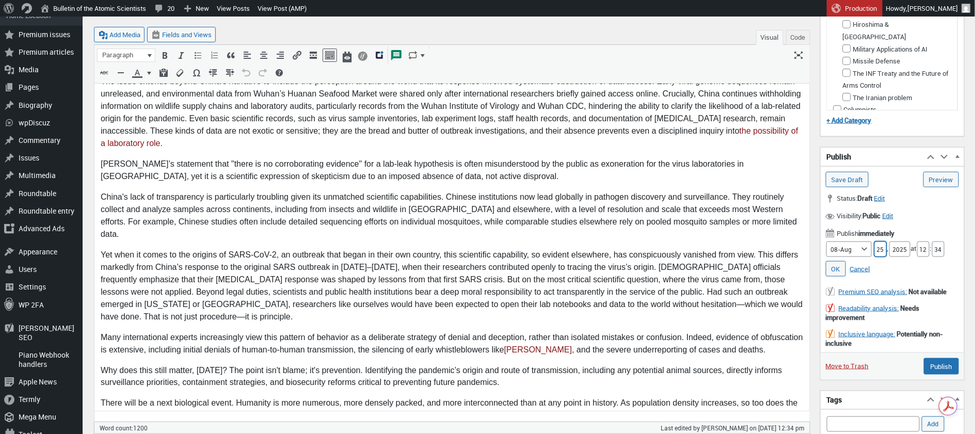
click at [879, 245] on input "25" at bounding box center [880, 248] width 12 height 15
type input "26"
drag, startPoint x: 927, startPoint y: 246, endPoint x: 920, endPoint y: 247, distance: 7.3
click at [920, 247] on input "12" at bounding box center [923, 248] width 12 height 15
type input "05"
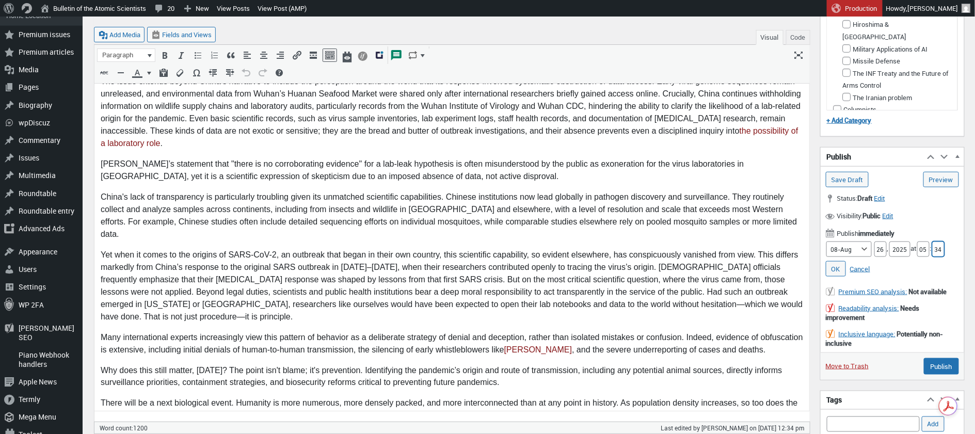
drag, startPoint x: 944, startPoint y: 245, endPoint x: 933, endPoint y: 246, distance: 10.3
click at [933, 246] on label "Minute 34" at bounding box center [937, 248] width 13 height 9
type input "00"
click at [835, 265] on link "OK" at bounding box center [836, 268] width 20 height 15
type input "Schedule"
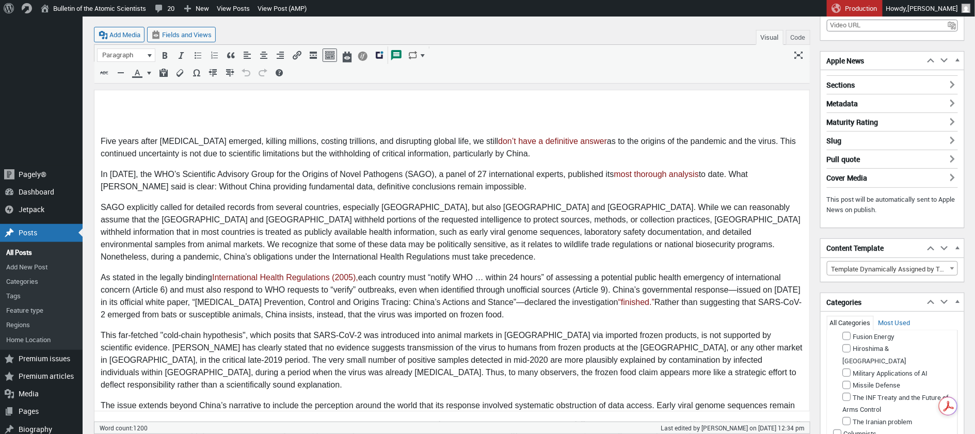
scroll to position [0, 0]
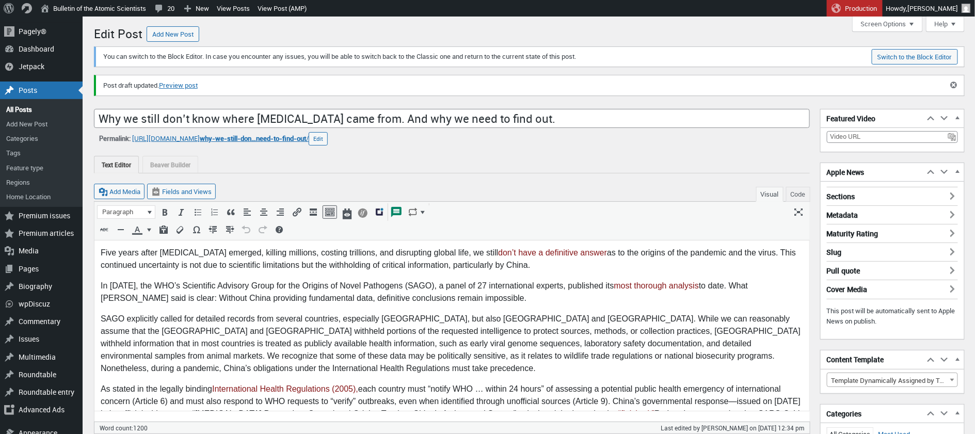
click at [607, 162] on div "Text Editor Beaver Builder" at bounding box center [452, 165] width 716 height 18
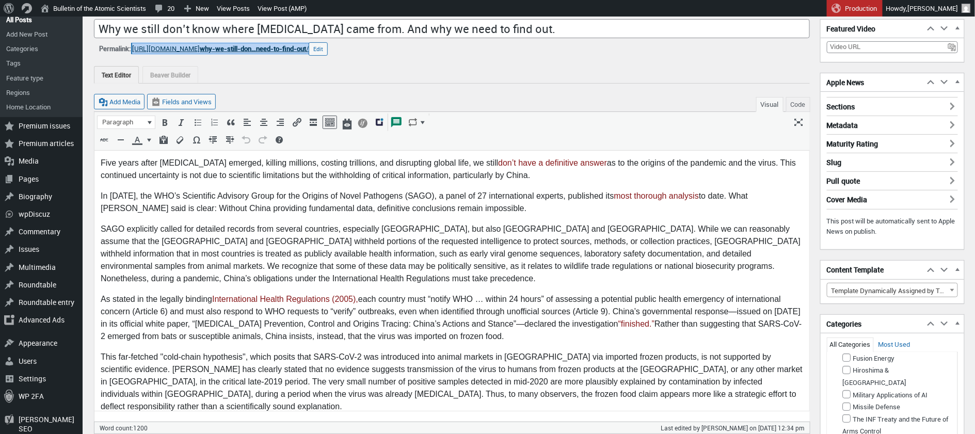
scroll to position [91, 0]
click at [272, 91] on div "Add Media Fields and Views Visual Code" at bounding box center [452, 97] width 716 height 28
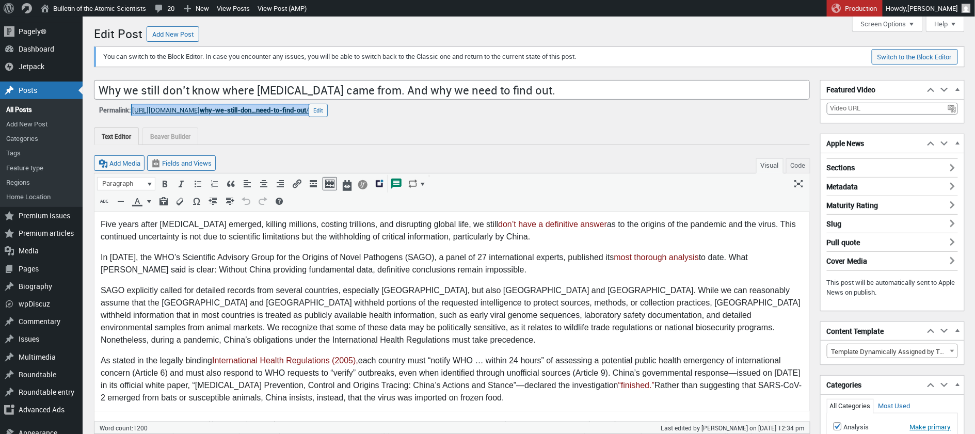
scroll to position [1, 0]
click at [303, 108] on span "why-we-still-don…need-to-find-out" at bounding box center [253, 108] width 106 height 9
drag, startPoint x: 523, startPoint y: 116, endPoint x: 534, endPoint y: 117, distance: 10.4
click at [523, 116] on div "Text Editor Beaver Builder Beaver Builder is currently active for this post. La…" at bounding box center [452, 130] width 716 height 28
click at [328, 110] on button "Edit" at bounding box center [318, 109] width 19 height 13
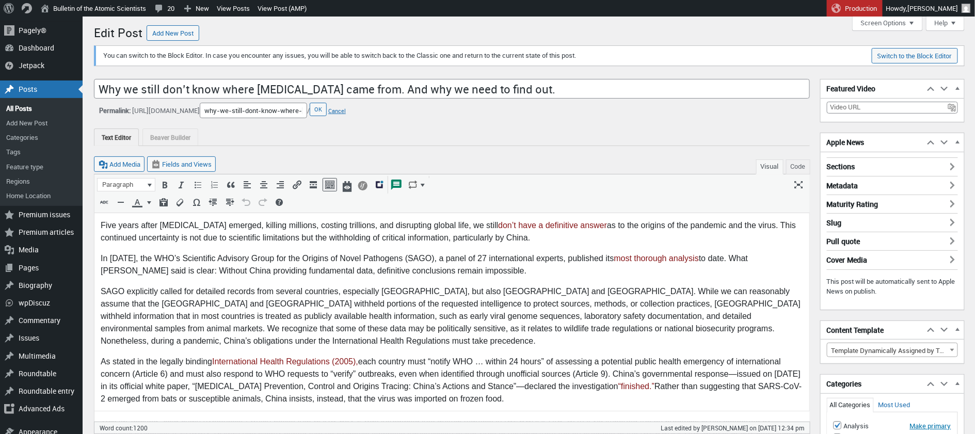
scroll to position [0, 0]
click at [475, 123] on div "Text Editor Beaver Builder Beaver Builder is currently active for this post. La…" at bounding box center [452, 133] width 716 height 28
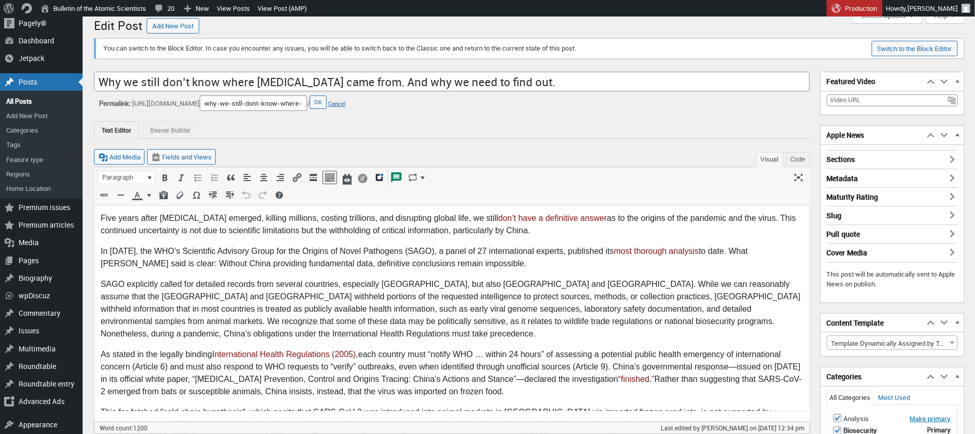
scroll to position [9, 0]
click at [475, 123] on div "Text Editor Beaver Builder" at bounding box center [452, 130] width 716 height 18
drag, startPoint x: 501, startPoint y: 126, endPoint x: 374, endPoint y: 108, distance: 127.8
click at [501, 126] on div "Text Editor Beaver Builder" at bounding box center [452, 130] width 716 height 18
drag, startPoint x: 370, startPoint y: 103, endPoint x: 471, endPoint y: 124, distance: 102.8
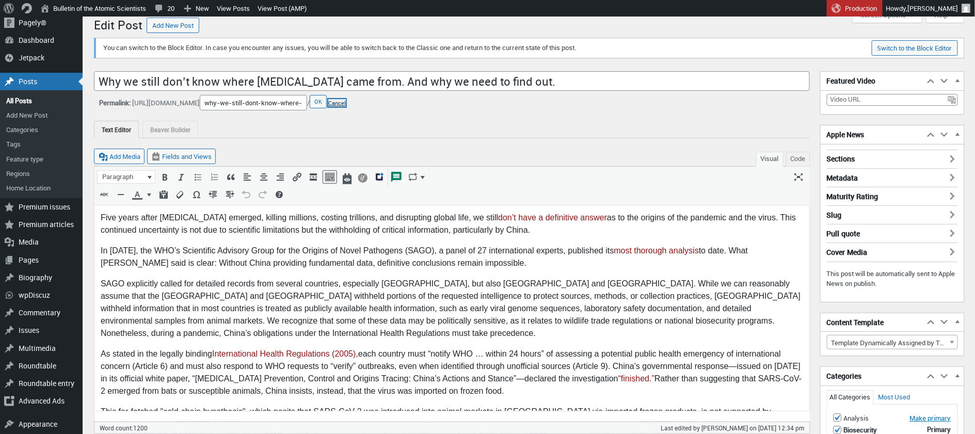
click at [346, 103] on button "Cancel" at bounding box center [337, 103] width 18 height 8
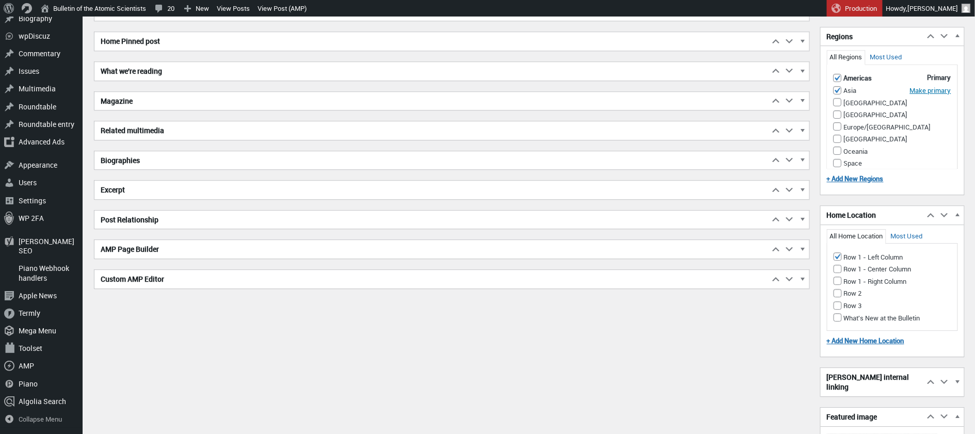
scroll to position [1112, 0]
click at [804, 156] on span "button" at bounding box center [802, 160] width 10 height 9
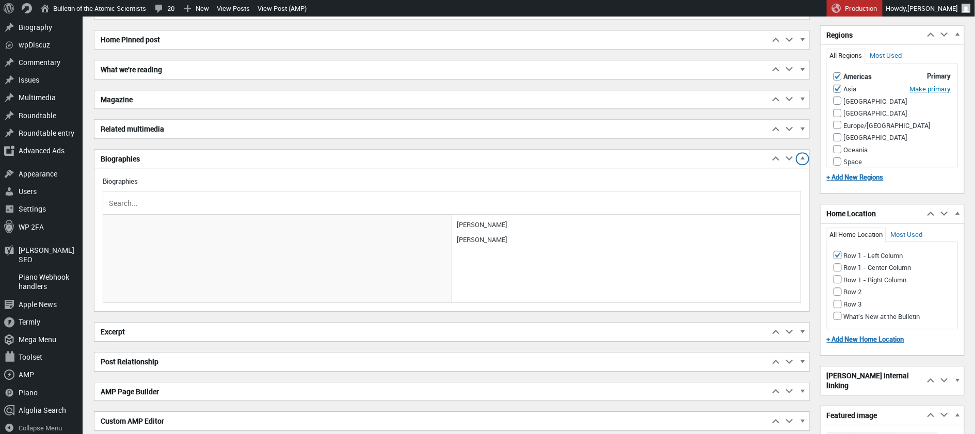
scroll to position [1111, 0]
click at [151, 203] on input "text" at bounding box center [452, 203] width 690 height 15
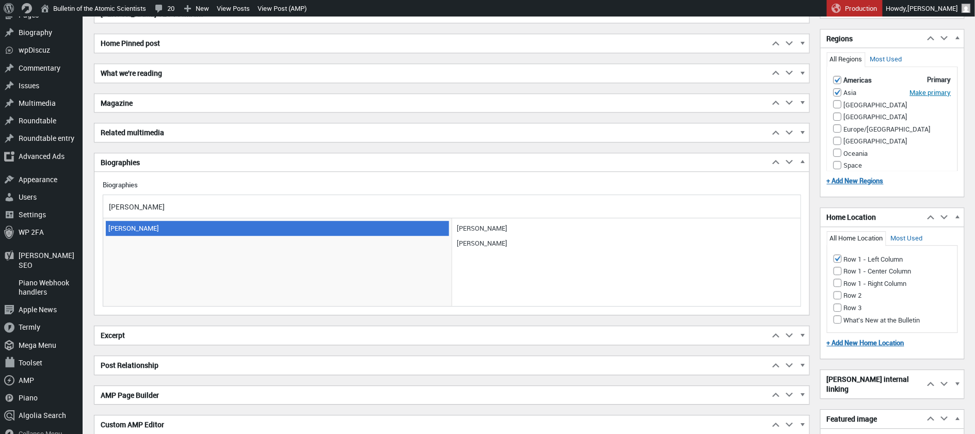
type input "david rel"
click at [127, 225] on span "[PERSON_NAME]" at bounding box center [277, 228] width 343 height 14
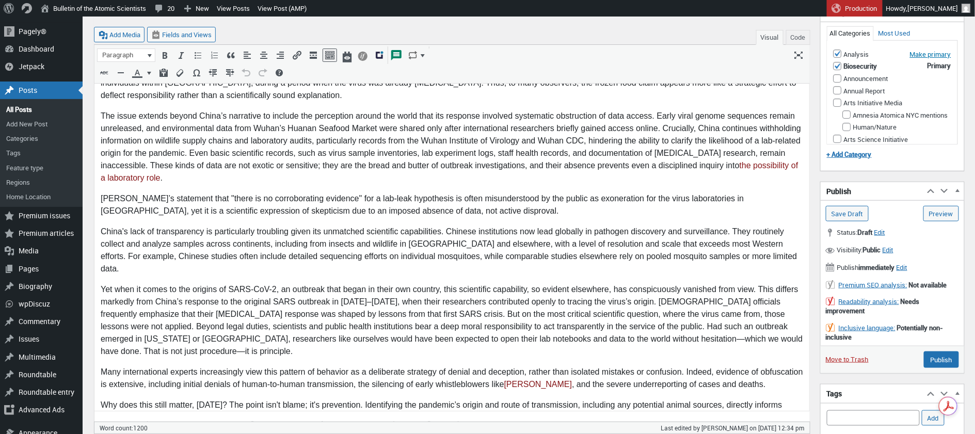
scroll to position [372, 0]
click at [857, 210] on input "Save Draft" at bounding box center [847, 213] width 43 height 15
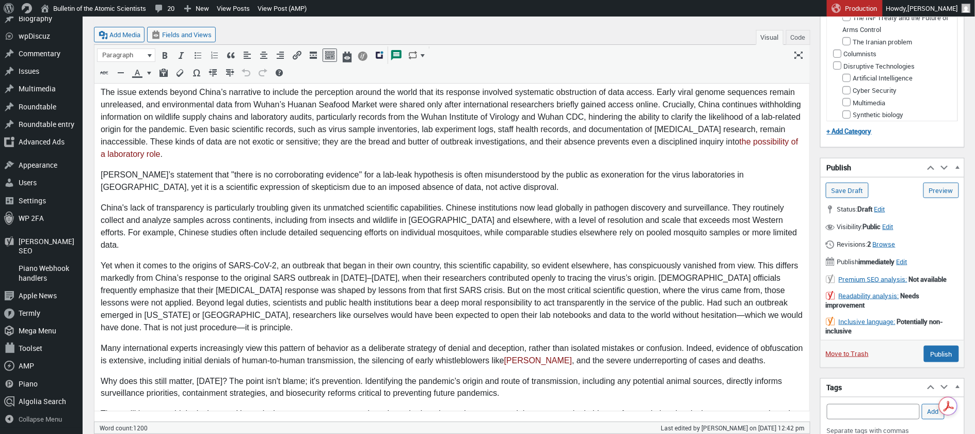
scroll to position [429, 0]
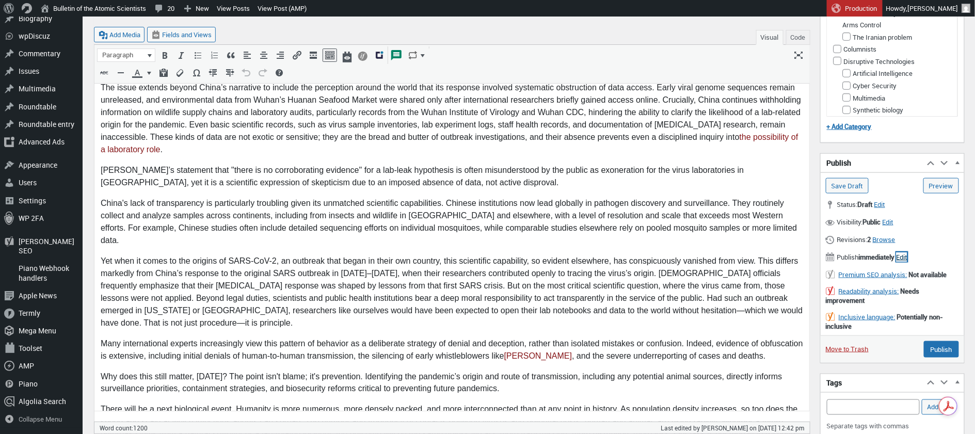
click at [907, 252] on span "Edit" at bounding box center [901, 256] width 11 height 9
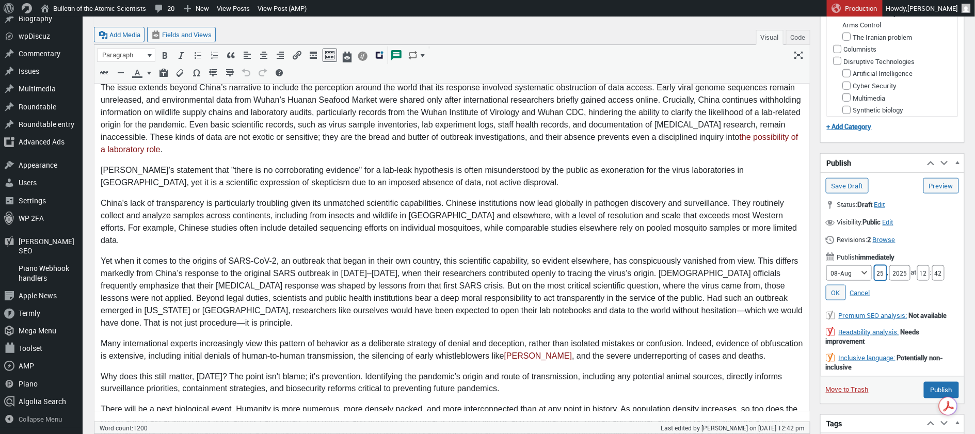
drag, startPoint x: 880, startPoint y: 270, endPoint x: 874, endPoint y: 270, distance: 6.2
click at [874, 270] on input "25" at bounding box center [880, 272] width 12 height 15
type input "26"
drag, startPoint x: 927, startPoint y: 269, endPoint x: 911, endPoint y: 270, distance: 16.5
click at [911, 270] on div "Month [DATE]-[DATE]-[DATE]-[DATE]-[DATE]-[DATE]-[DATE]-[DATE]-[DATE]-[DATE]-[DA…" at bounding box center [892, 272] width 133 height 15
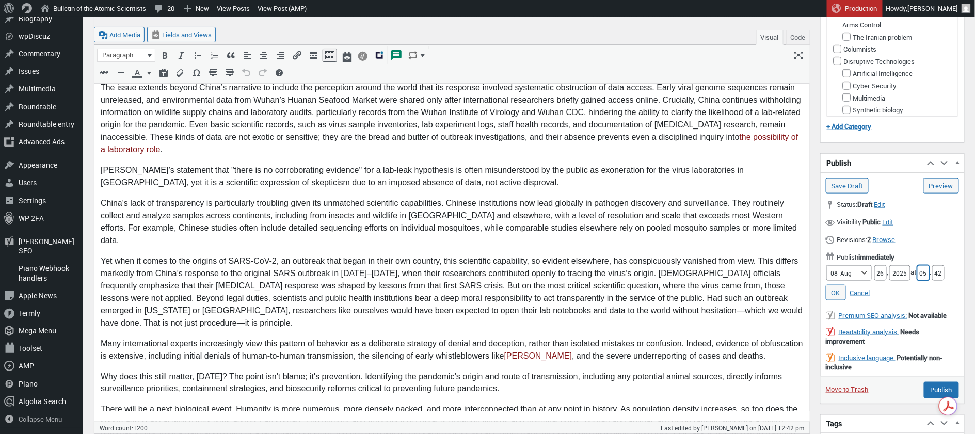
type input "05"
drag, startPoint x: 943, startPoint y: 270, endPoint x: 935, endPoint y: 270, distance: 7.8
click at [935, 270] on input "42" at bounding box center [938, 272] width 12 height 15
type input "00"
click at [835, 291] on link "OK" at bounding box center [836, 292] width 20 height 15
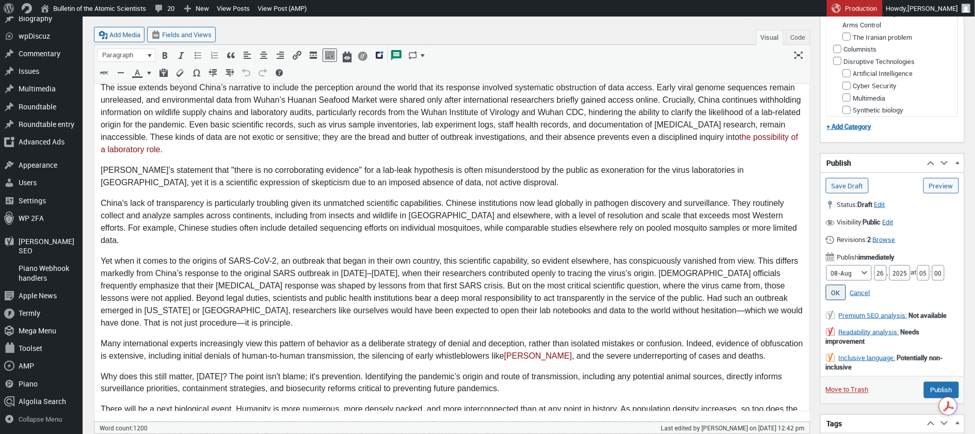
type input "Schedule"
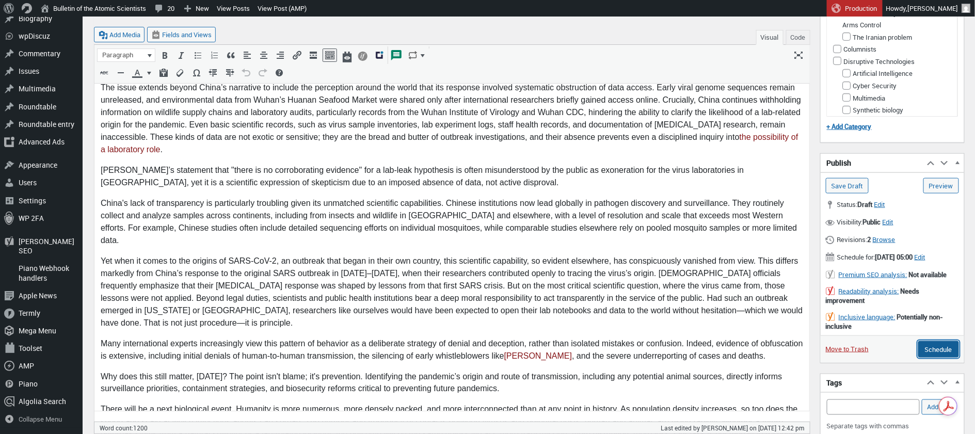
click at [943, 358] on input "Schedule" at bounding box center [938, 349] width 41 height 17
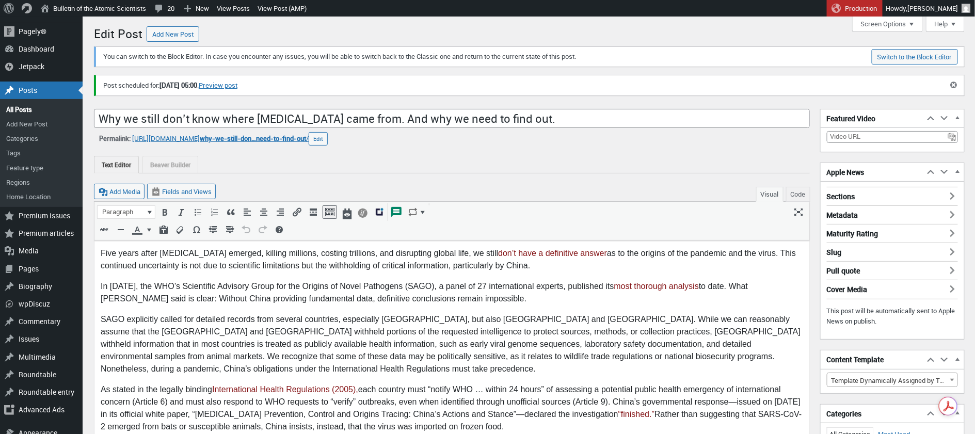
scroll to position [7, 0]
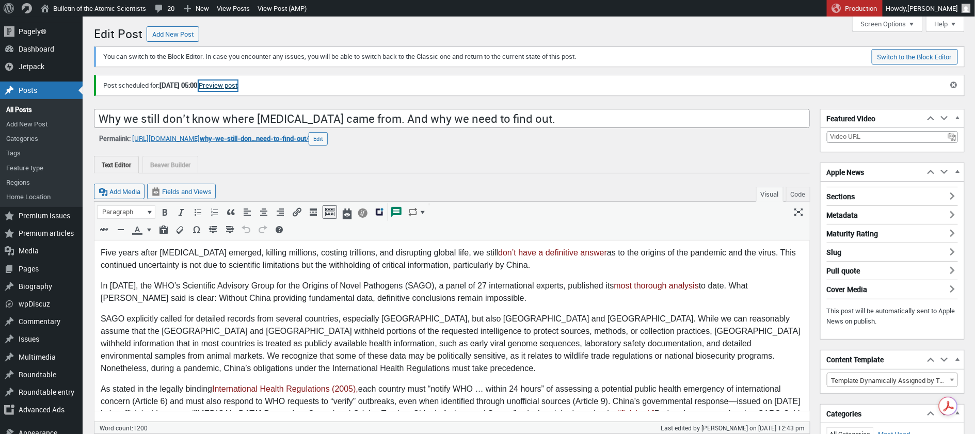
click at [237, 86] on link "Preview post" at bounding box center [218, 85] width 39 height 10
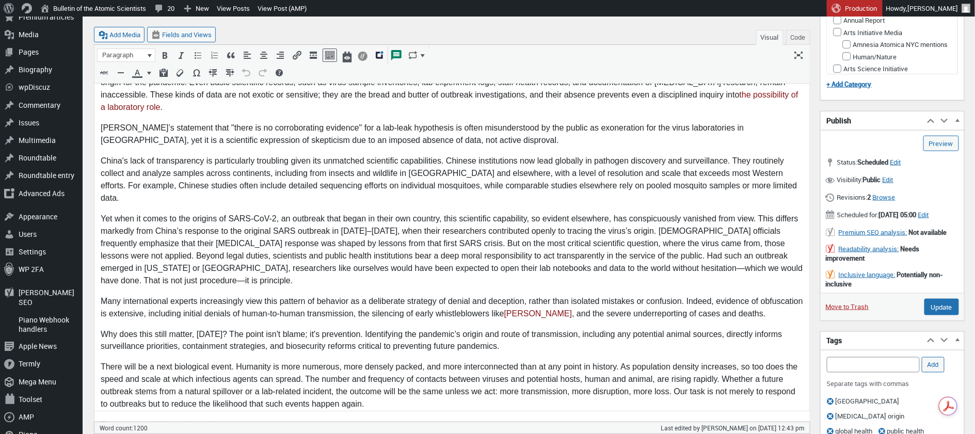
scroll to position [471, 0]
click at [901, 159] on span "Edit" at bounding box center [895, 162] width 11 height 9
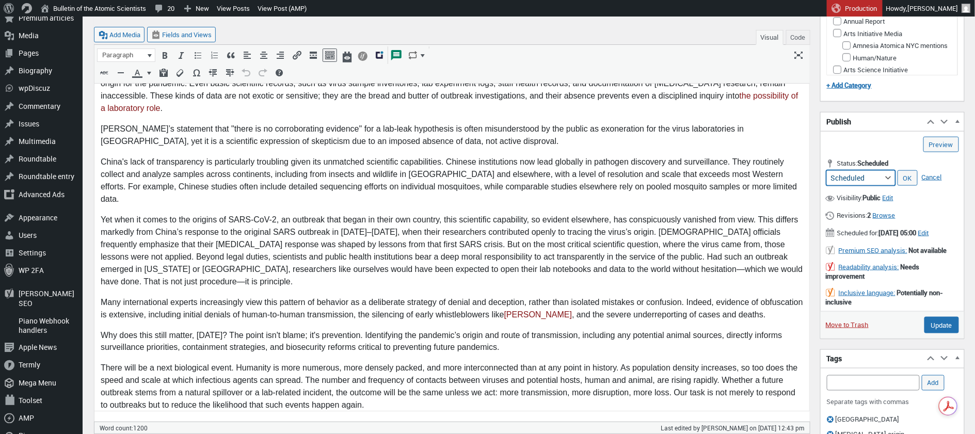
click at [889, 174] on select "Scheduled Pending Review Draft Archived" at bounding box center [860, 177] width 69 height 15
select select "draft"
click at [942, 333] on input "Update" at bounding box center [941, 325] width 35 height 17
type input "Schedule"
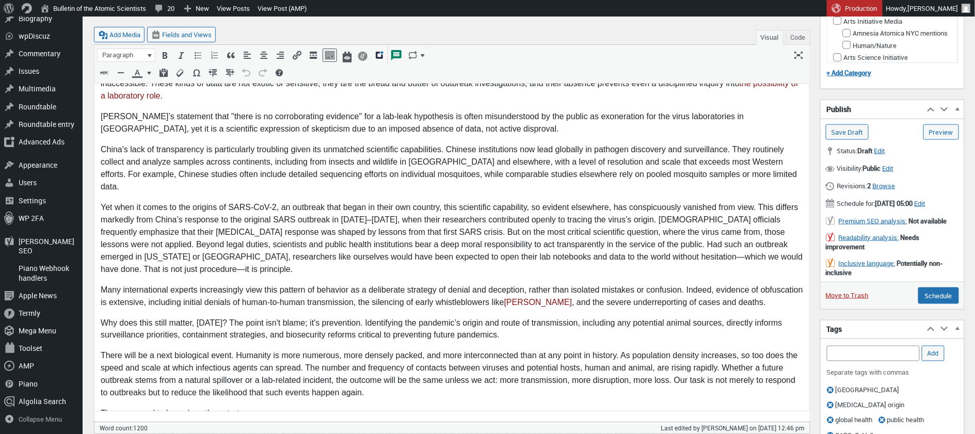
scroll to position [483, 0]
click at [914, 208] on span "Edit" at bounding box center [919, 203] width 11 height 9
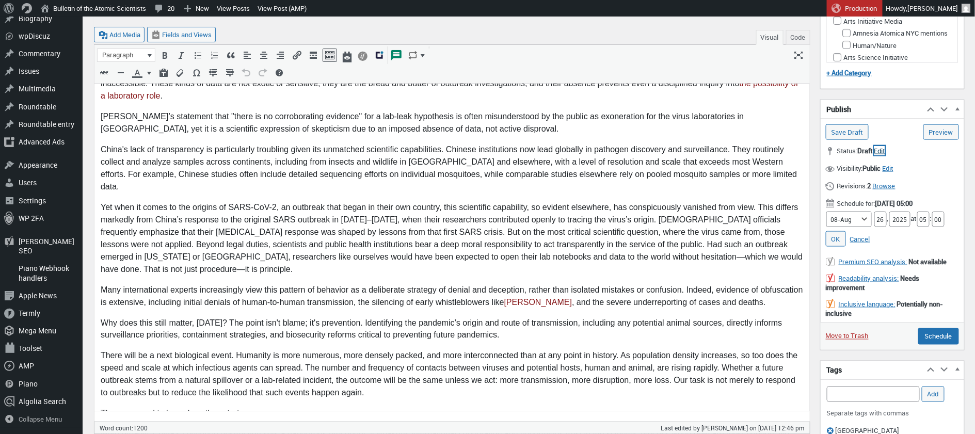
click at [885, 149] on span "Edit" at bounding box center [879, 150] width 11 height 9
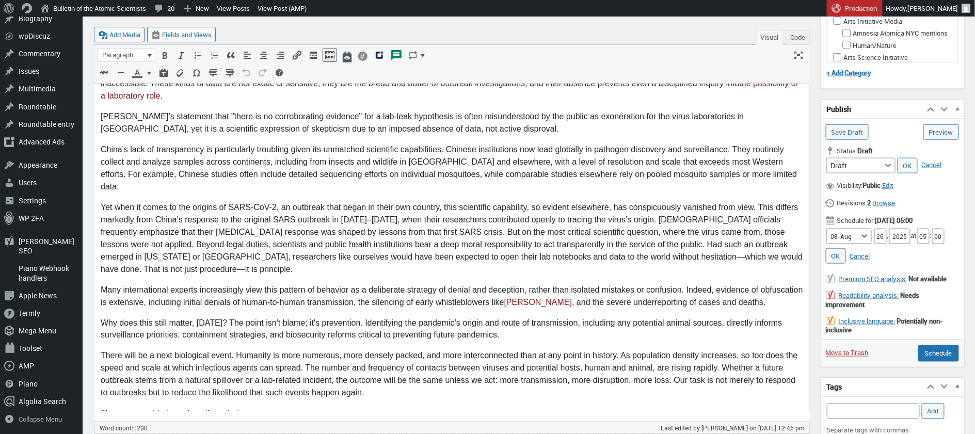
click at [934, 258] on p "OK Cancel" at bounding box center [892, 255] width 133 height 15
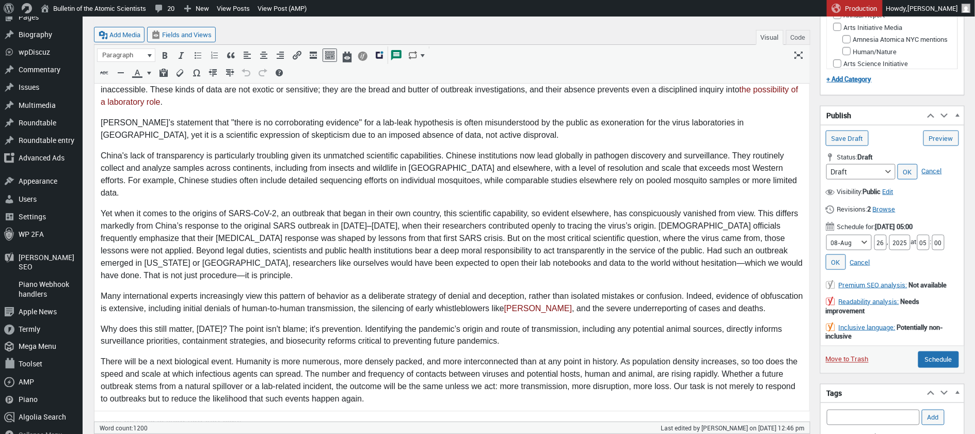
scroll to position [477, 0]
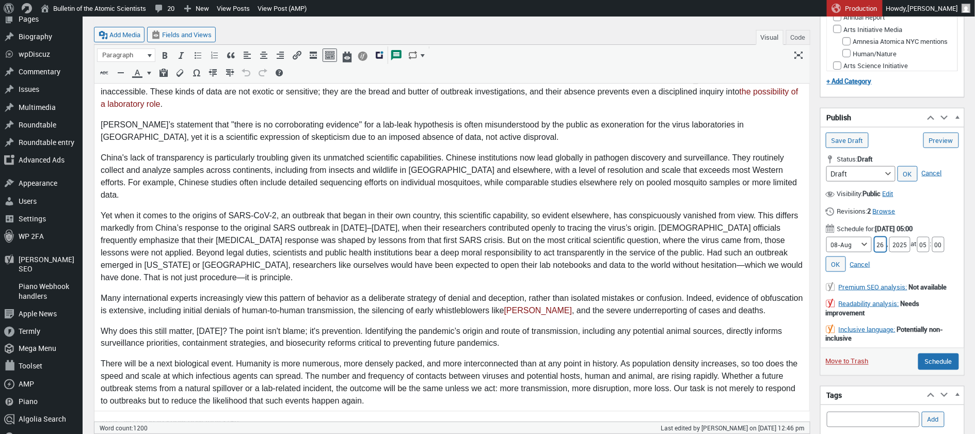
click at [877, 239] on input "26" at bounding box center [880, 244] width 12 height 15
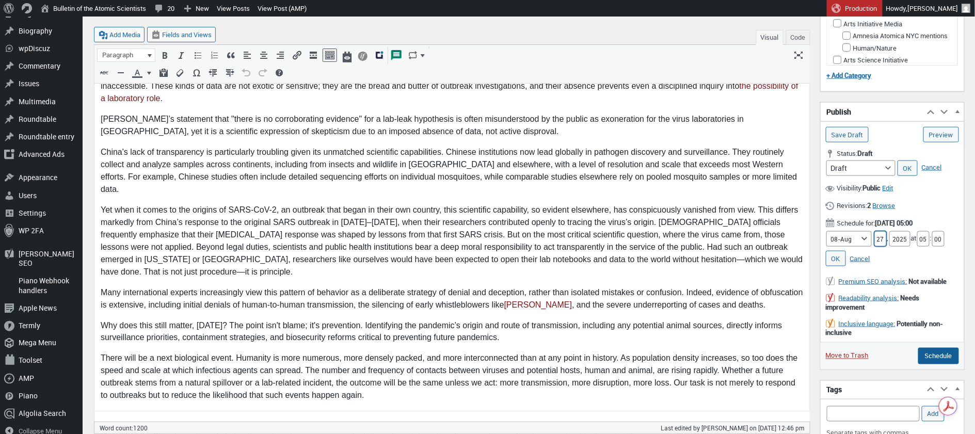
type input "27"
click at [938, 351] on input "Schedule" at bounding box center [938, 356] width 41 height 17
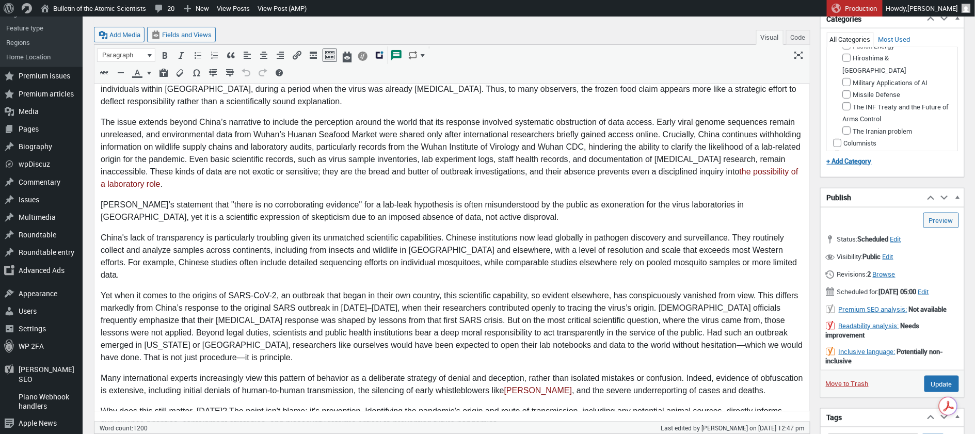
scroll to position [389, 0]
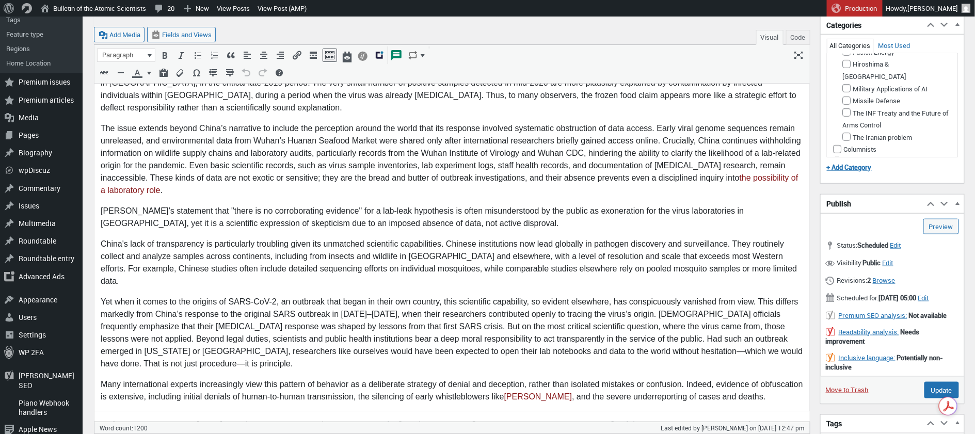
click at [939, 268] on div "Visibility: Public Edit Edit visibility Public Stick this post to the front pag…" at bounding box center [891, 264] width 143 height 18
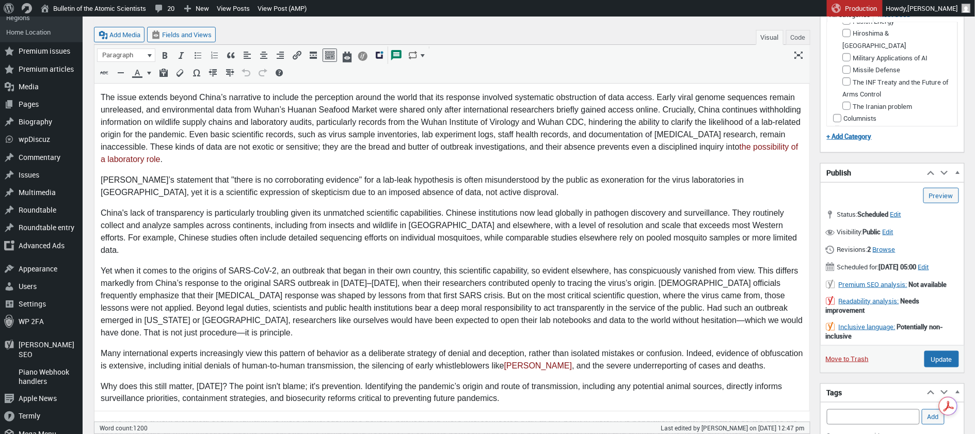
scroll to position [430, 0]
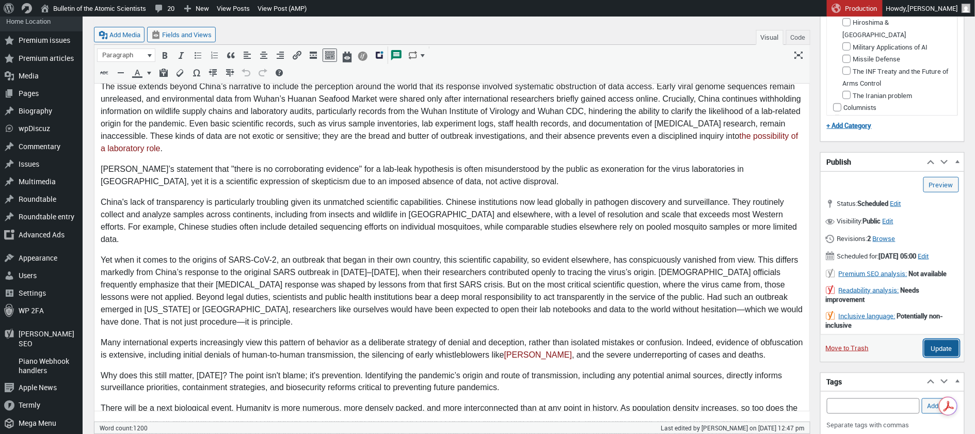
click at [939, 357] on input "Update" at bounding box center [941, 348] width 35 height 17
type input "Schedule"
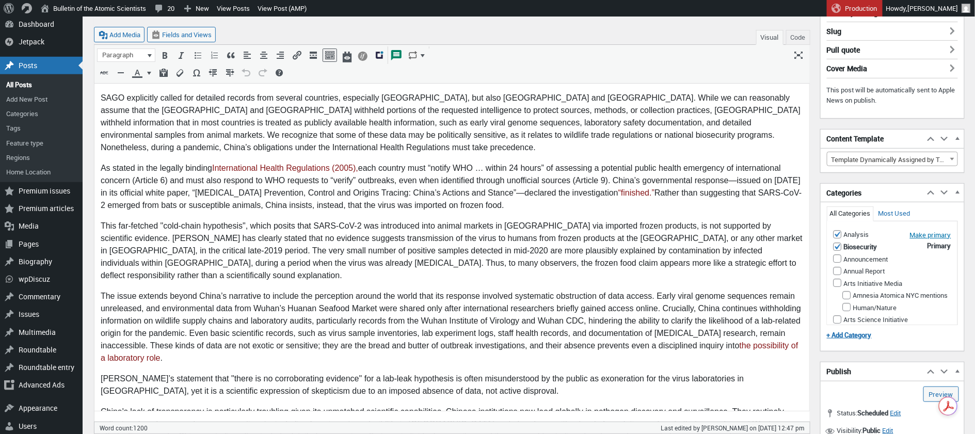
scroll to position [221, 0]
click at [25, 83] on link "All Posts" at bounding box center [41, 84] width 83 height 14
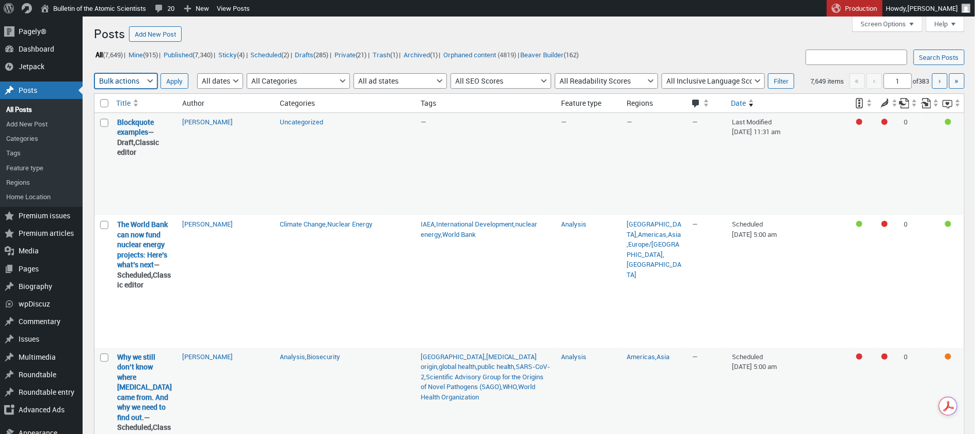
click at [150, 79] on select "Bulk actions Edit Move to Trash" at bounding box center [125, 80] width 63 height 15
click at [243, 81] on select "All dates [DATE] [DATE] [DATE] [DATE] [DATE] [DATE] [DATE] [DATE] [DATE] [DATE]…" at bounding box center [220, 80] width 46 height 15
click at [191, 54] on link "Published (7,340)" at bounding box center [188, 55] width 52 height 12
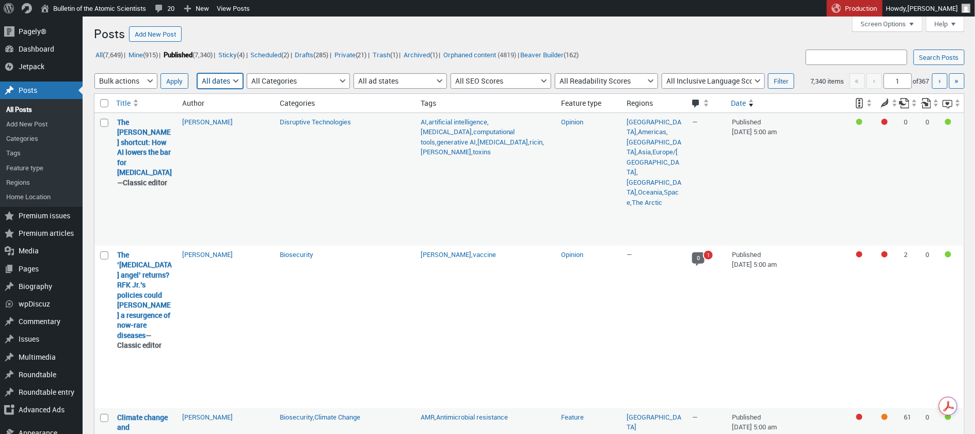
click at [243, 78] on select "All dates May 2050 August 2025 July 2025 June 2025 May 2025 April 2025 March 20…" at bounding box center [220, 80] width 46 height 15
select select "205005"
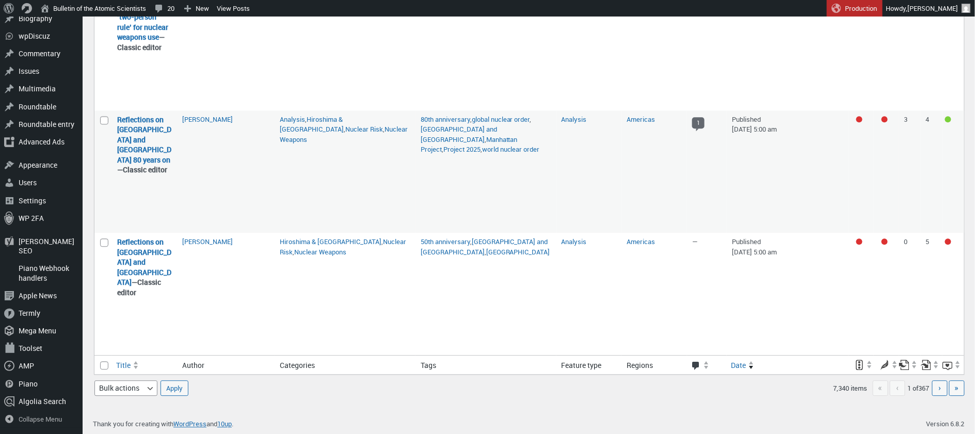
scroll to position [2758, 0]
click at [956, 388] on span "»" at bounding box center [957, 387] width 4 height 11
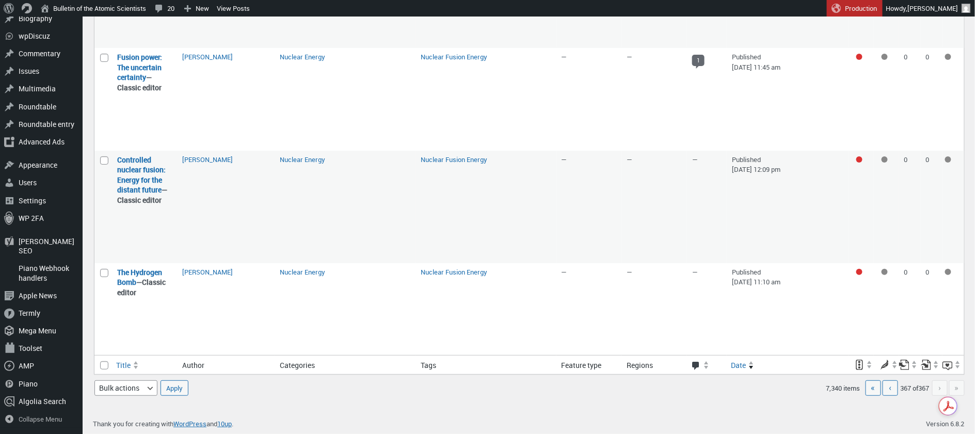
scroll to position [1900, 0]
click at [871, 385] on span "«" at bounding box center [873, 387] width 4 height 11
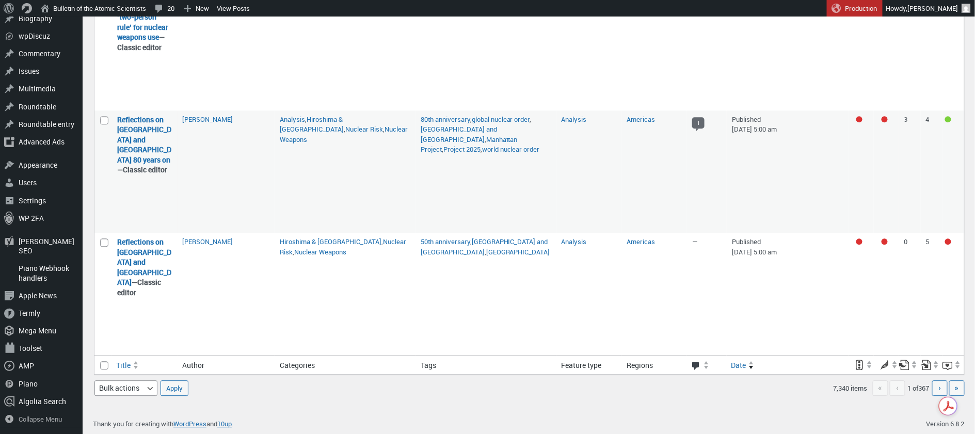
scroll to position [2758, 0]
click at [939, 387] on span "›" at bounding box center [940, 387] width 3 height 11
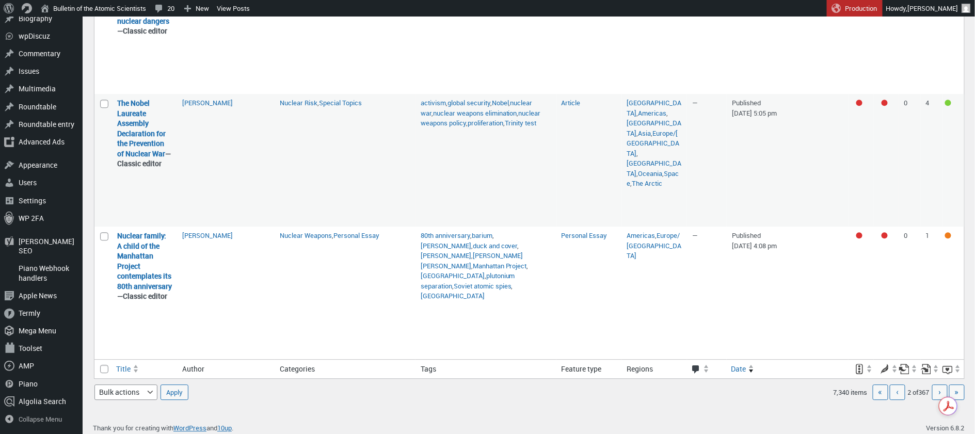
scroll to position [2929, 0]
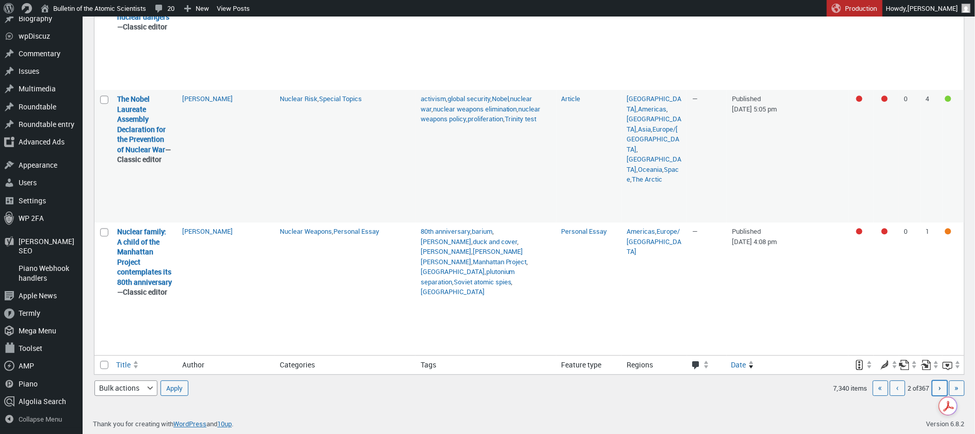
click at [939, 388] on span "›" at bounding box center [940, 387] width 3 height 11
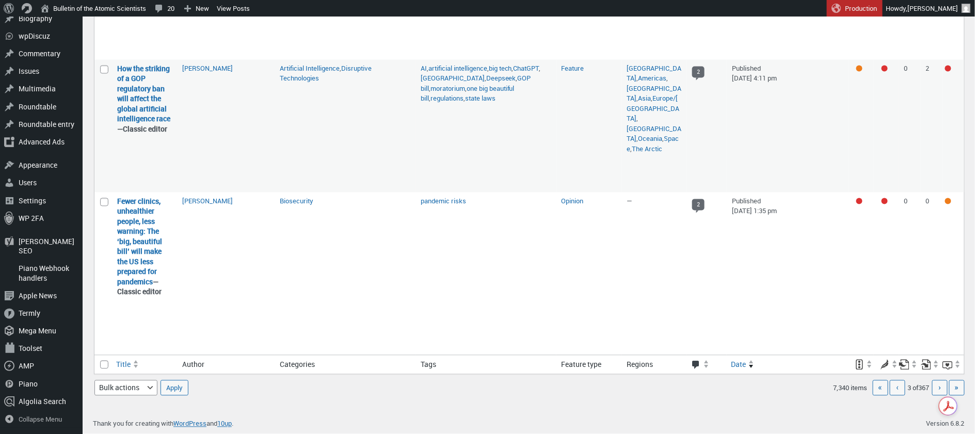
scroll to position [2656, 0]
click at [896, 389] on span "‹" at bounding box center [897, 387] width 3 height 11
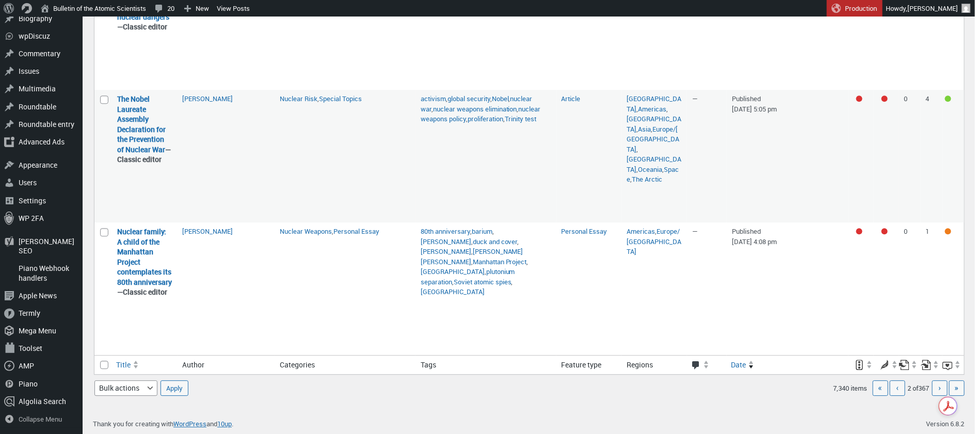
scroll to position [2929, 0]
click at [939, 388] on span "›" at bounding box center [940, 387] width 3 height 11
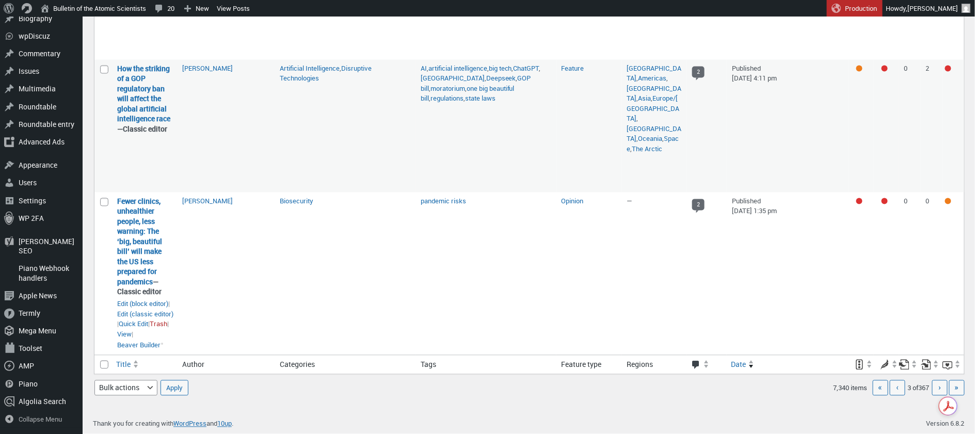
scroll to position [2656, 0]
click at [940, 388] on span "›" at bounding box center [940, 387] width 3 height 11
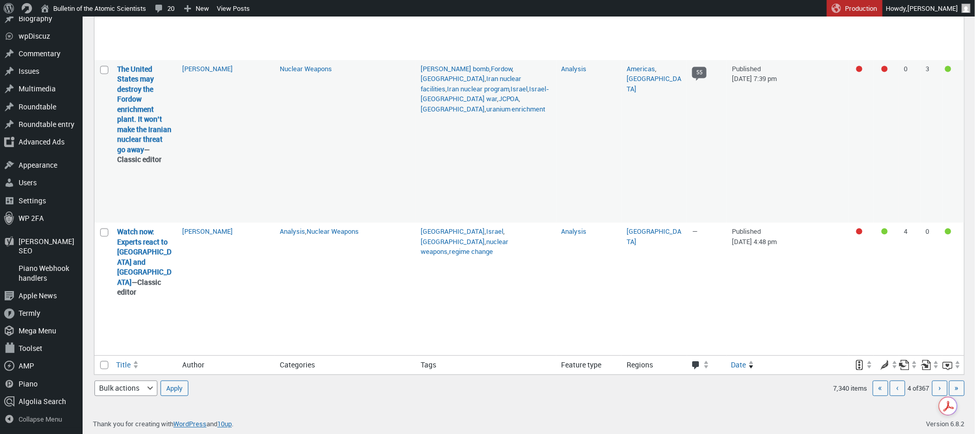
scroll to position [2694, 0]
click at [940, 390] on span "›" at bounding box center [940, 387] width 3 height 11
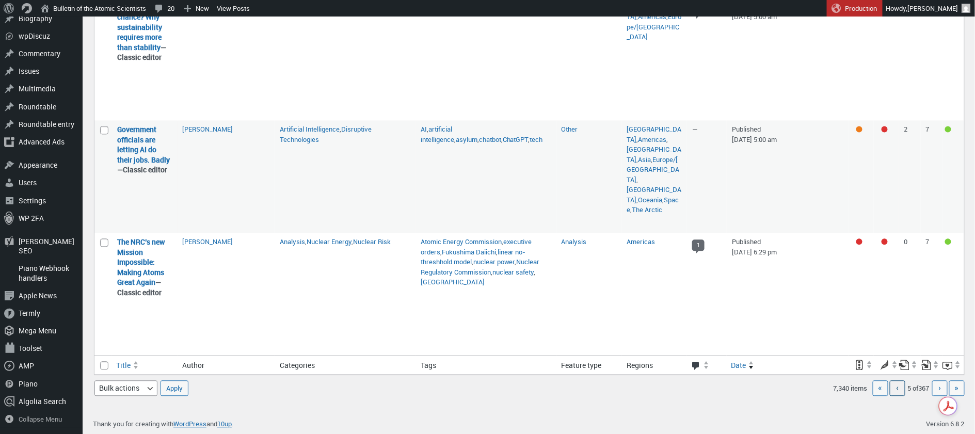
scroll to position [2724, 0]
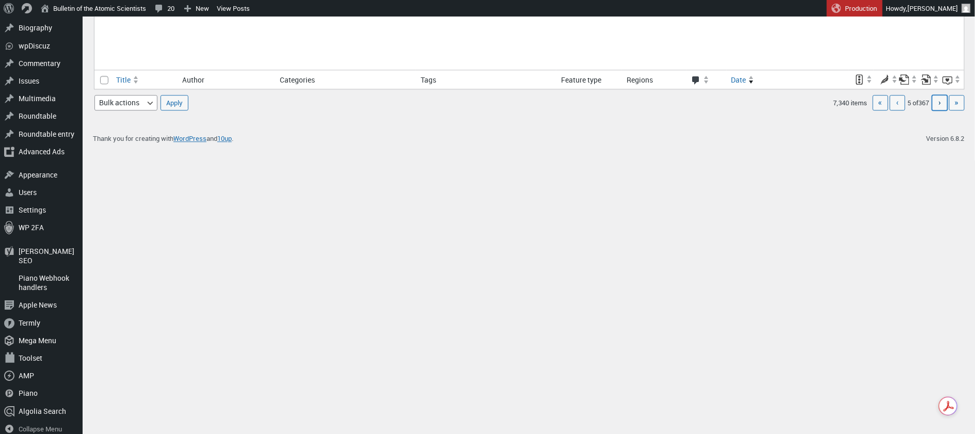
click at [939, 108] on span "›" at bounding box center [940, 101] width 3 height 11
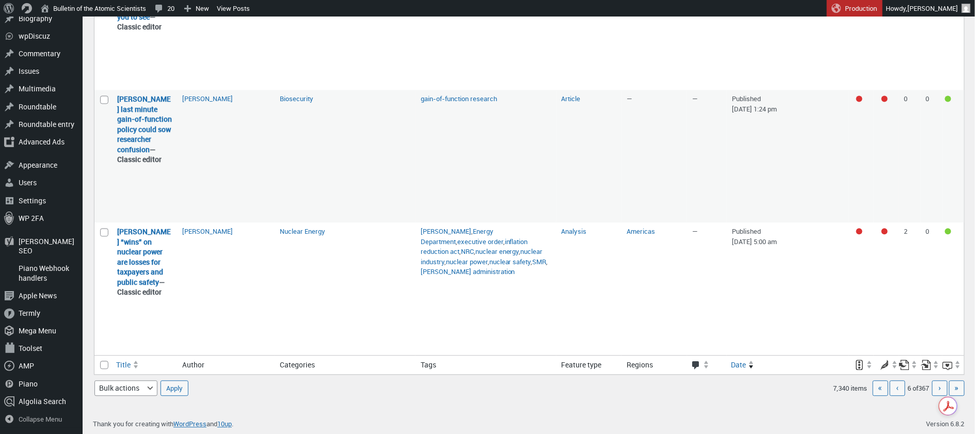
scroll to position [2796, 0]
click at [940, 389] on span "›" at bounding box center [940, 387] width 3 height 11
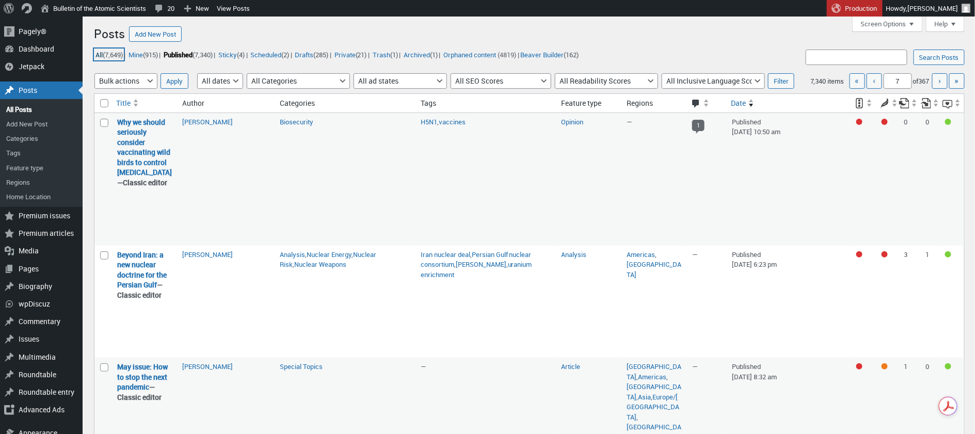
click at [103, 53] on link "All (7,649)" at bounding box center [109, 55] width 30 height 12
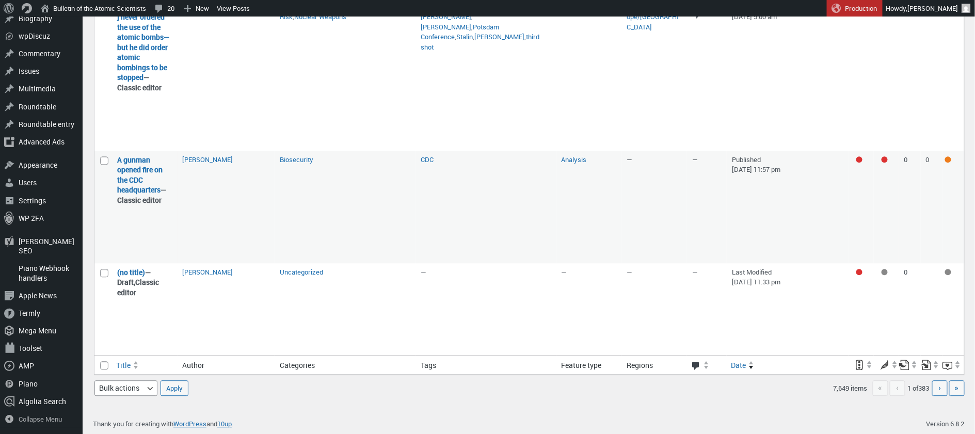
scroll to position [2717, 0]
click at [875, 390] on span "«" at bounding box center [880, 387] width 15 height 15
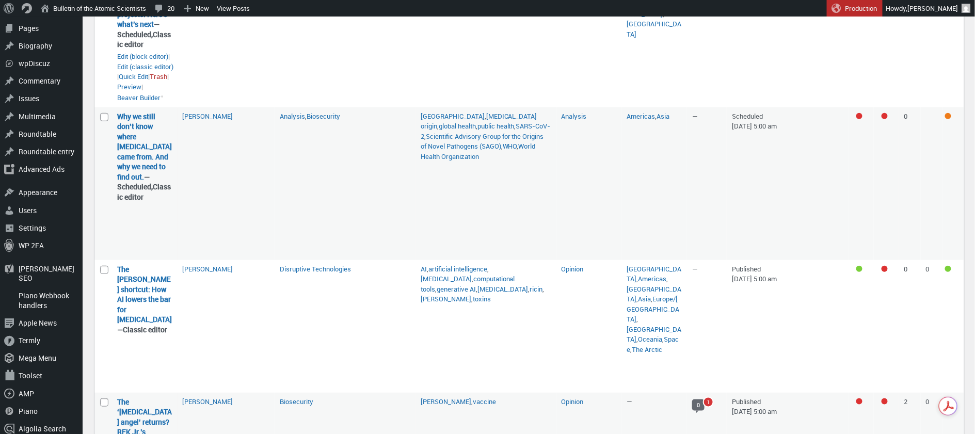
scroll to position [241, 0]
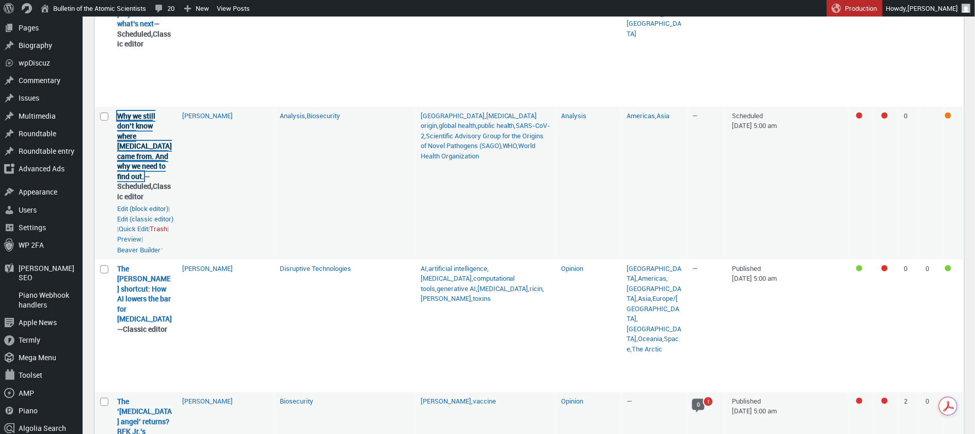
click at [142, 181] on link "Why we still don’t know where COVID-19 came from. And why we need to find out." at bounding box center [144, 146] width 55 height 70
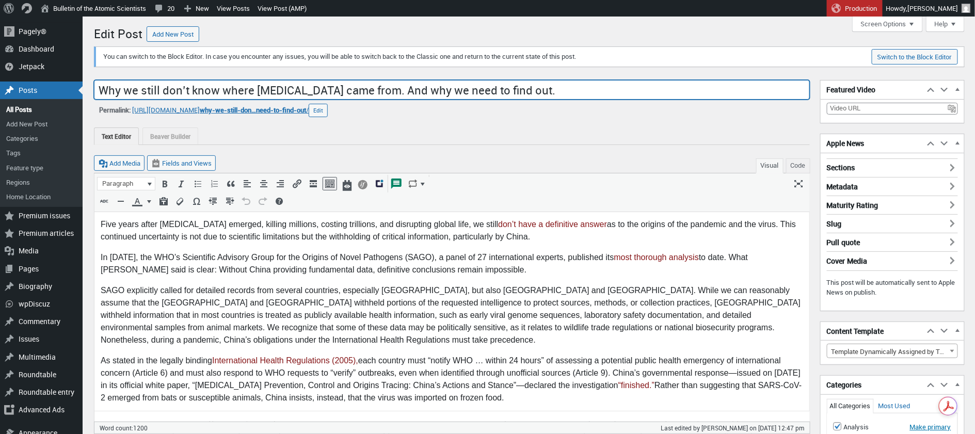
drag, startPoint x: 506, startPoint y: 90, endPoint x: 116, endPoint y: 77, distance: 390.3
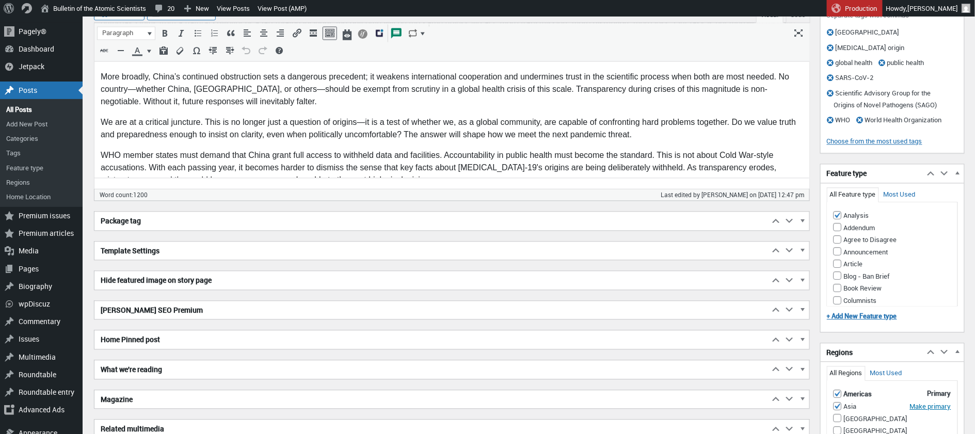
scroll to position [806, 0]
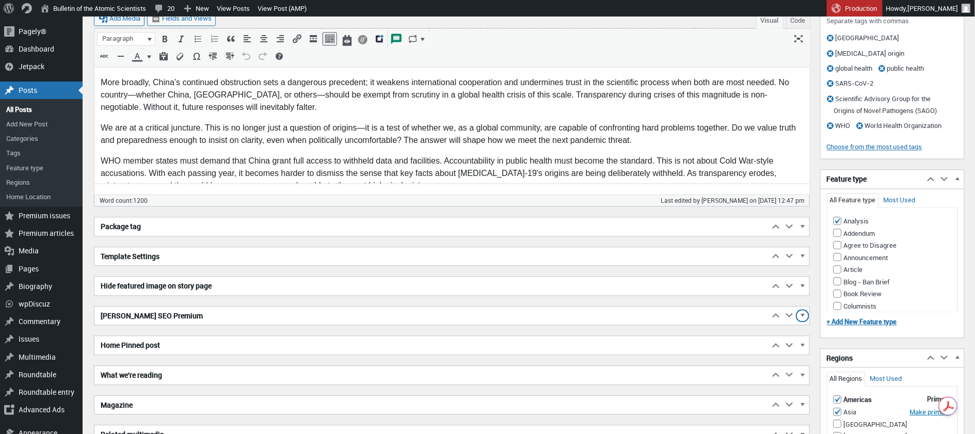
click at [804, 314] on span "button" at bounding box center [802, 317] width 10 height 9
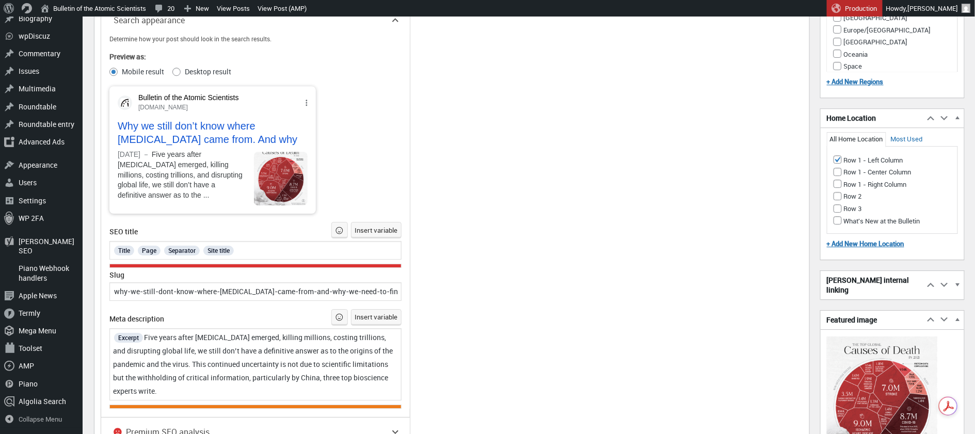
scroll to position [1235, 0]
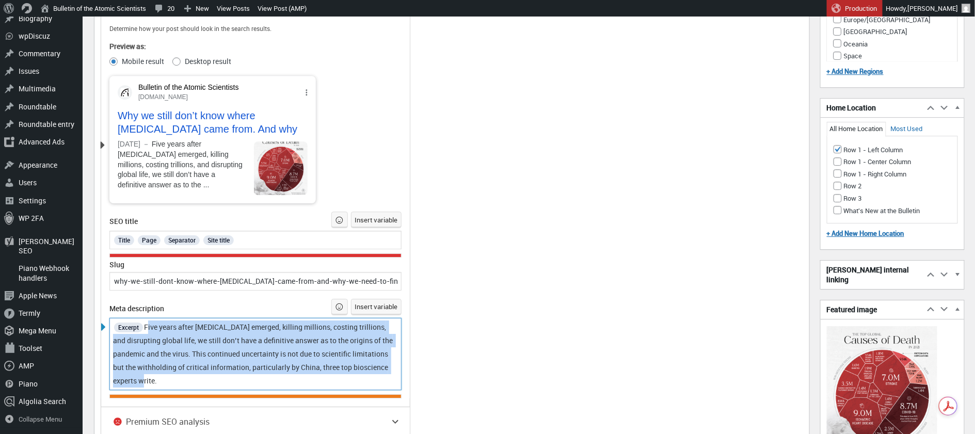
drag, startPoint x: 147, startPoint y: 322, endPoint x: 223, endPoint y: 380, distance: 95.4
click at [223, 380] on div "Excerpt Five years after COVID-19 emerged, killing millions, costing trillions,…" at bounding box center [255, 353] width 285 height 67
copy span "Five years after COVID-19 emerged, killing millions, costing trillions, and dis…"
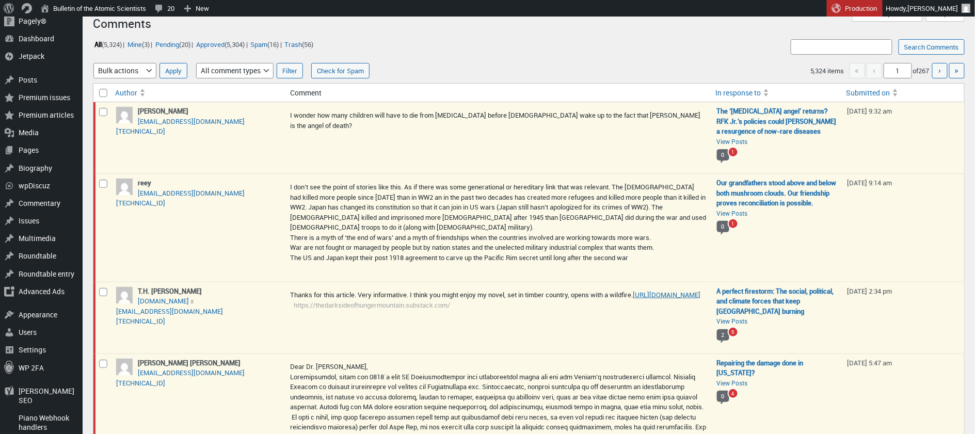
scroll to position [11, 0]
click at [301, 139] on link "Approve" at bounding box center [302, 140] width 25 height 10
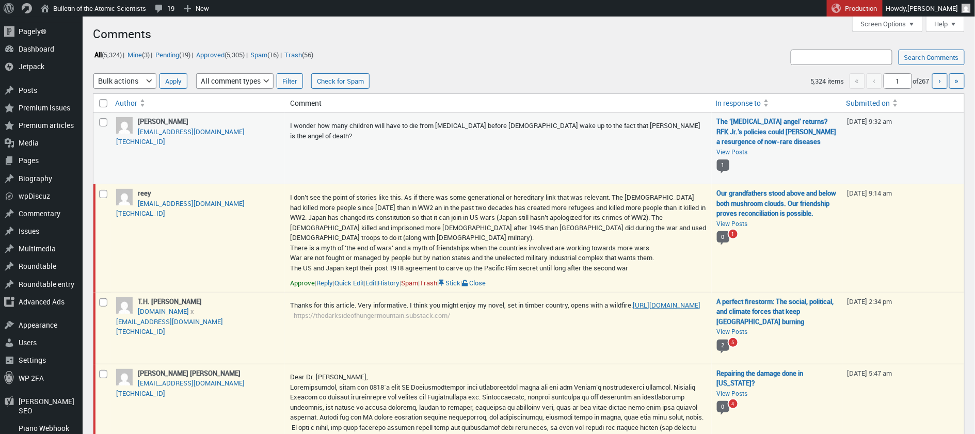
scroll to position [0, 0]
